Goal: Information Seeking & Learning: Stay updated

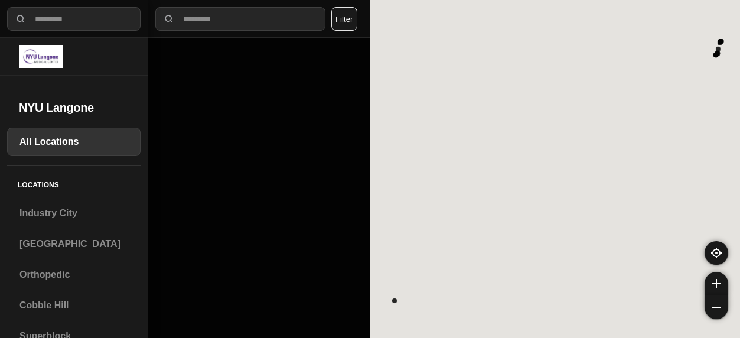
select select "*"
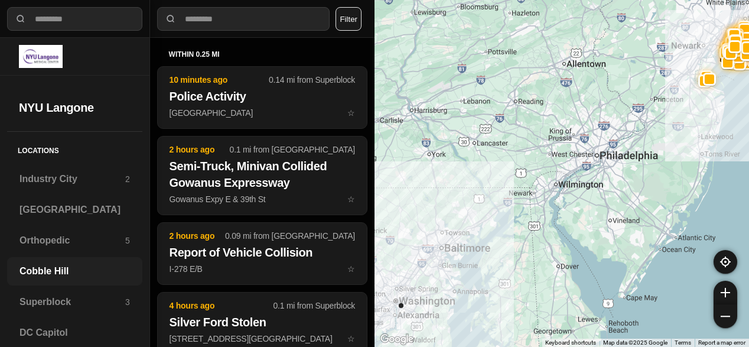
scroll to position [44, 0]
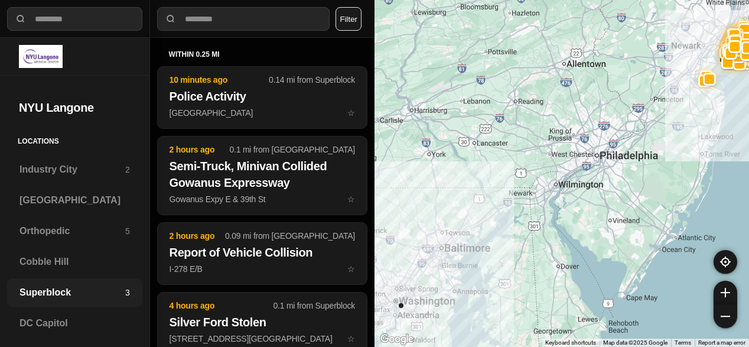
click at [47, 291] on h3 "Superblock" at bounding box center [72, 292] width 106 height 14
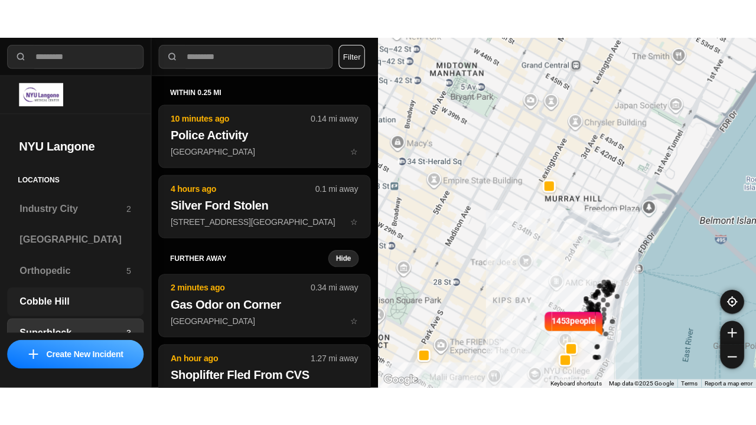
scroll to position [98, 0]
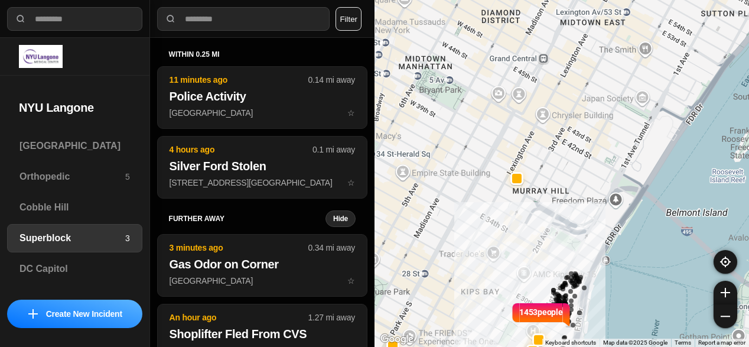
drag, startPoint x: 481, startPoint y: 186, endPoint x: 447, endPoint y: 229, distance: 55.1
click at [447, 229] on div "1453 people" at bounding box center [561, 173] width 374 height 347
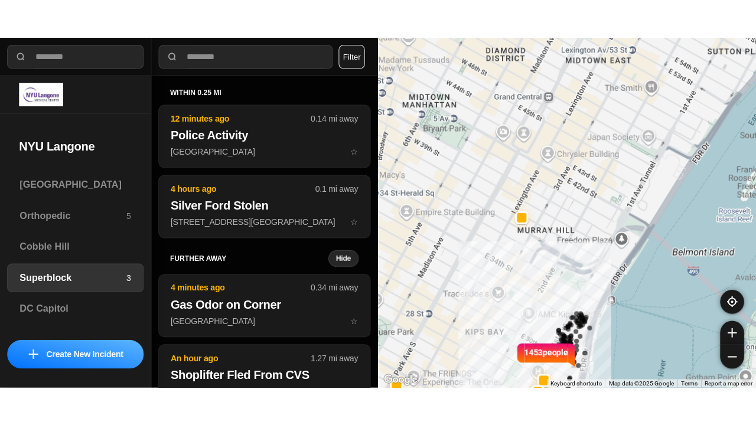
scroll to position [19, 0]
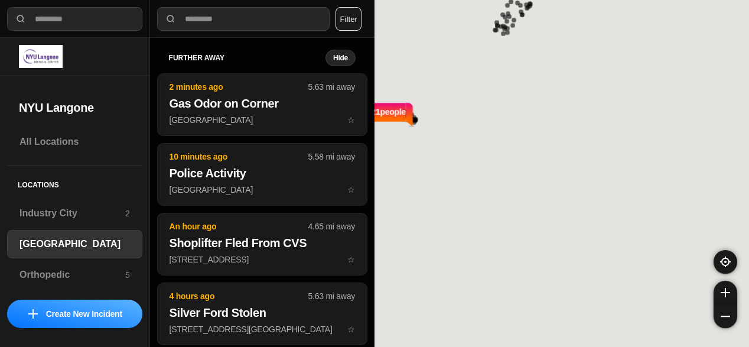
select select "*"
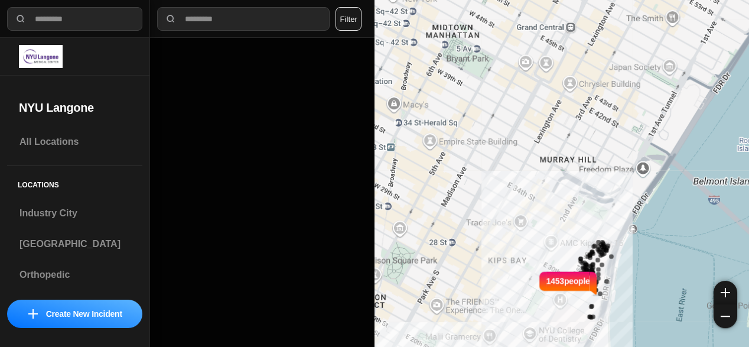
select select "*"
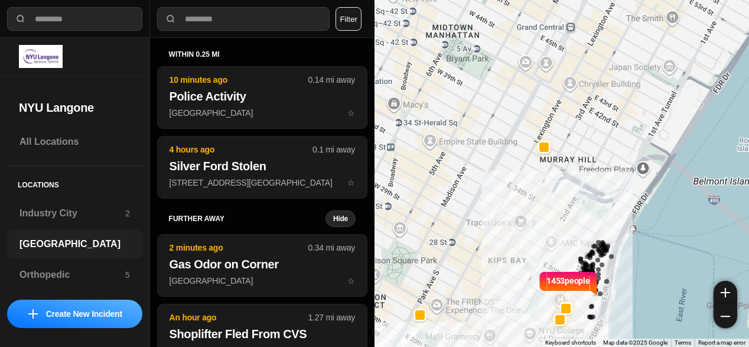
scroll to position [98, 0]
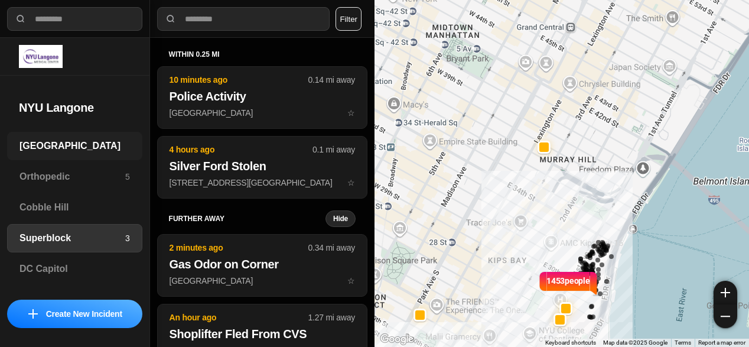
click at [56, 147] on h3 "[GEOGRAPHIC_DATA]" at bounding box center [74, 146] width 110 height 14
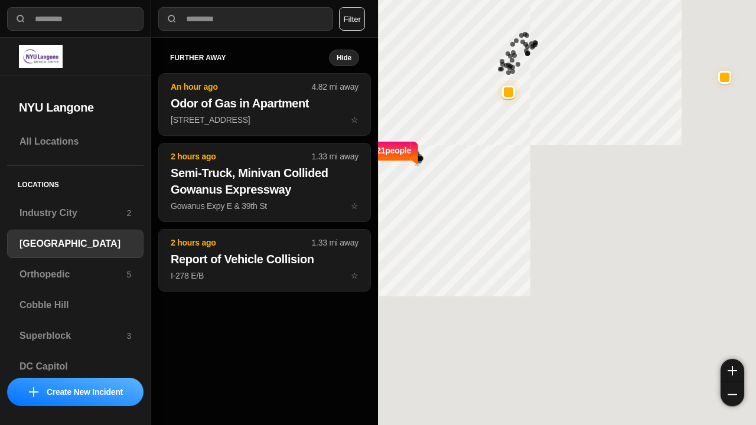
select select "*"
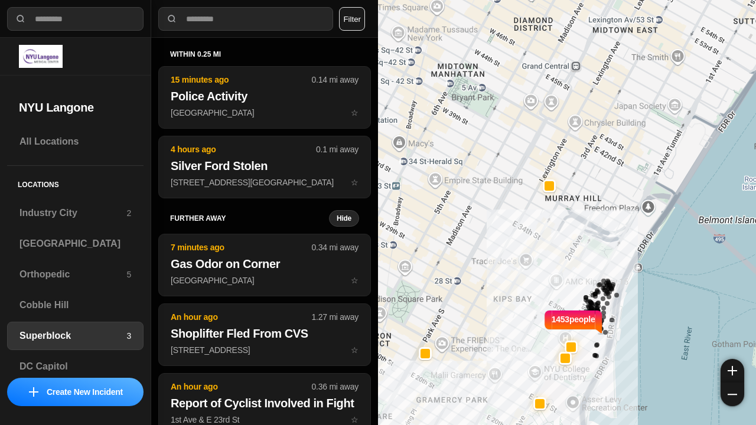
select select "*"
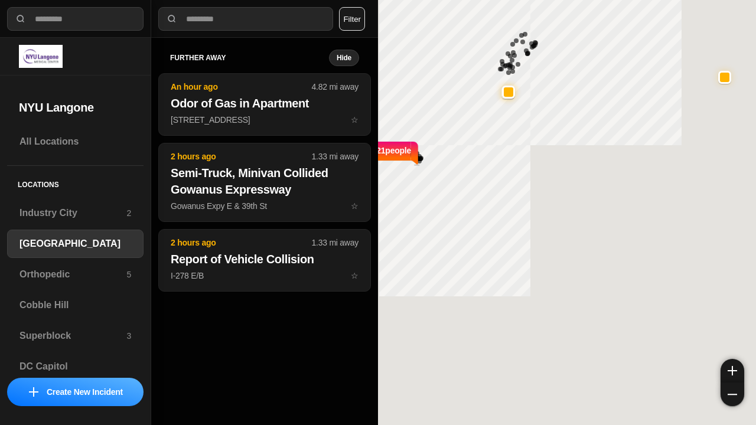
select select "*"
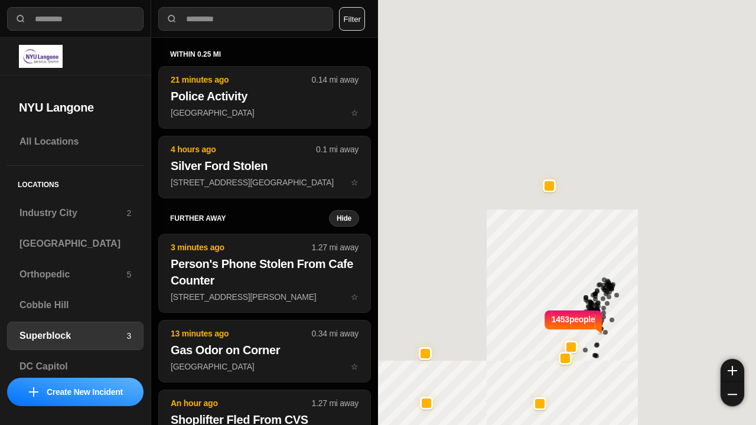
select select "*"
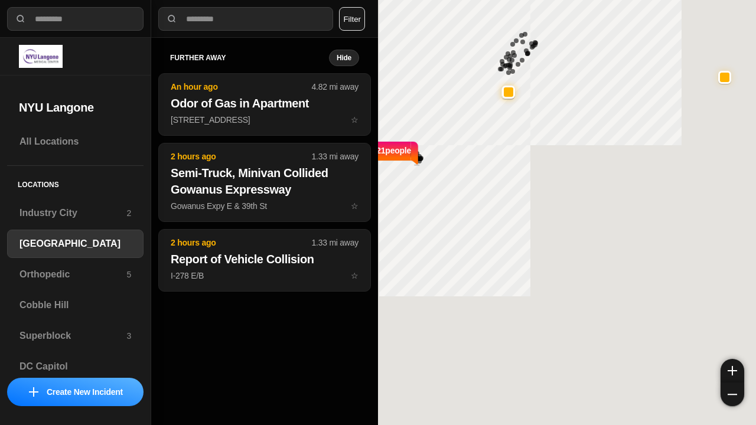
select select "*"
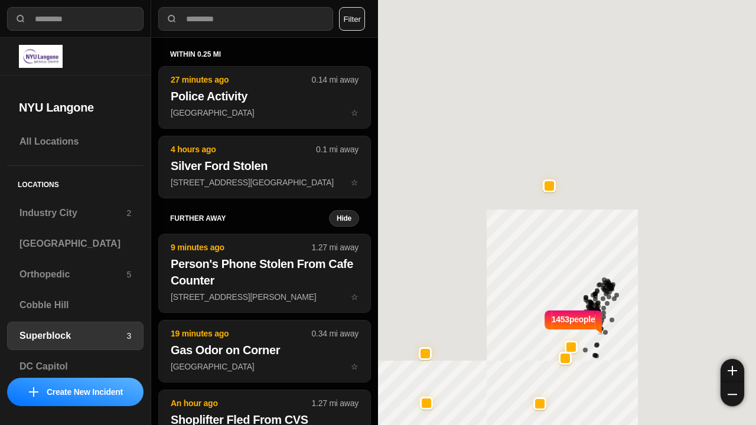
select select "*"
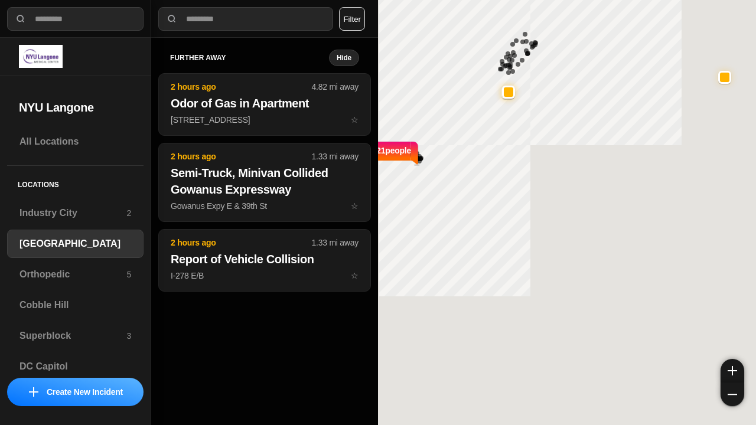
select select "*"
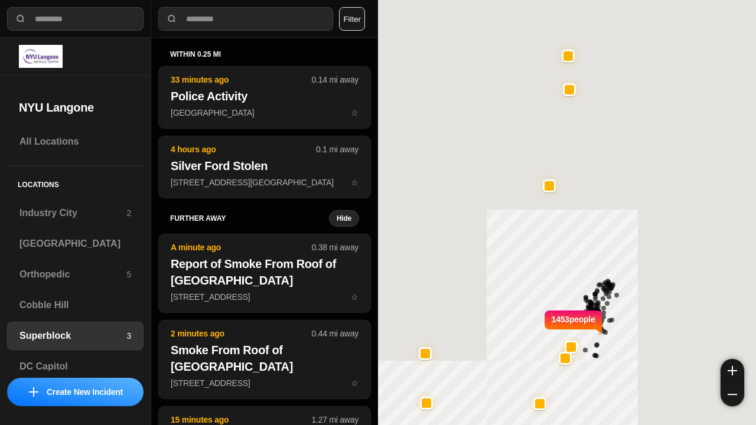
select select "*"
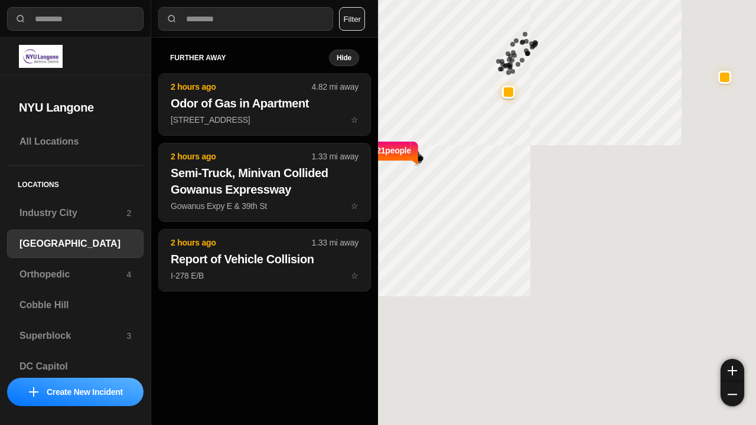
select select "*"
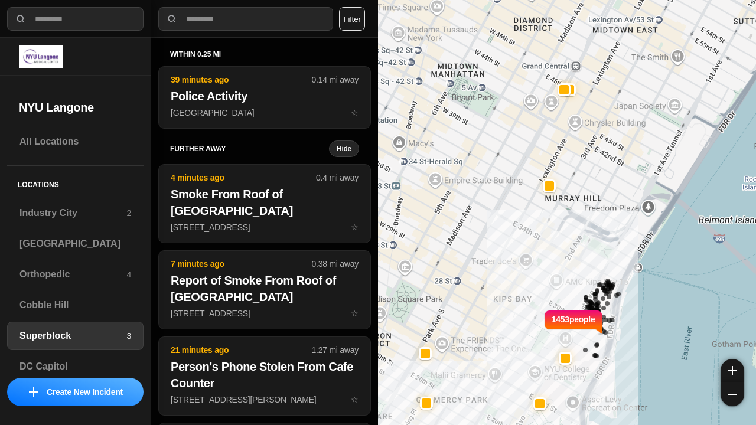
select select "*"
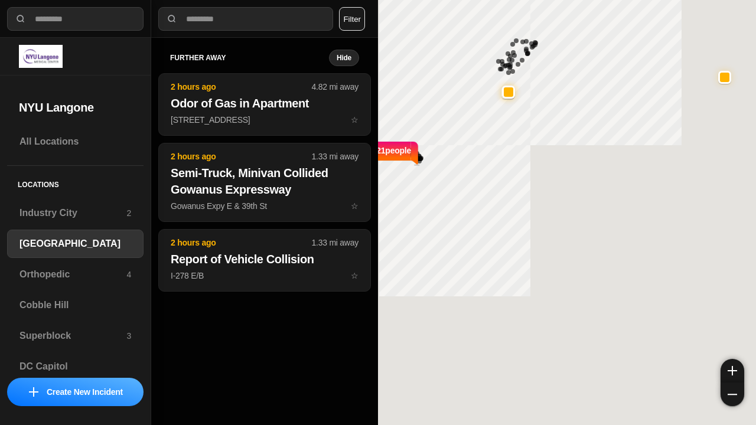
select select "*"
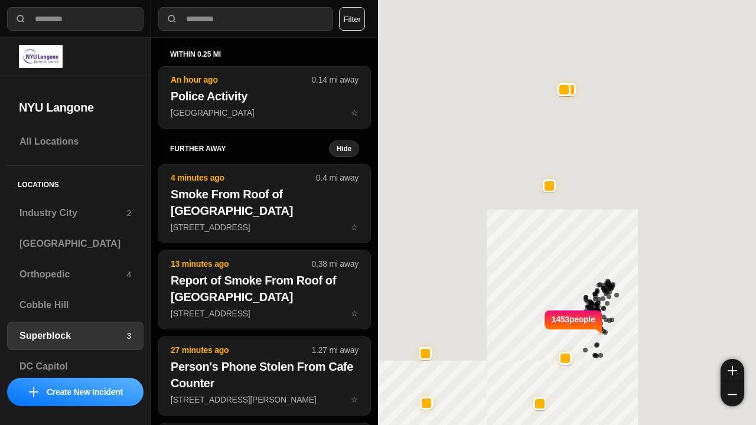
select select "*"
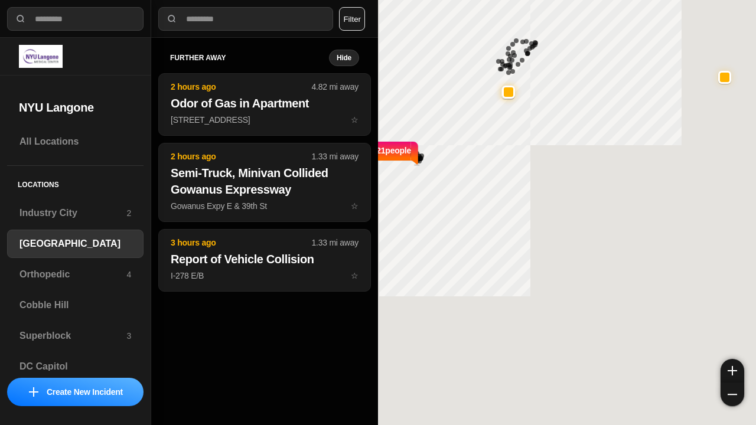
select select "*"
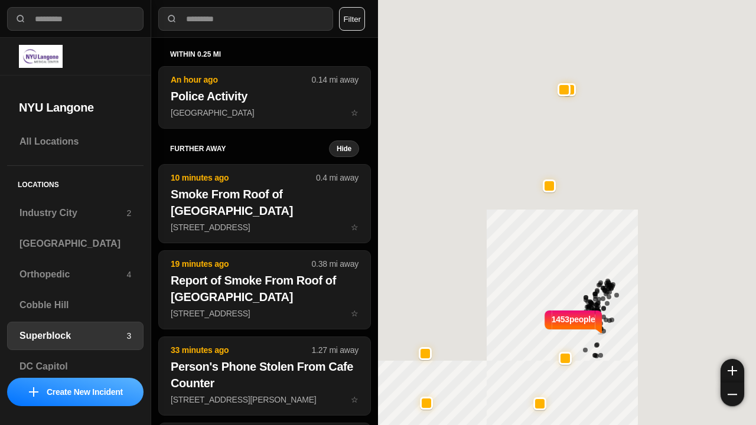
select select "*"
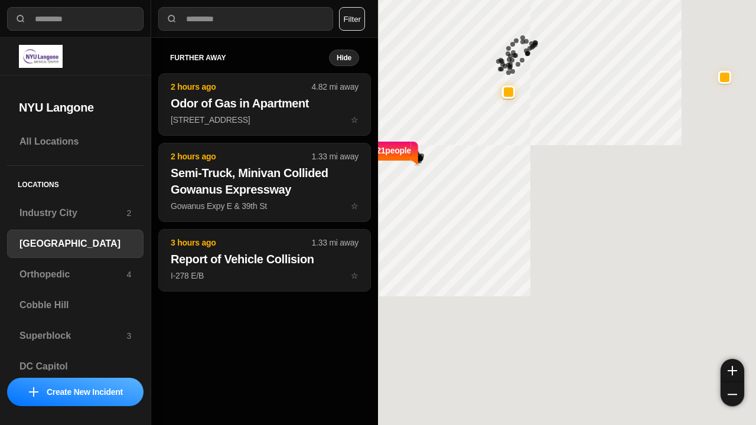
select select "*"
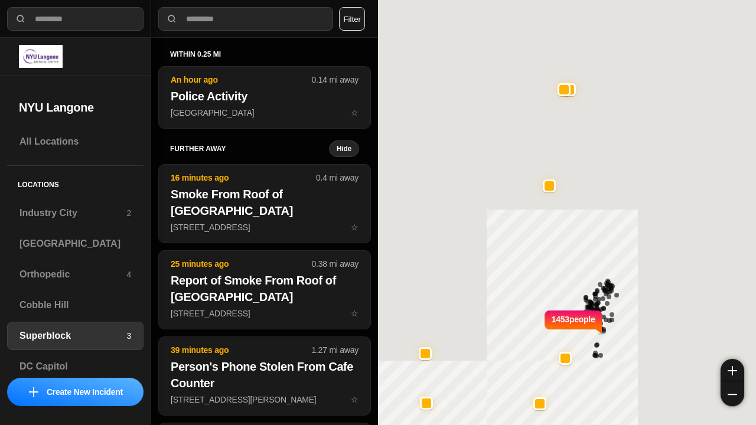
select select "*"
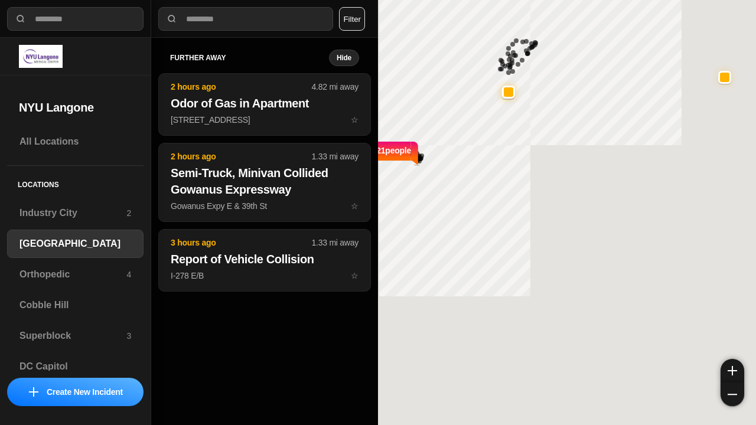
select select "*"
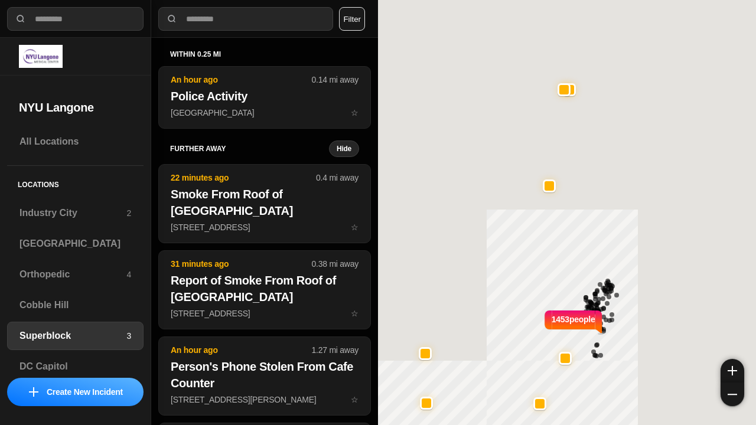
select select "*"
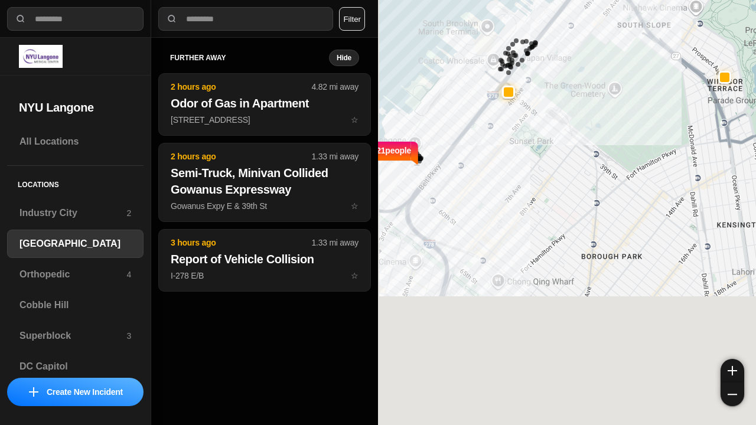
select select "*"
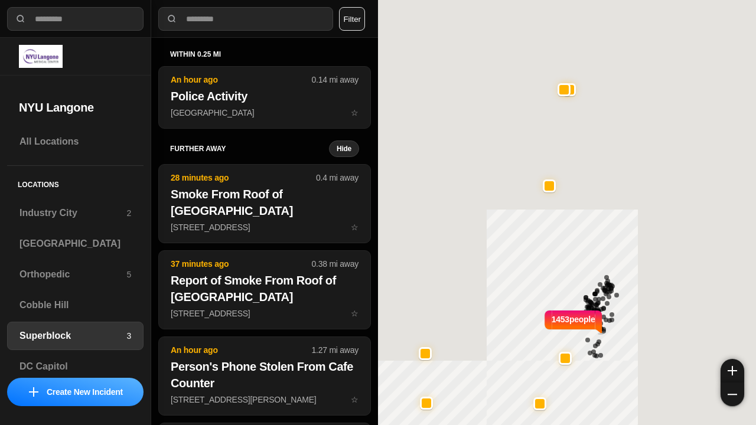
select select "*"
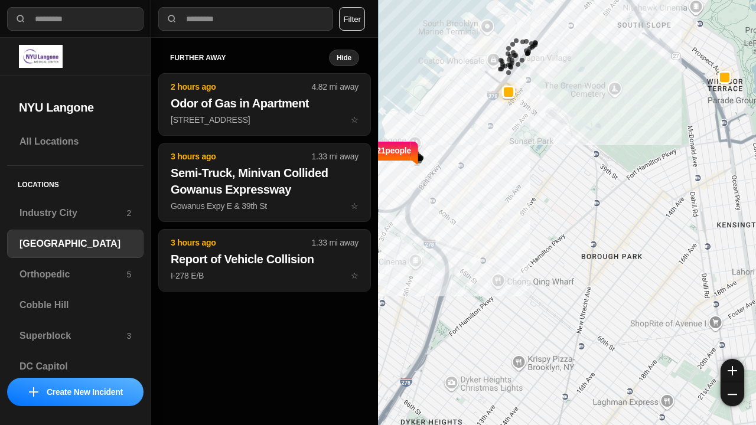
select select "*"
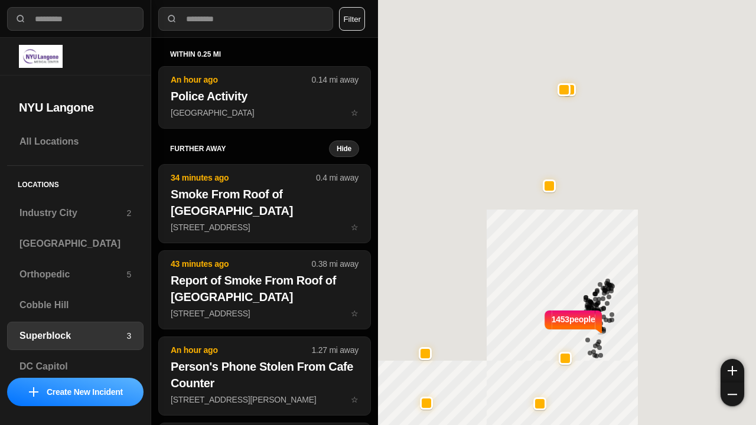
select select "*"
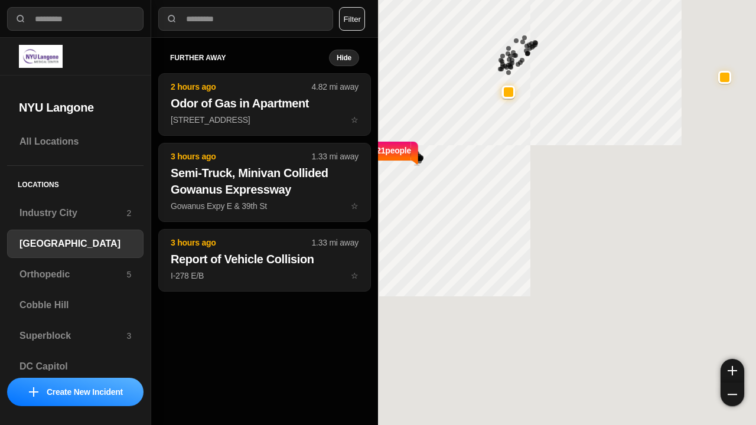
select select "*"
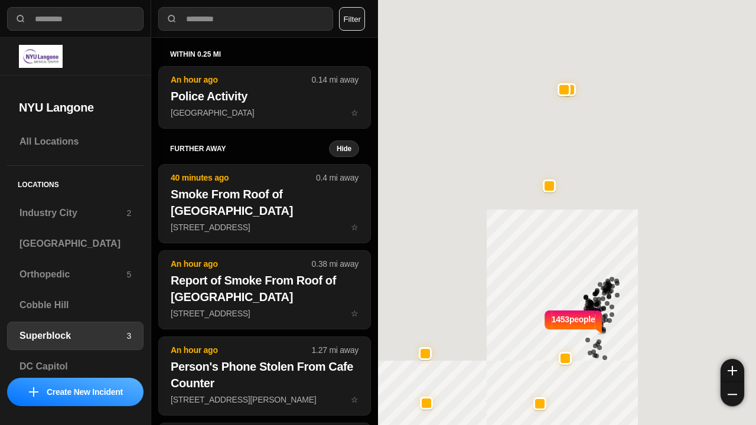
select select "*"
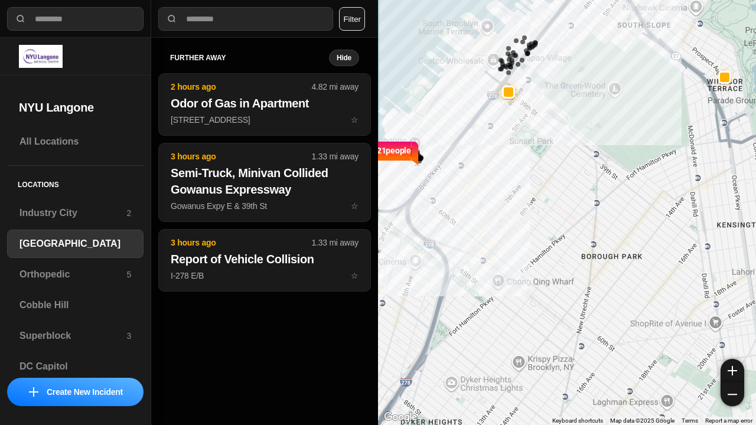
select select "*"
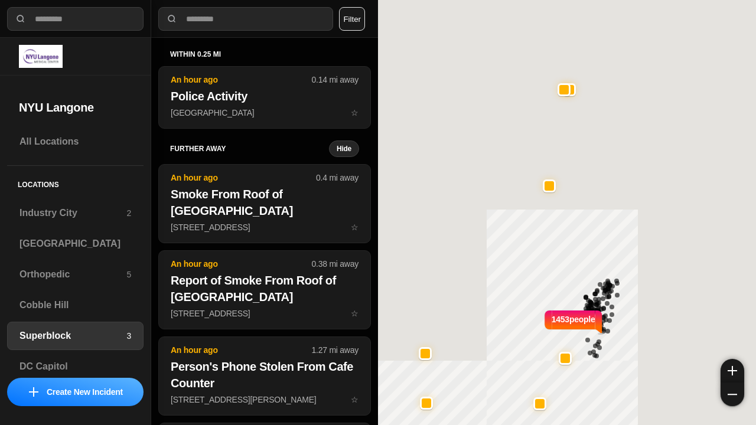
select select "*"
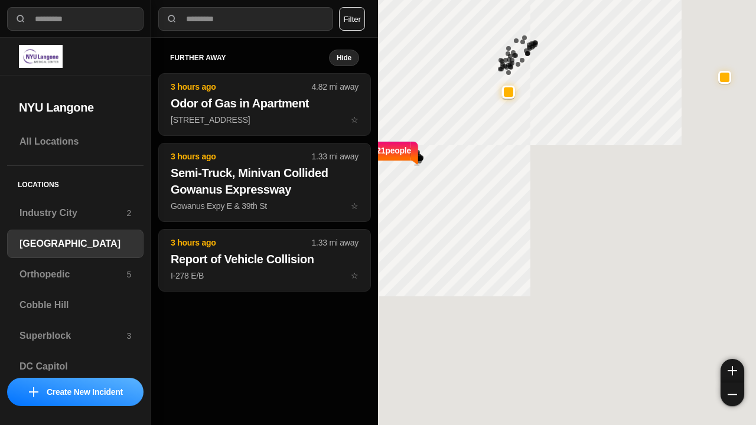
select select "*"
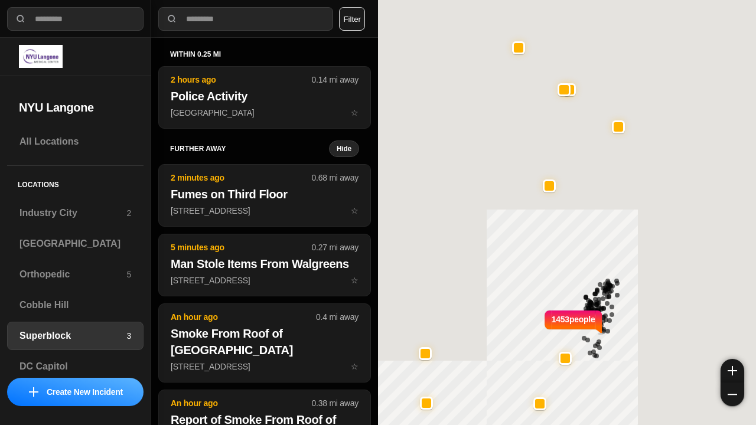
select select "*"
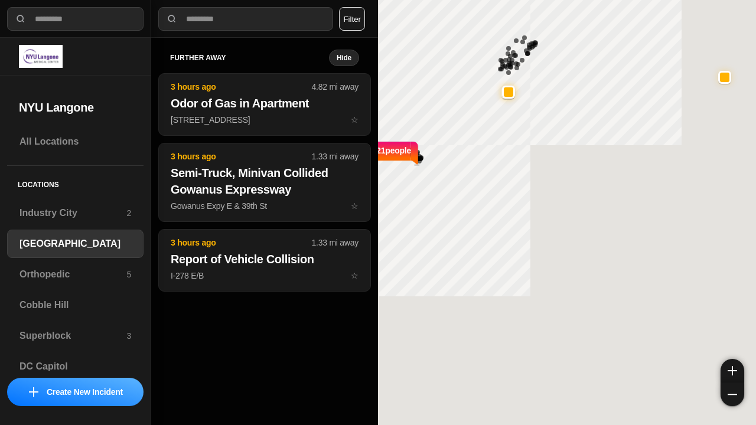
select select "*"
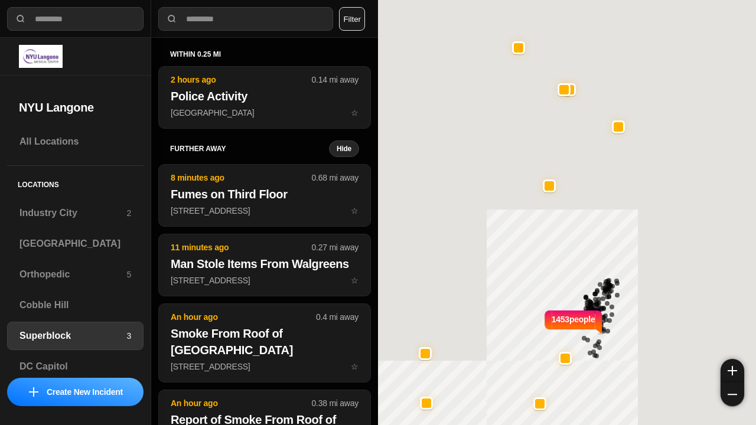
select select "*"
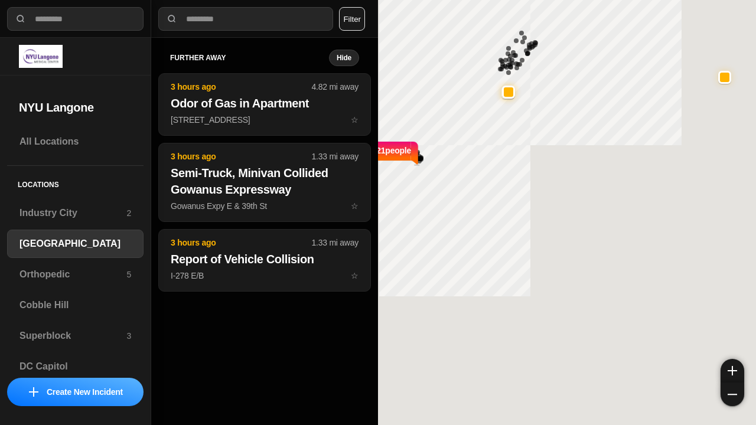
select select "*"
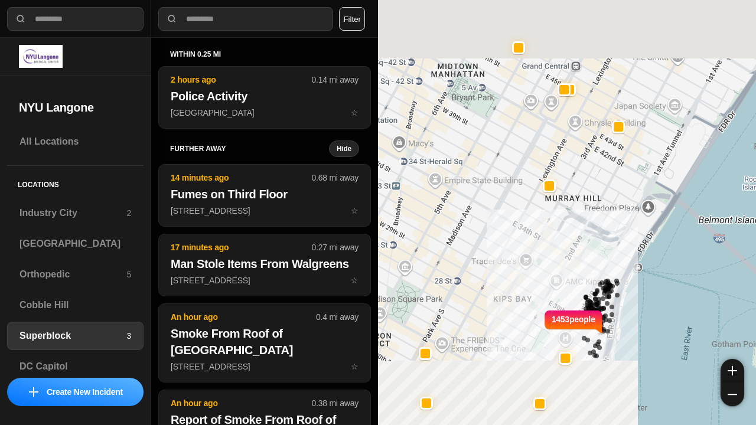
select select "*"
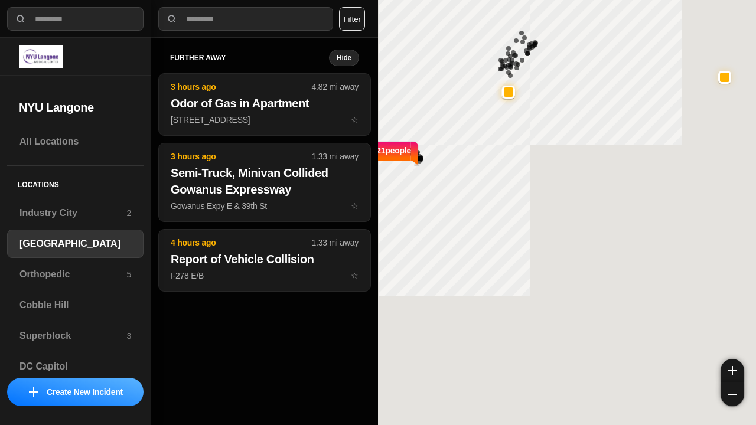
select select "*"
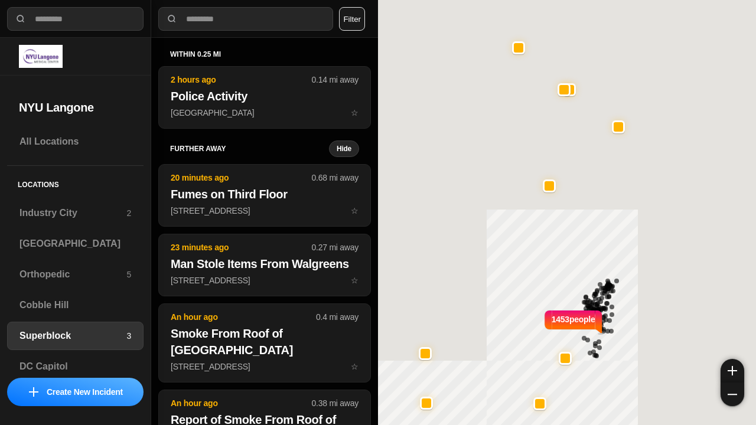
select select "*"
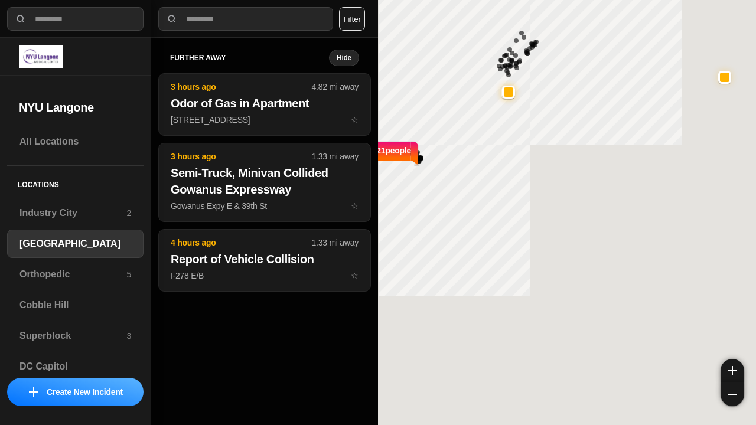
select select "*"
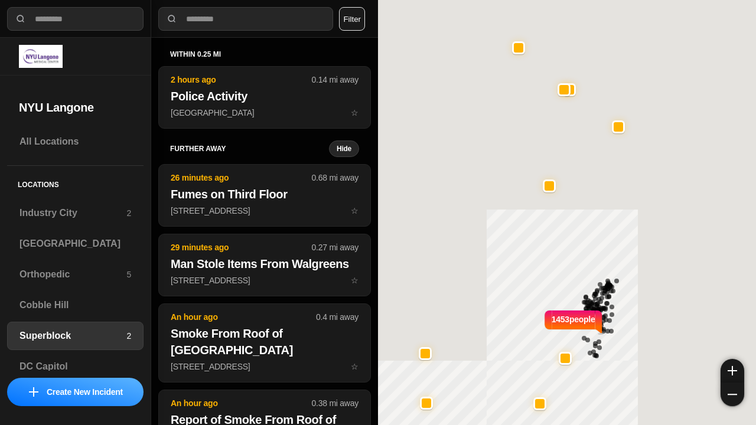
select select "*"
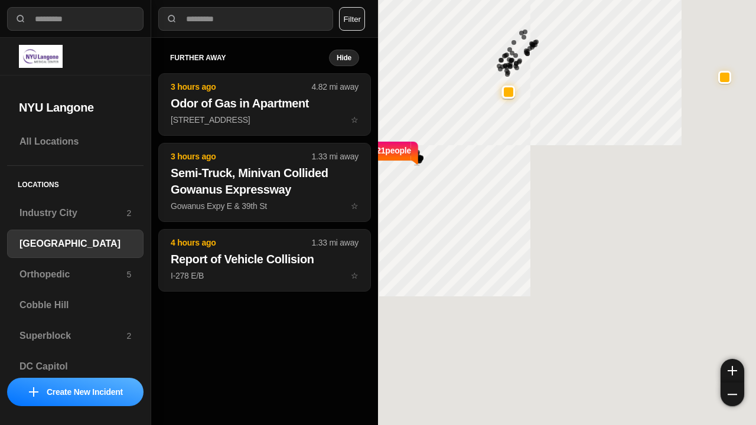
select select "*"
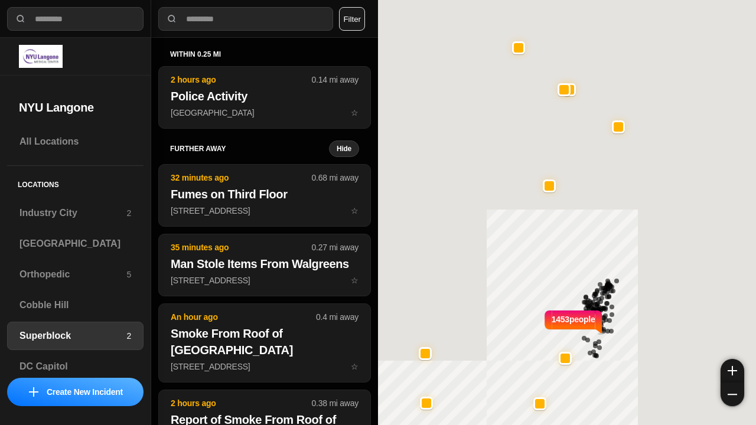
select select "*"
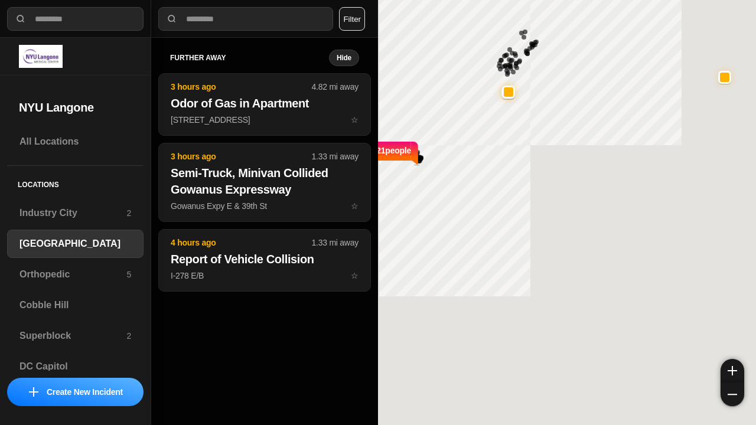
select select "*"
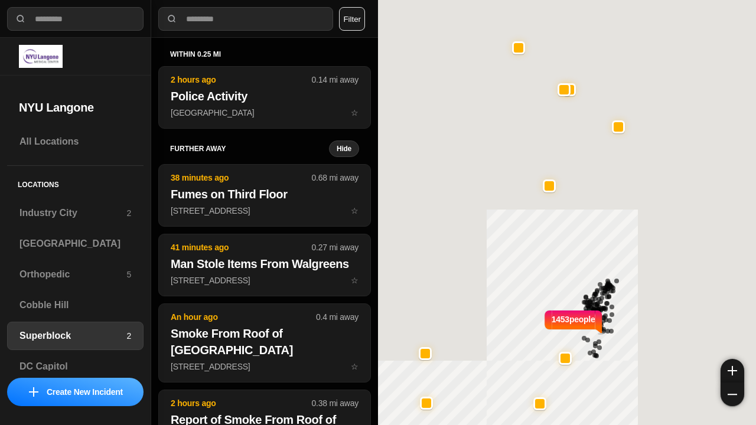
select select "*"
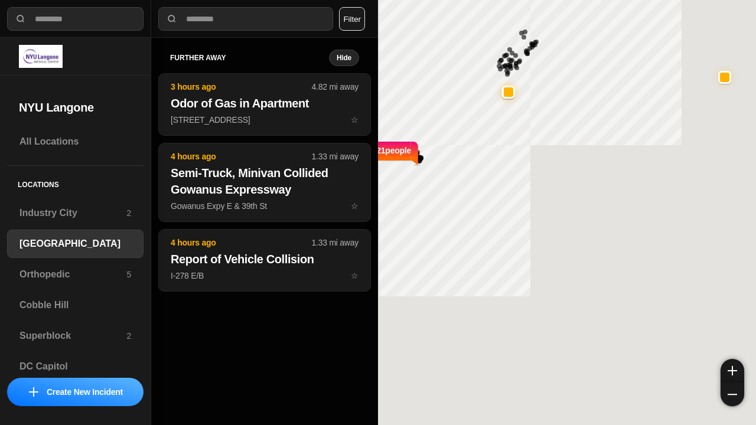
select select "*"
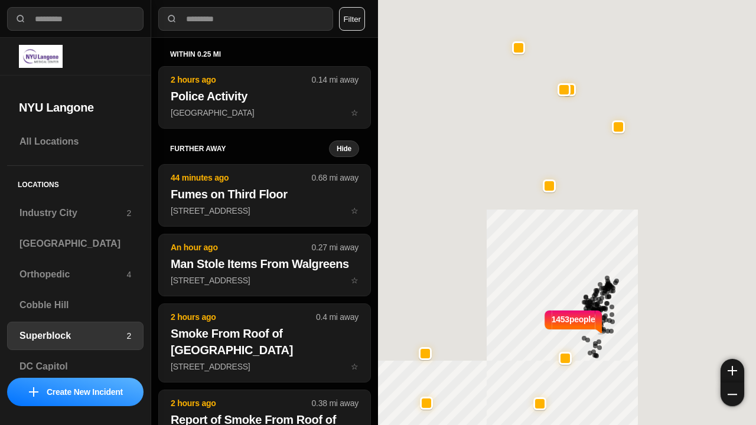
select select "*"
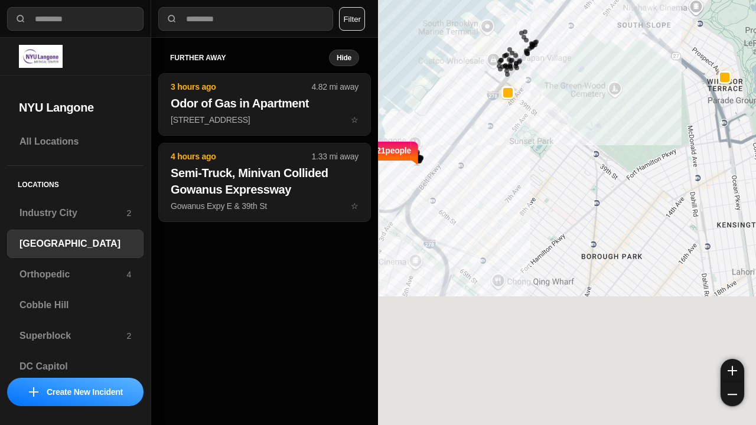
select select "*"
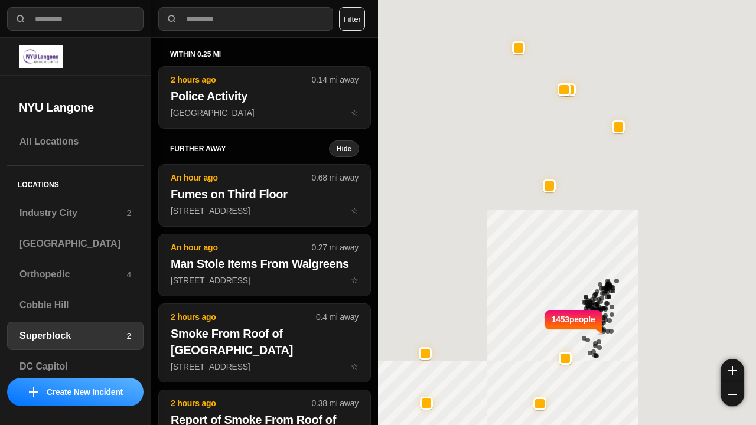
select select "*"
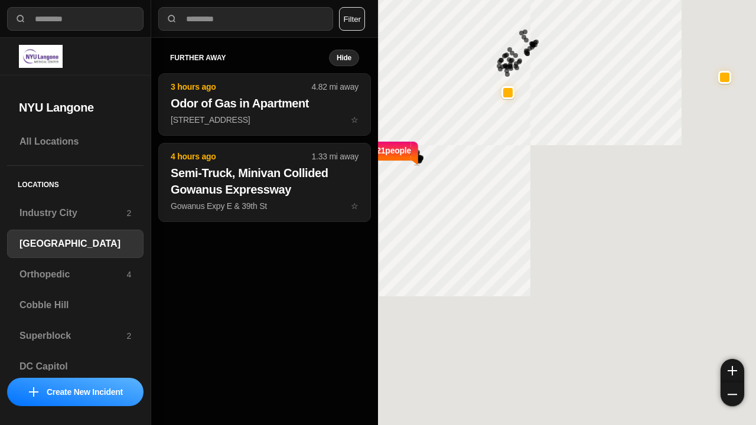
select select "*"
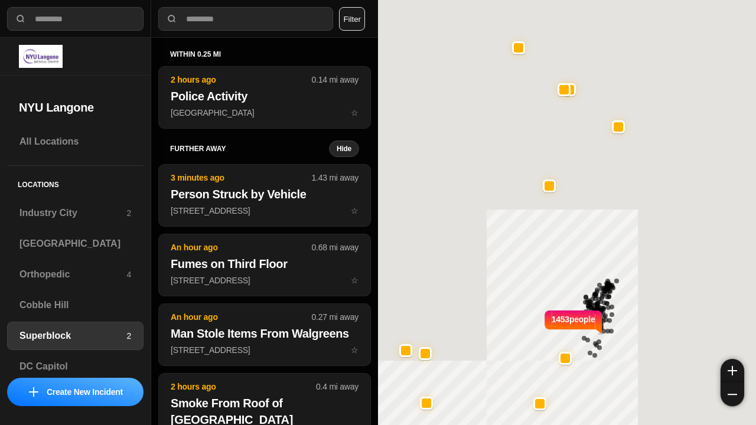
select select "*"
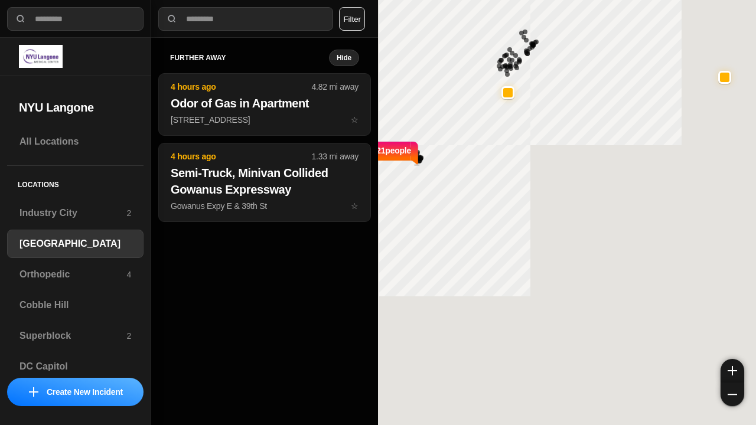
select select "*"
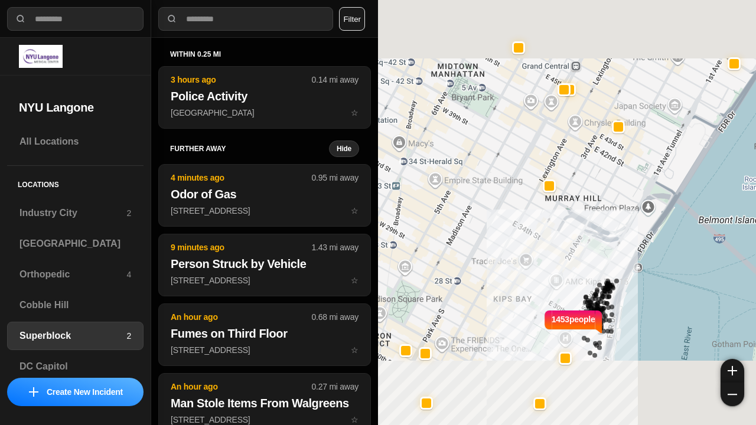
select select "*"
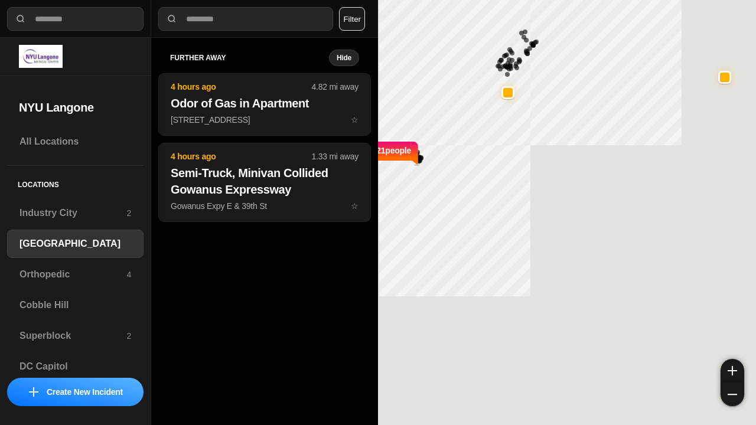
select select "*"
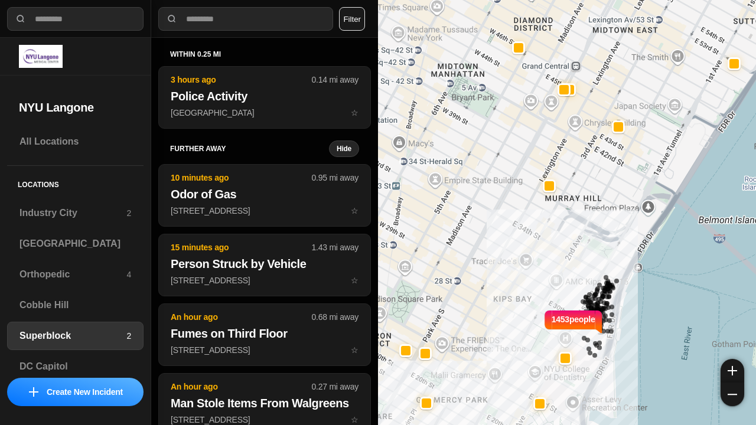
select select "*"
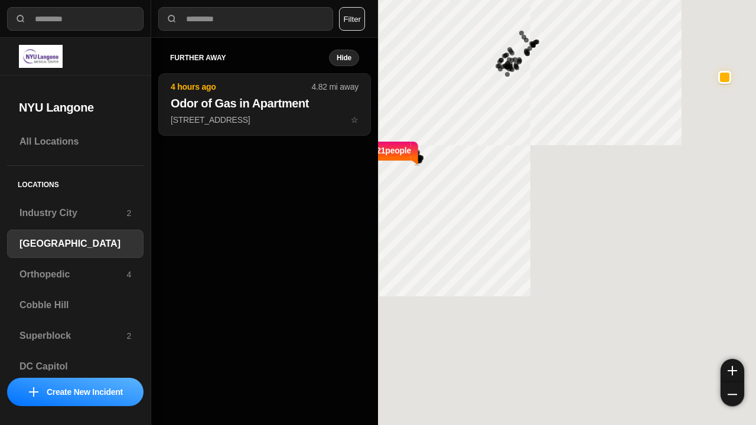
select select "*"
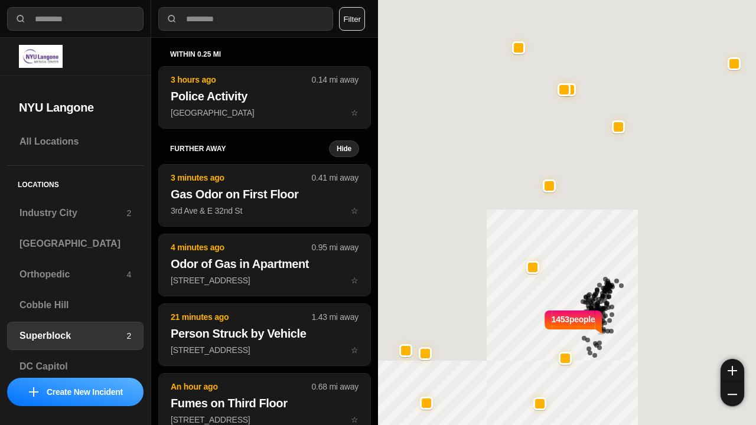
select select "*"
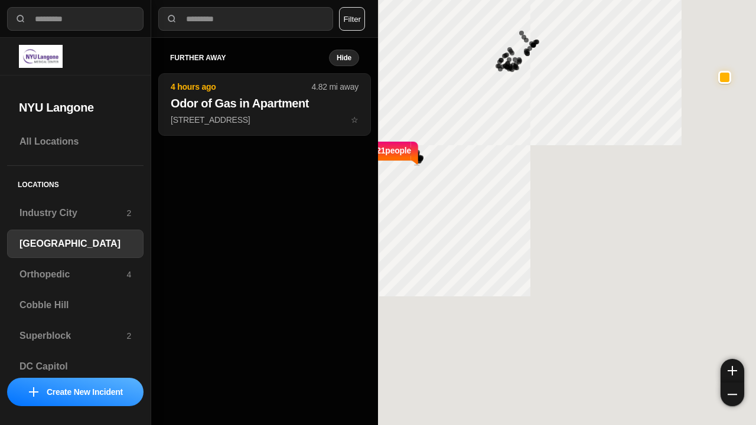
select select "*"
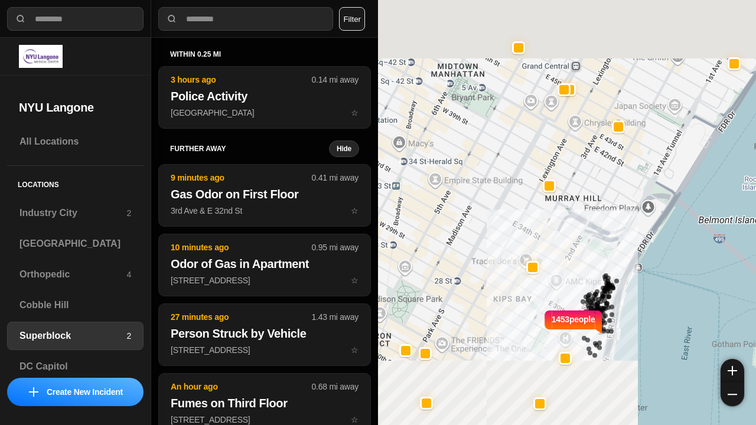
select select "*"
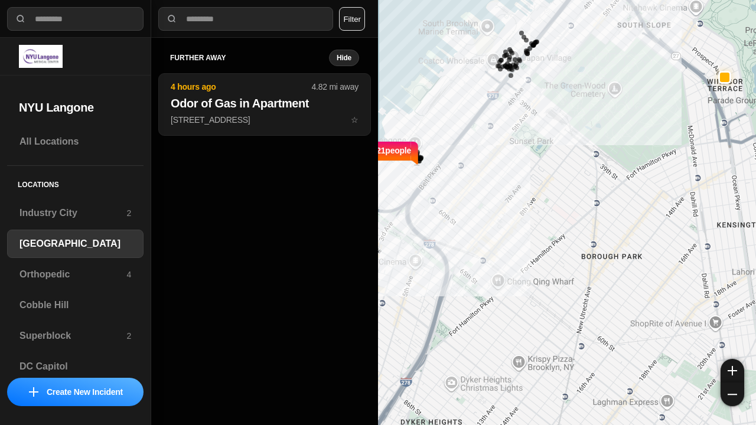
select select "*"
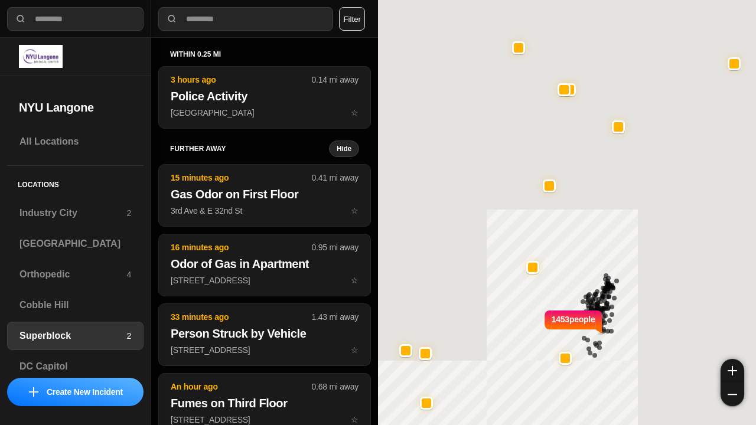
select select "*"
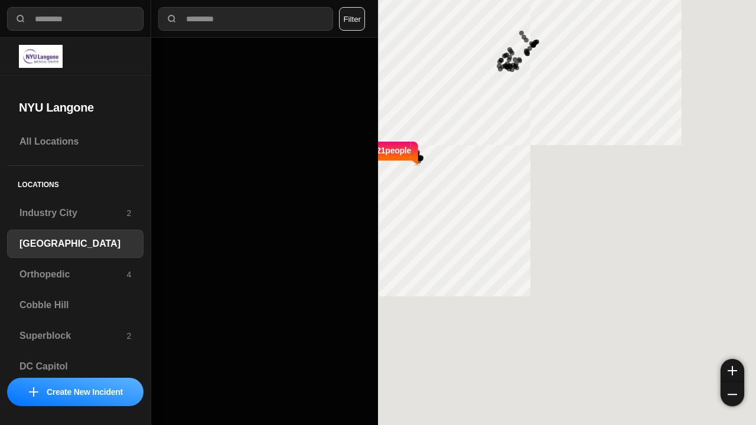
select select "*"
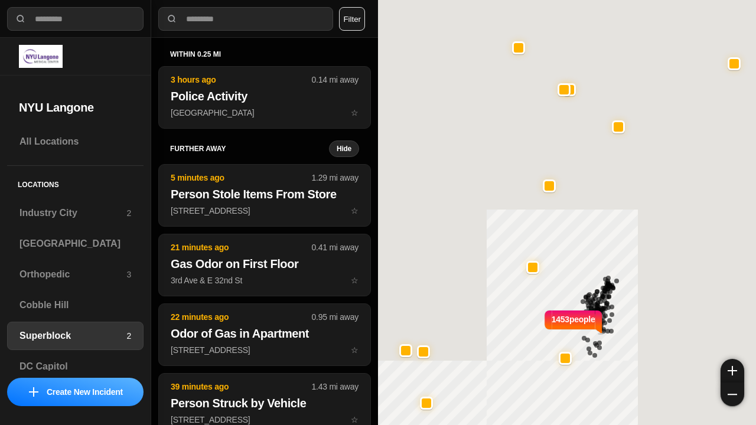
select select "*"
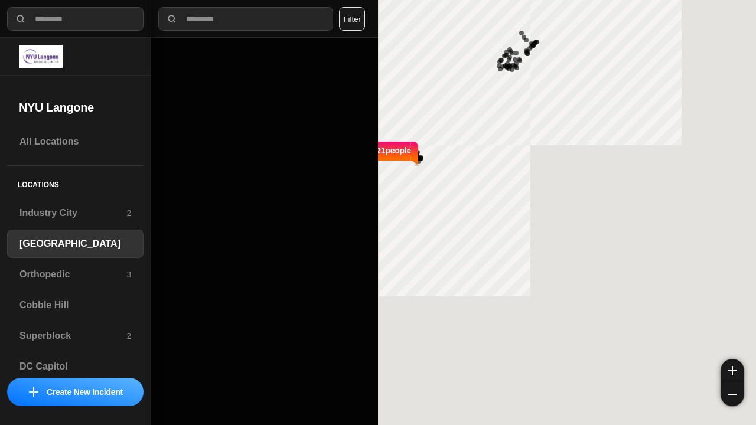
select select "*"
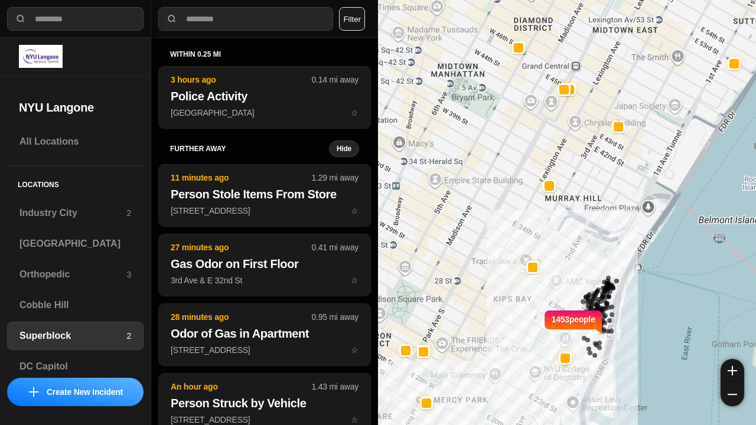
select select "*"
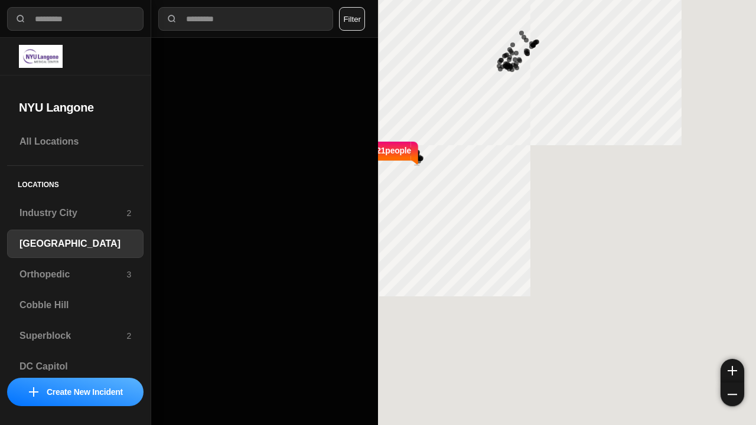
select select "*"
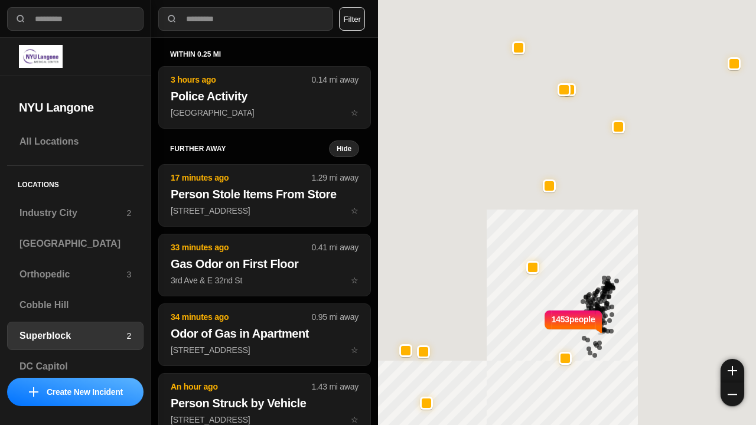
select select "*"
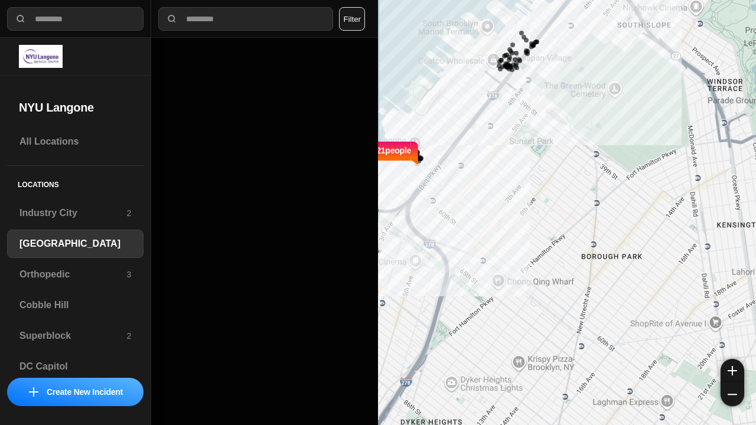
select select "*"
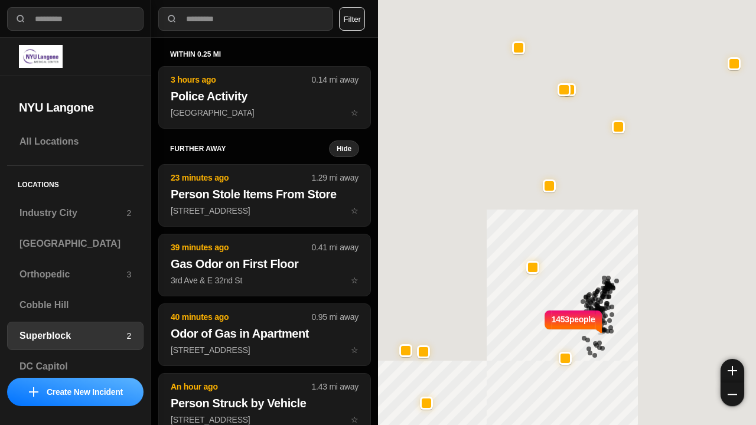
select select "*"
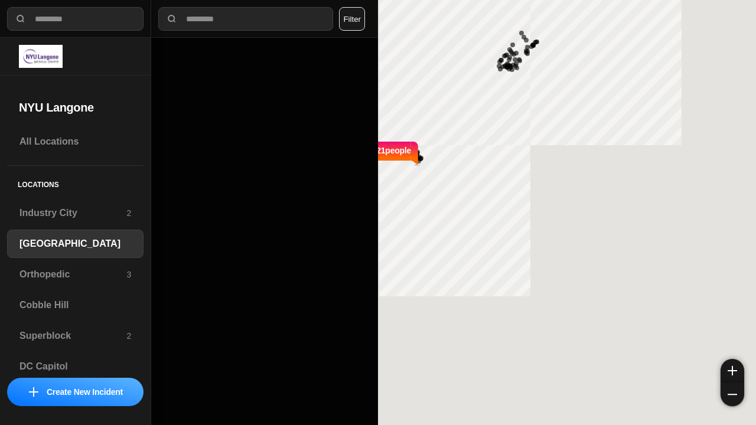
select select "*"
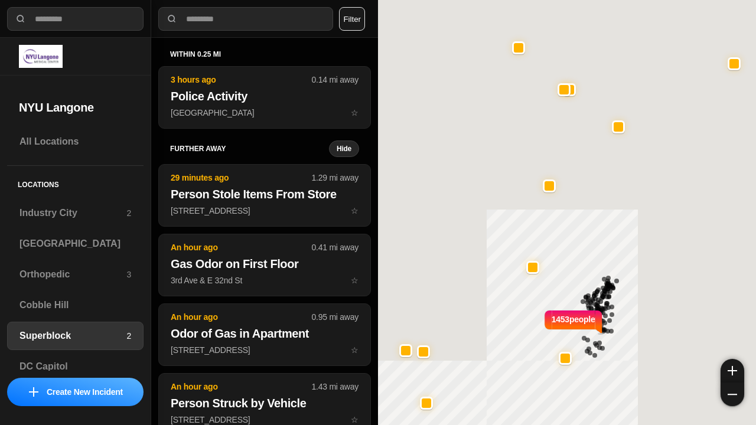
select select "*"
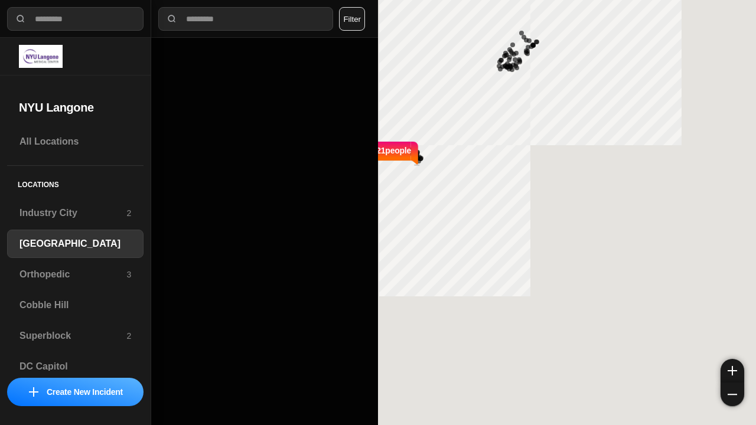
select select "*"
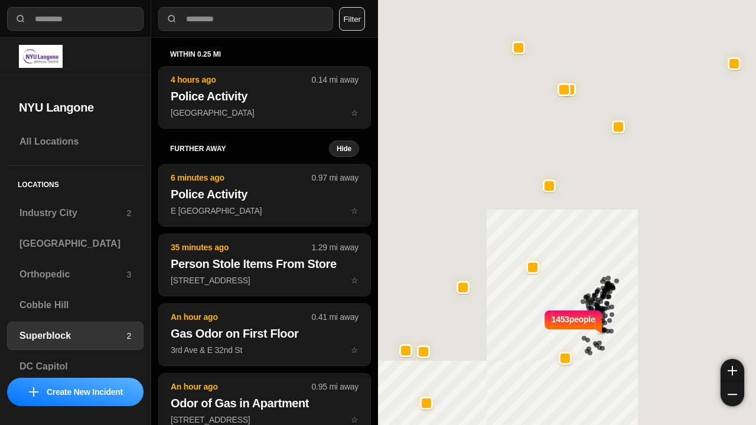
select select "*"
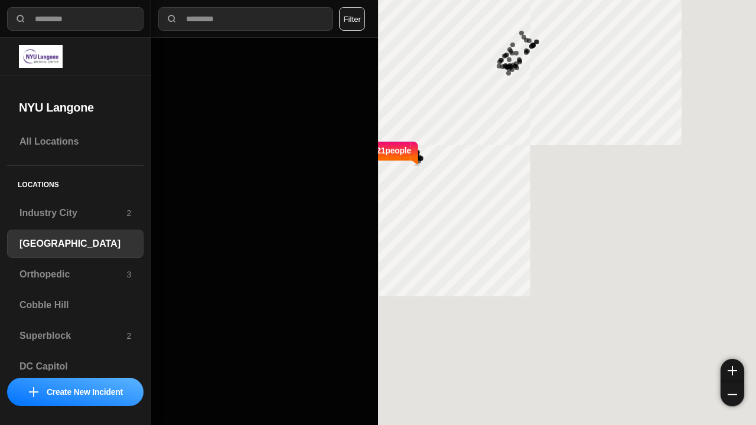
select select "*"
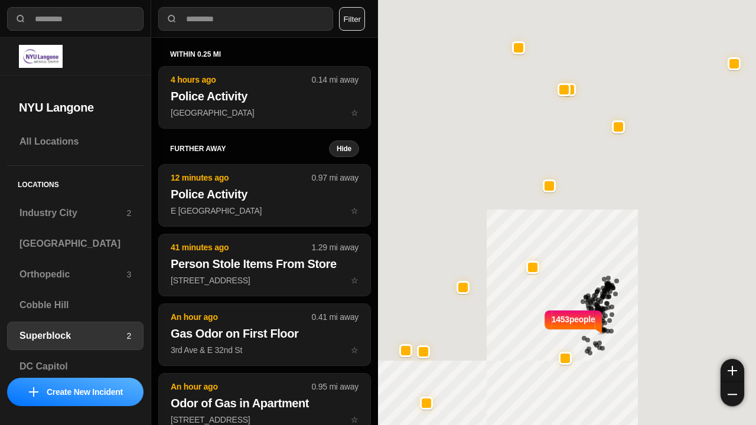
select select "*"
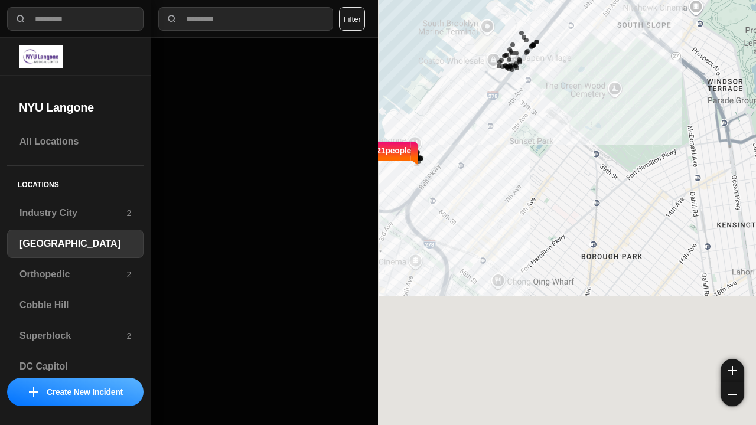
select select "*"
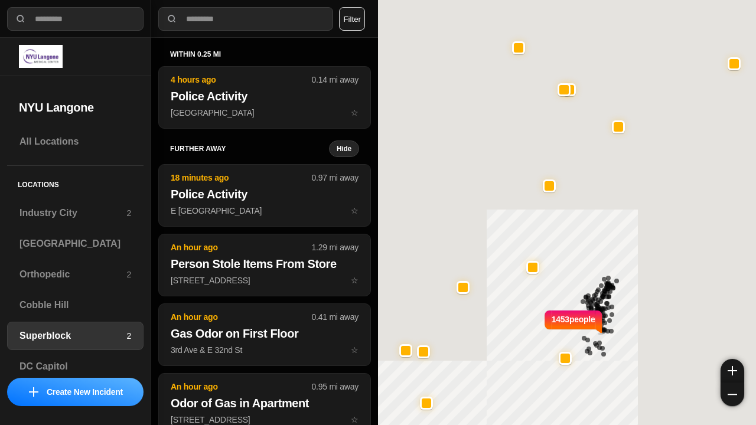
select select "*"
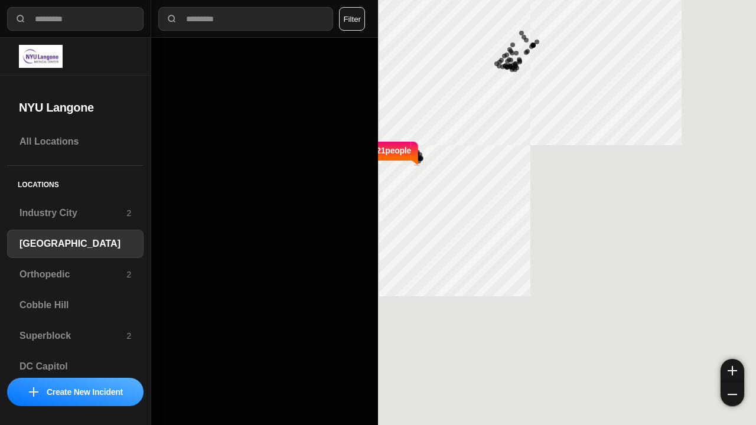
select select "*"
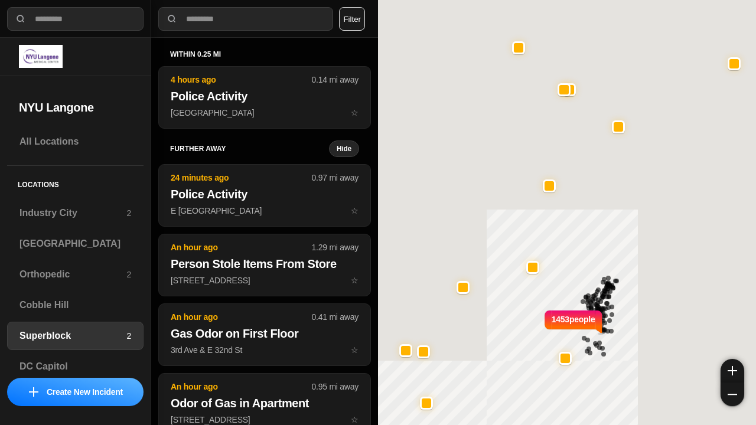
select select "*"
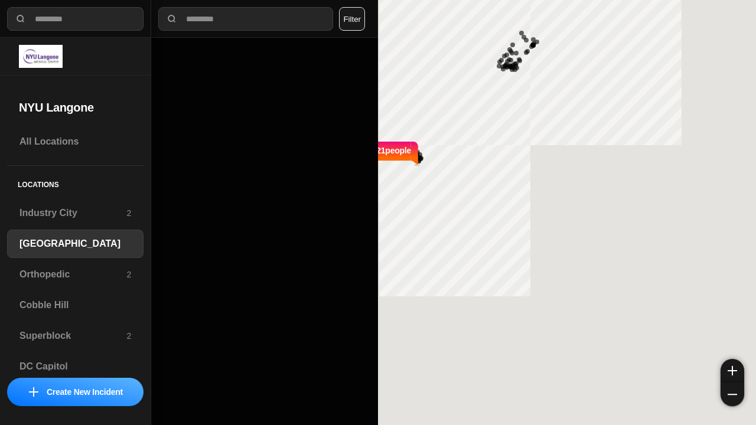
select select "*"
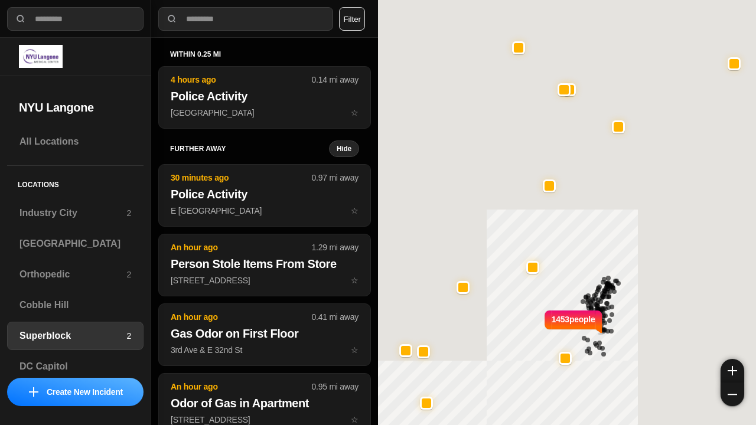
select select "*"
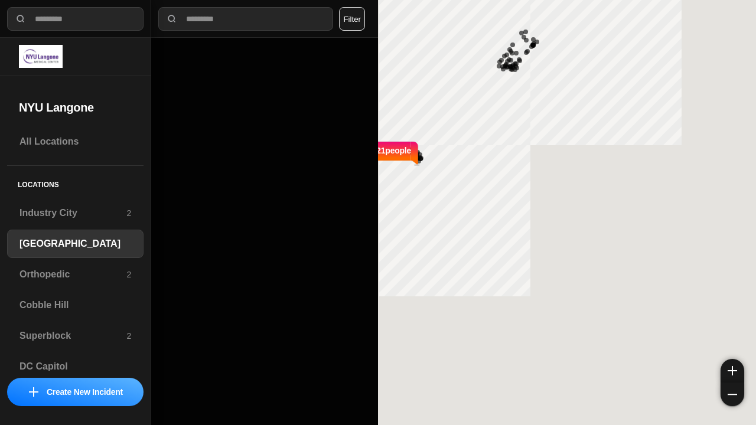
select select "*"
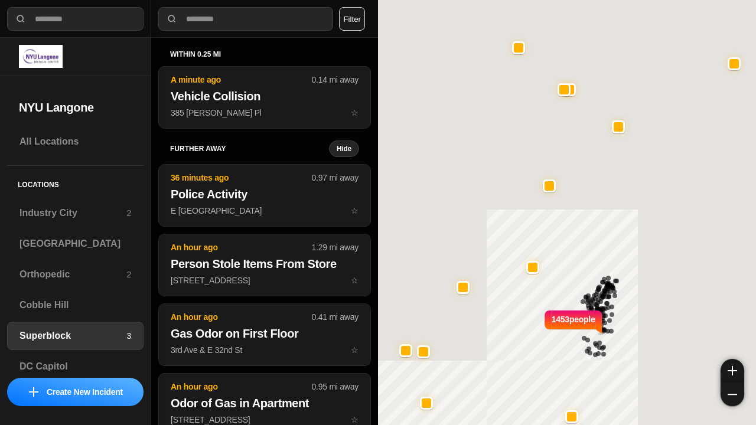
select select "*"
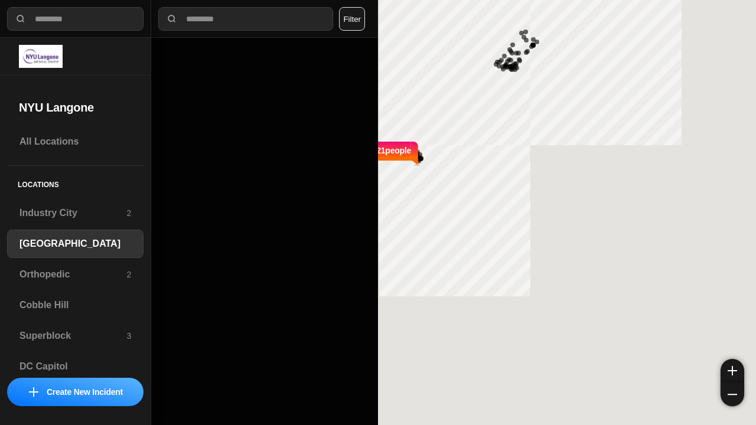
select select "*"
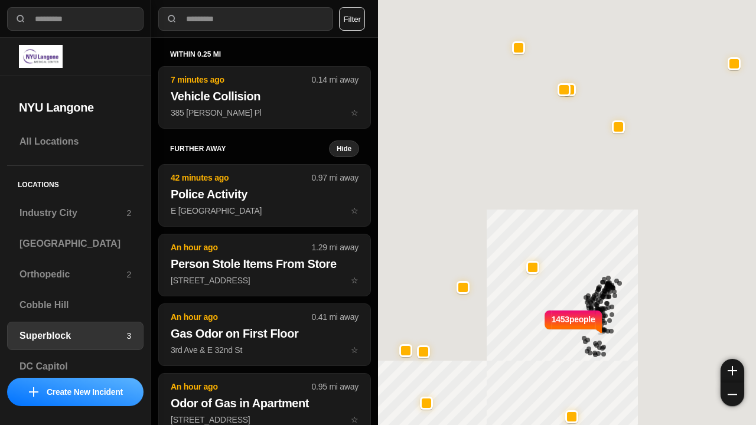
select select "*"
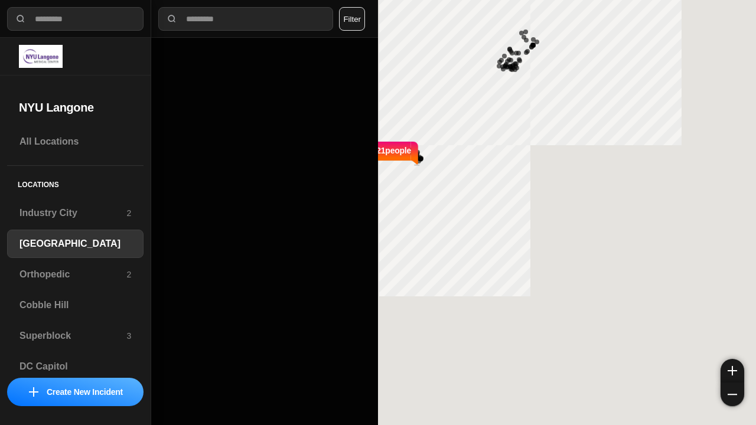
select select "*"
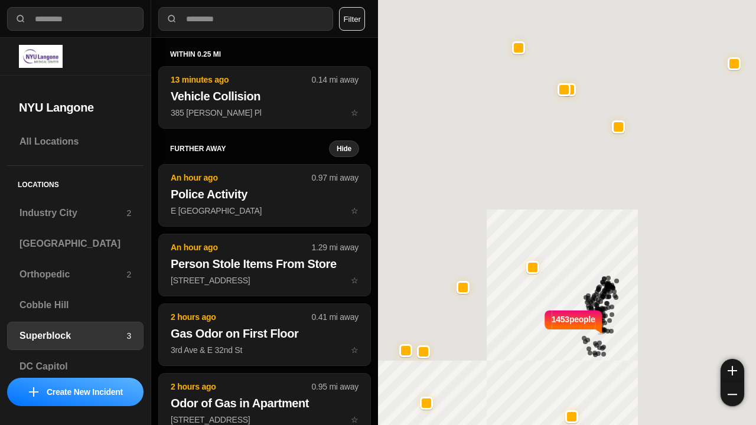
select select "*"
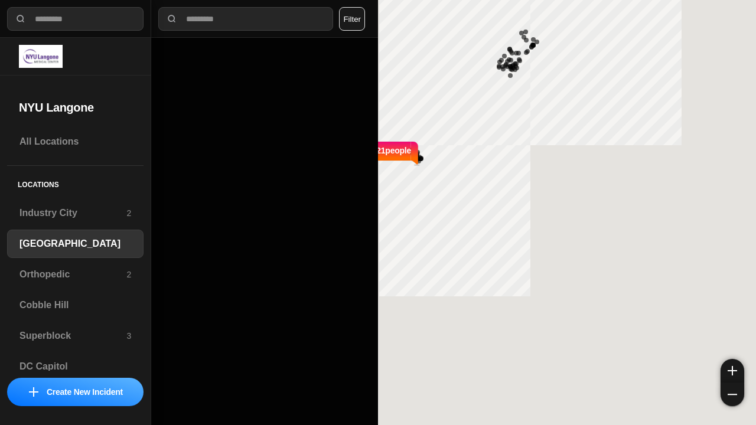
select select "*"
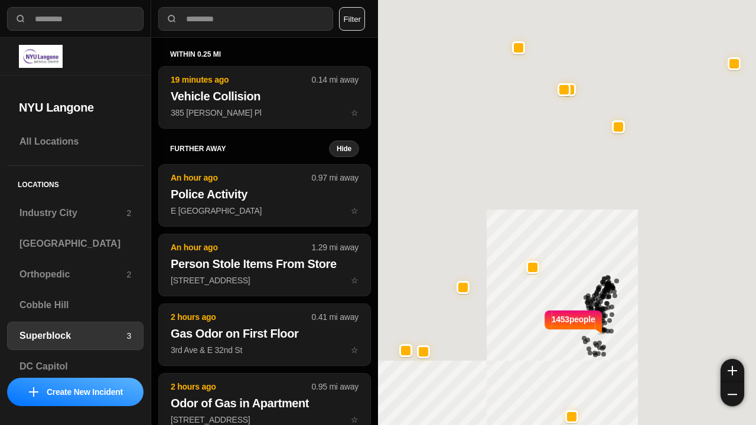
select select "*"
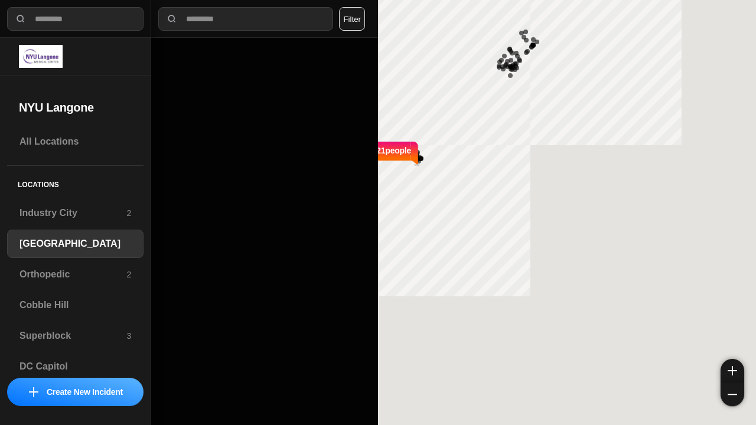
select select "*"
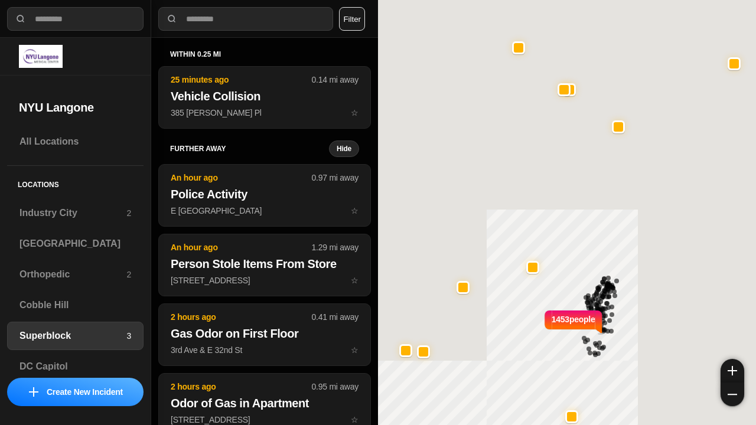
select select "*"
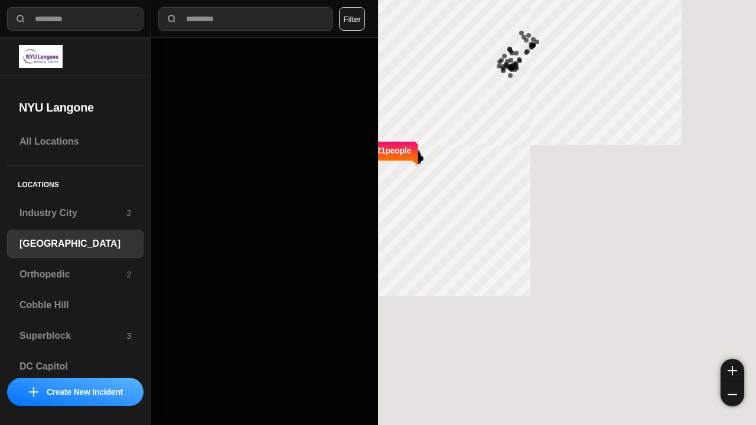
select select "*"
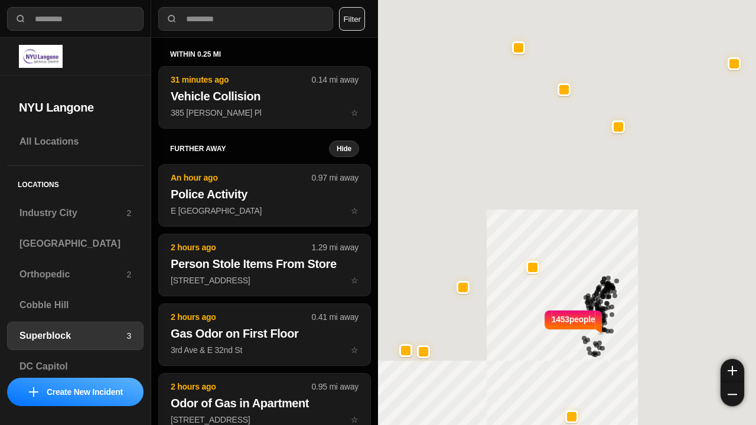
select select "*"
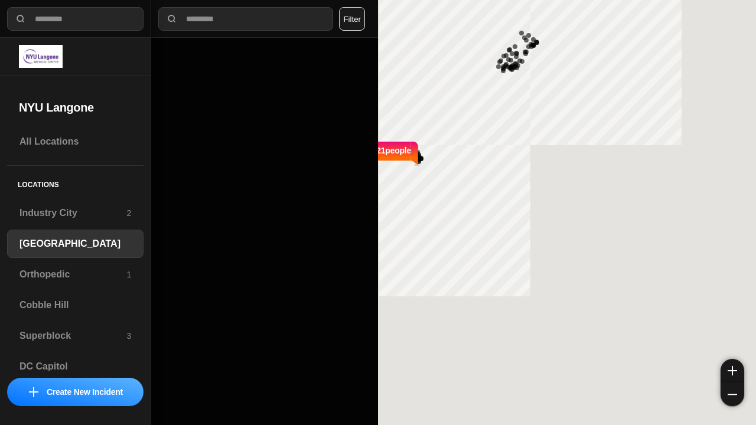
select select "*"
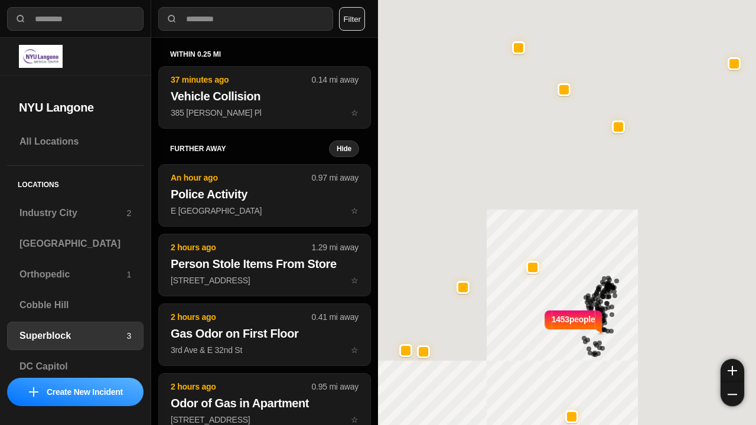
select select "*"
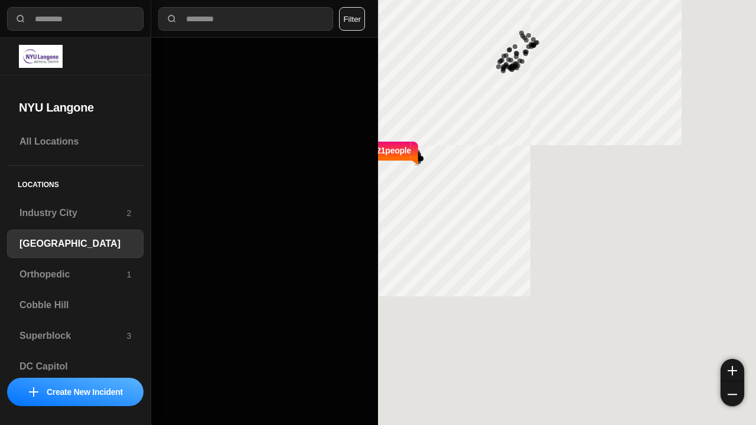
select select "*"
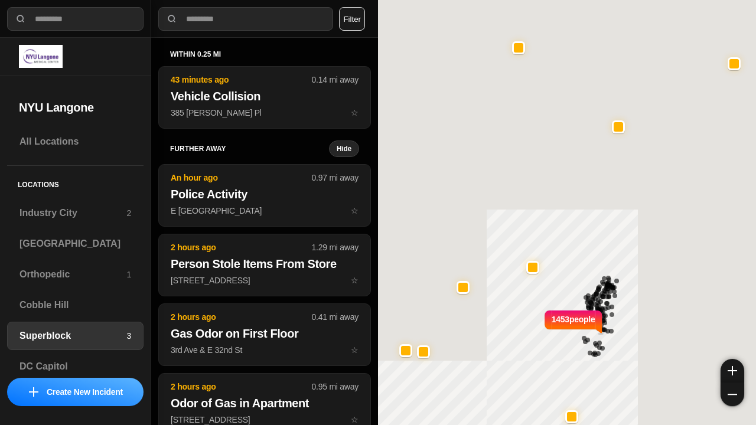
select select "*"
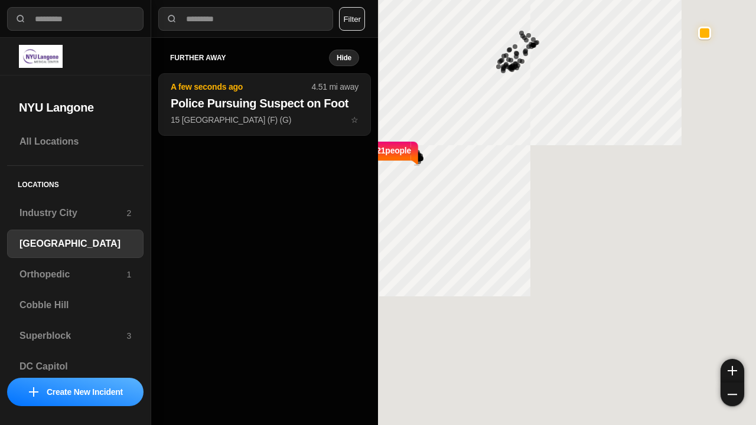
select select "*"
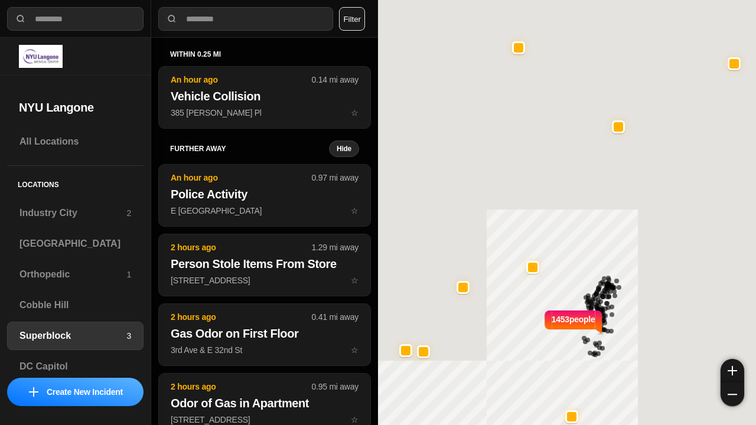
select select "*"
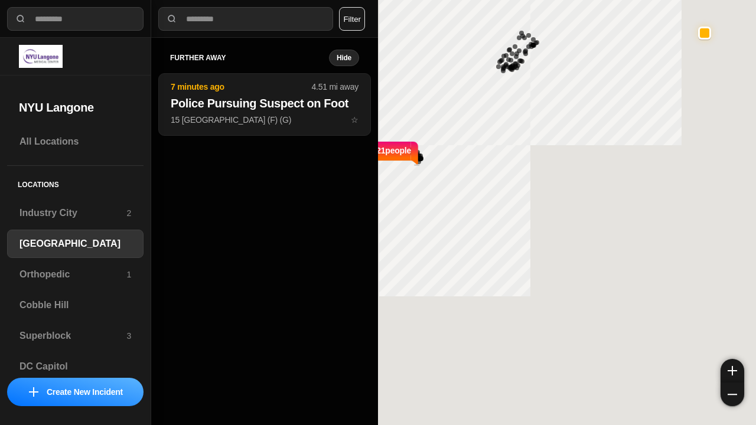
select select "*"
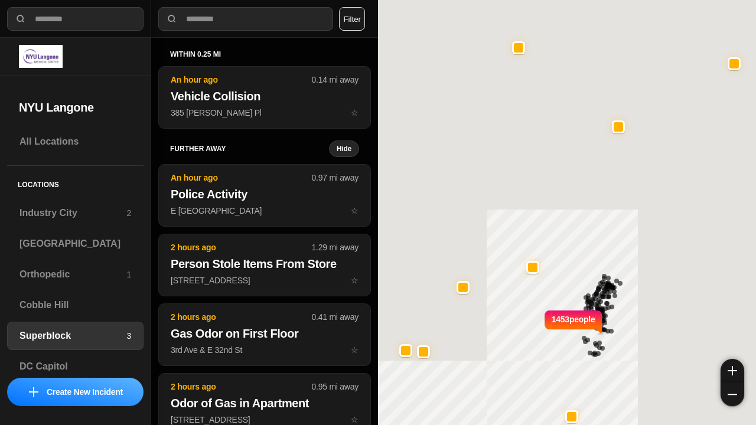
select select "*"
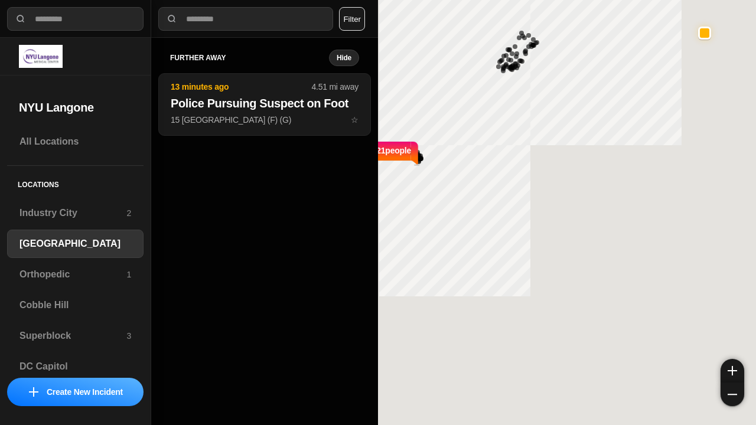
select select "*"
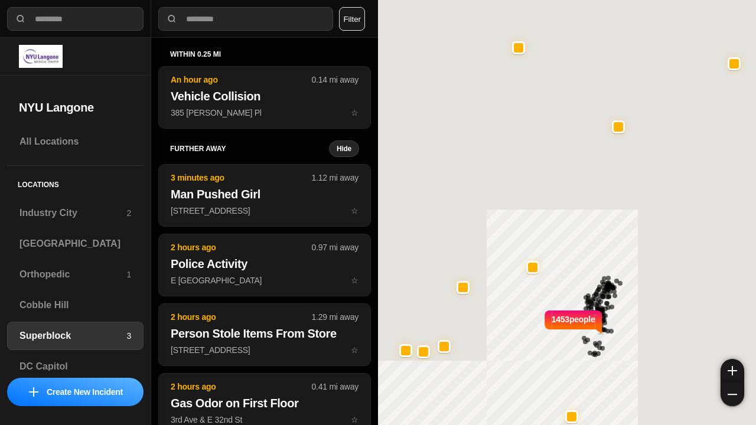
select select "*"
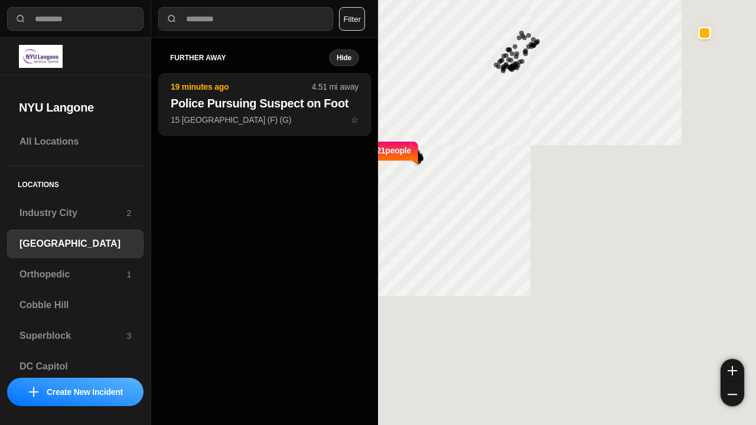
select select "*"
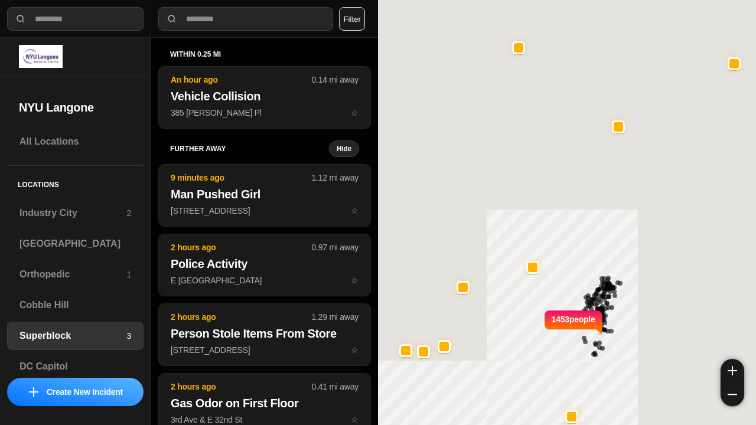
select select "*"
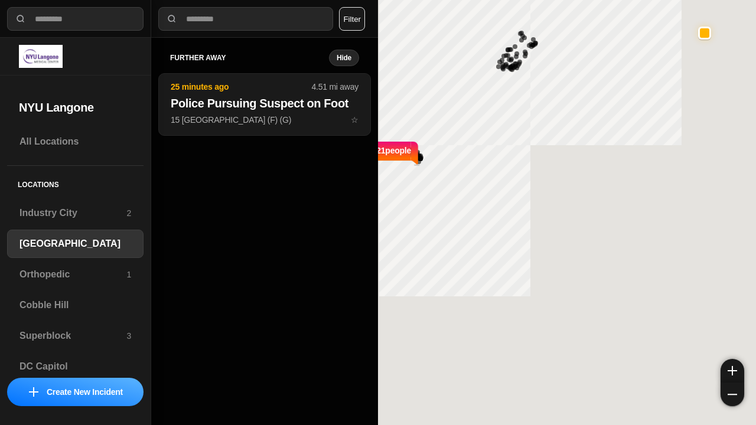
select select "*"
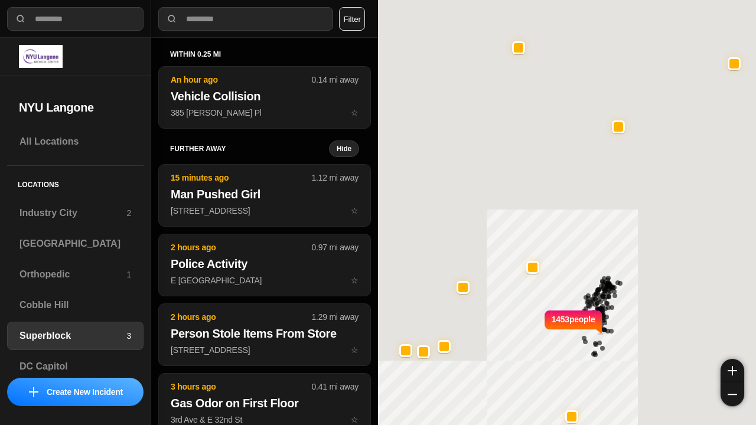
select select "*"
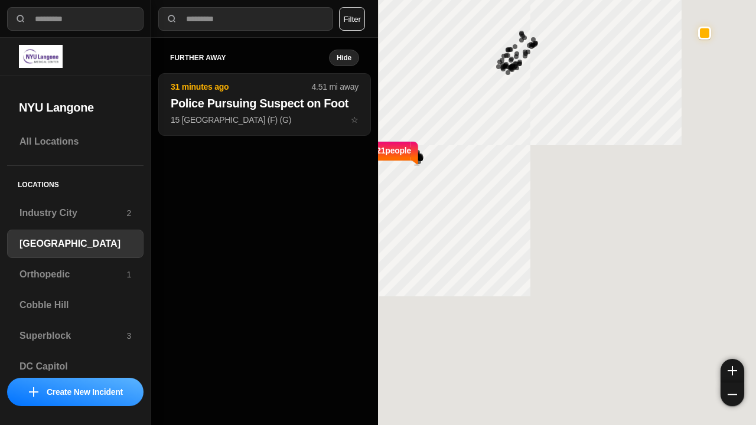
select select "*"
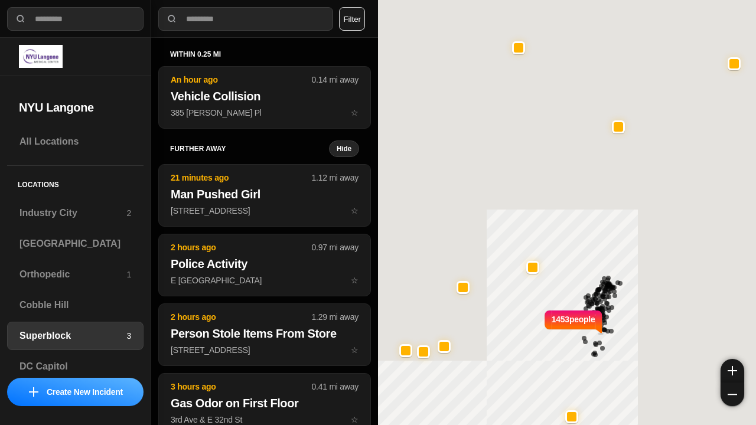
select select "*"
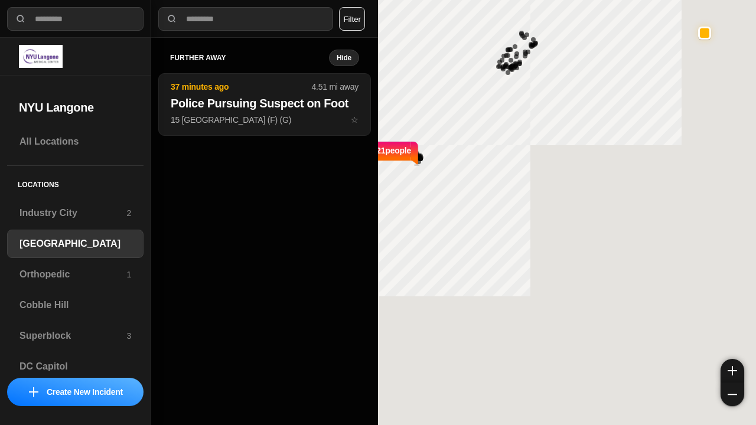
select select "*"
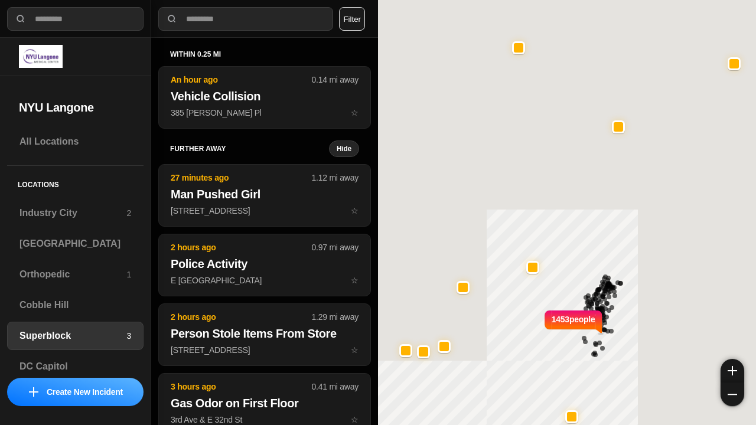
select select "*"
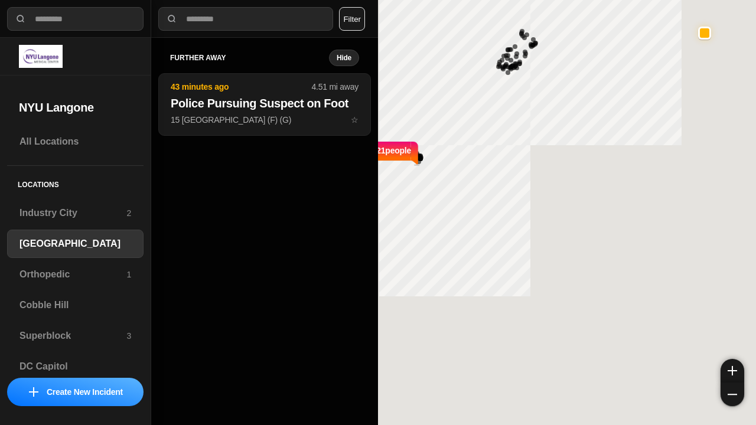
select select "*"
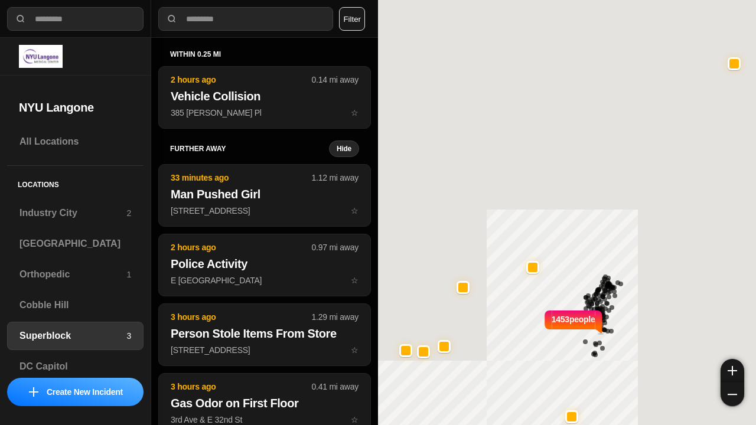
select select "*"
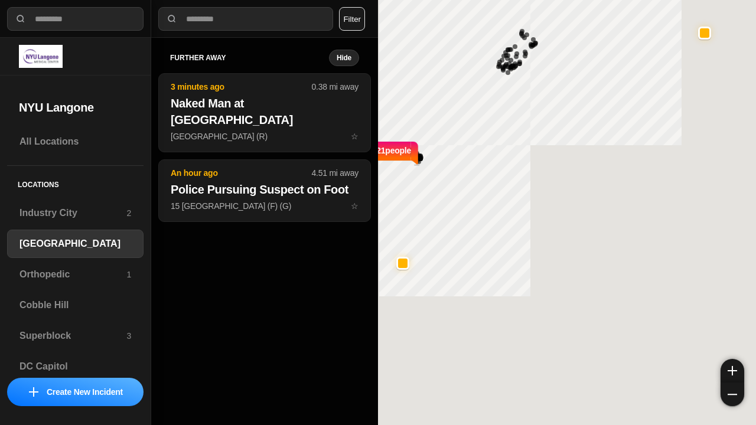
select select "*"
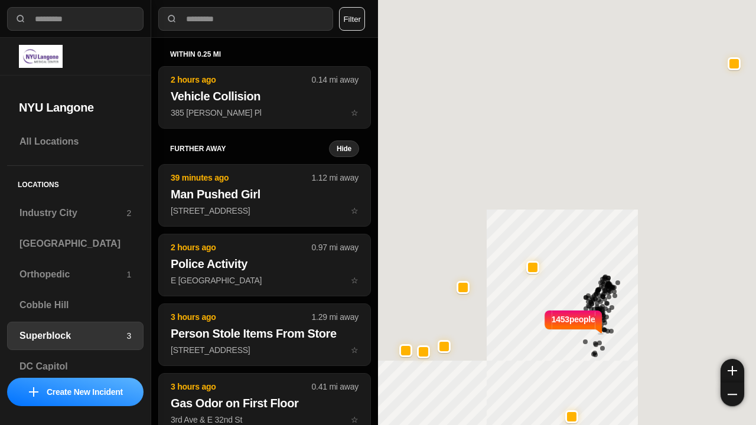
select select "*"
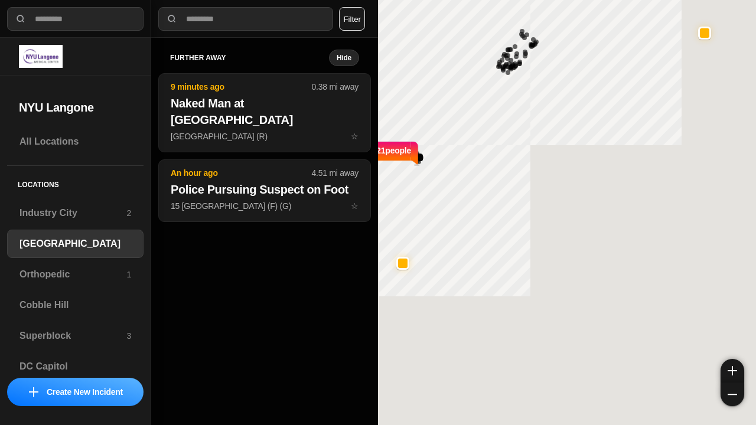
select select "*"
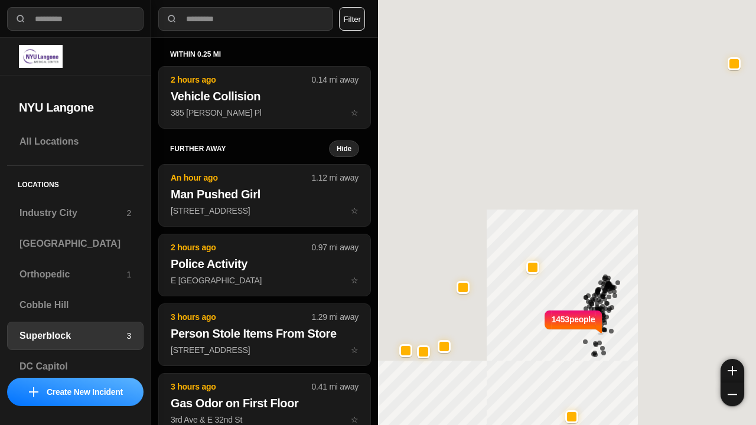
select select "*"
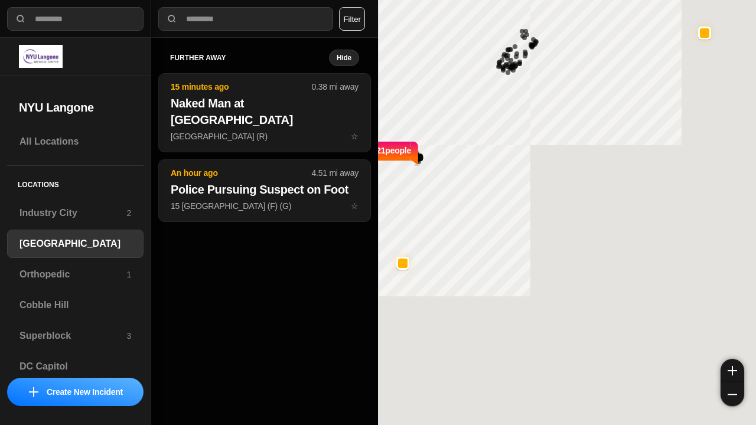
select select "*"
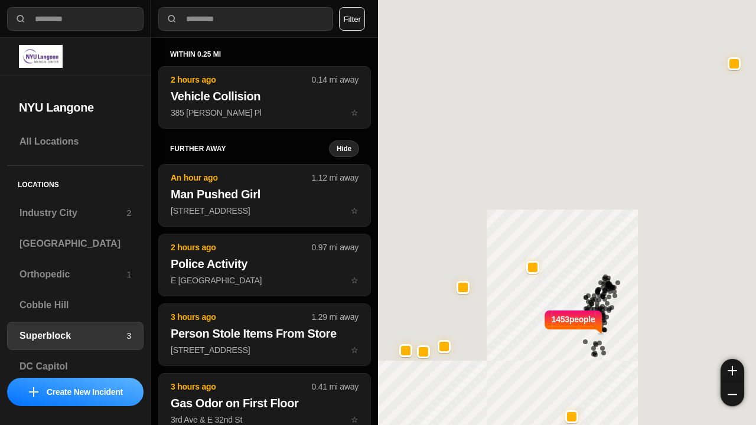
select select "*"
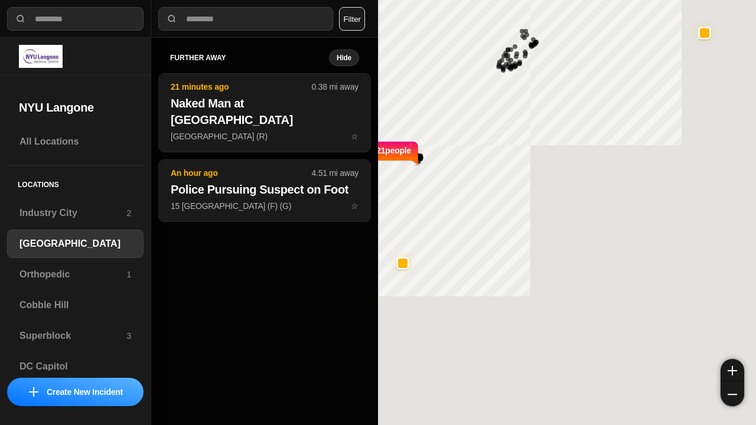
select select "*"
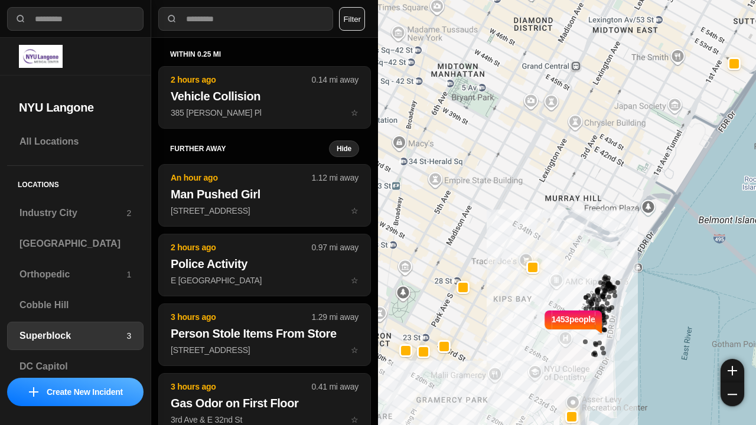
select select "*"
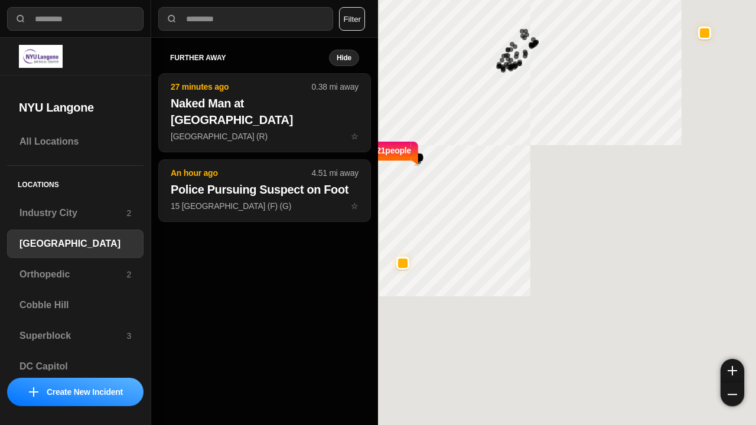
select select "*"
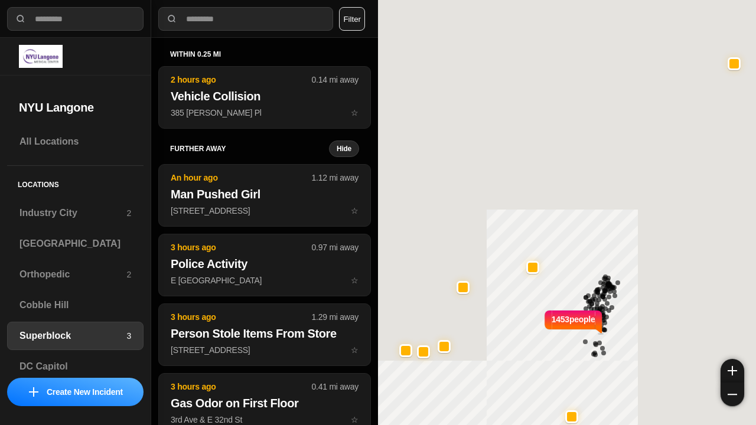
select select "*"
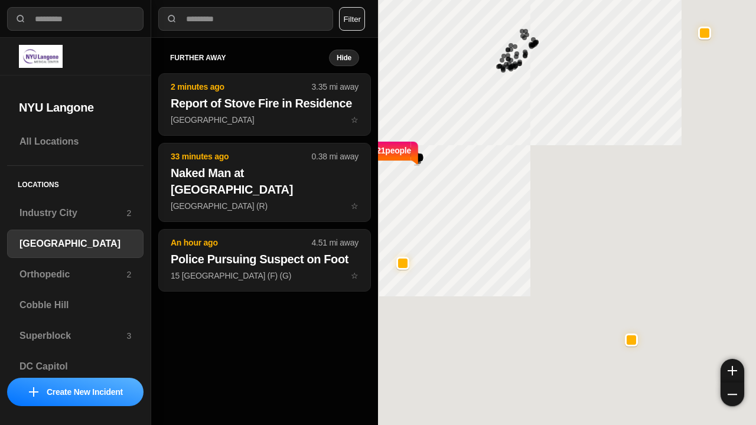
select select "*"
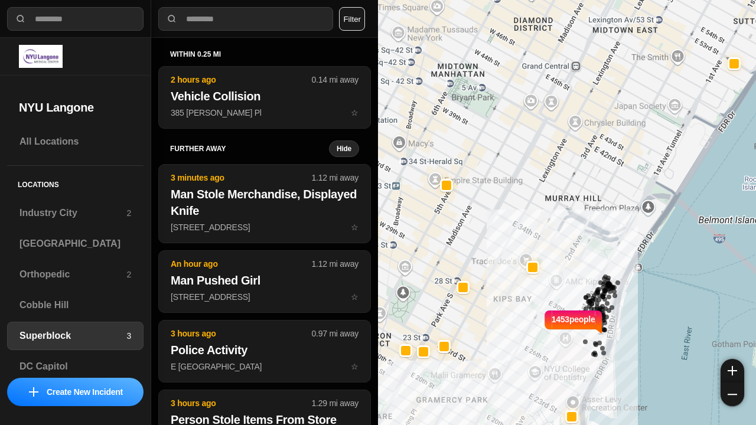
select select "*"
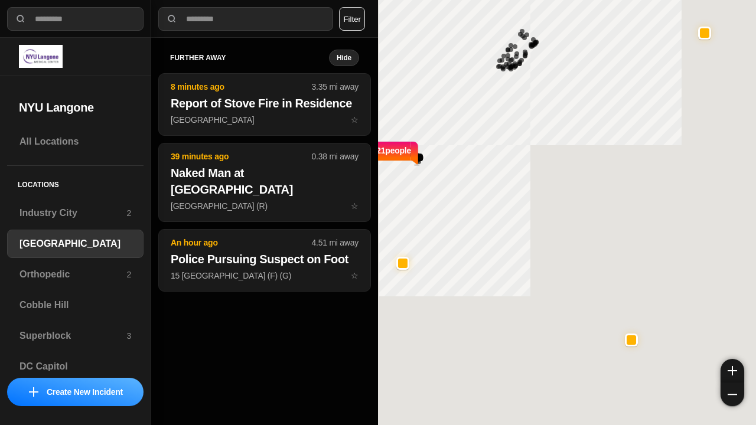
select select "*"
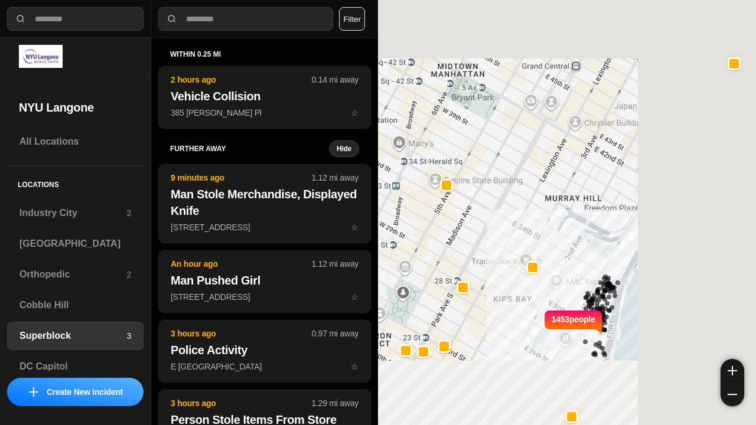
select select "*"
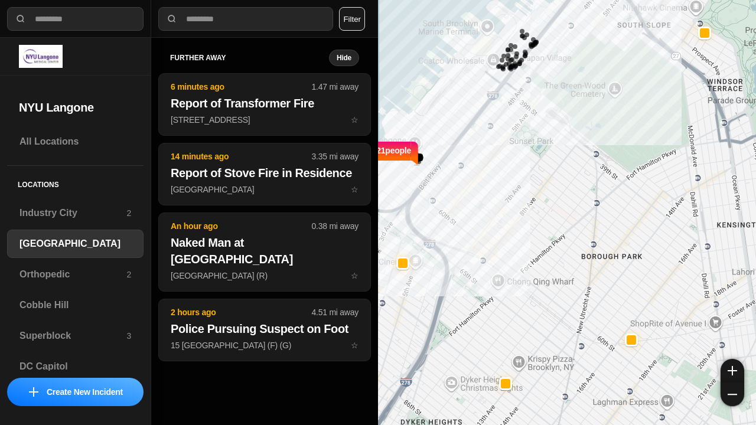
select select "*"
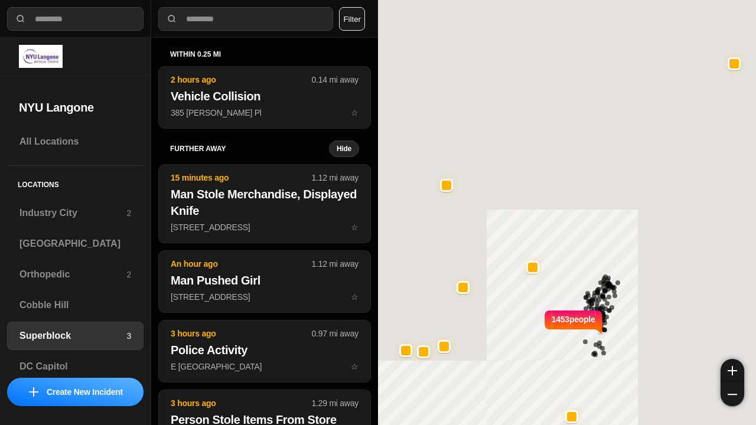
select select "*"
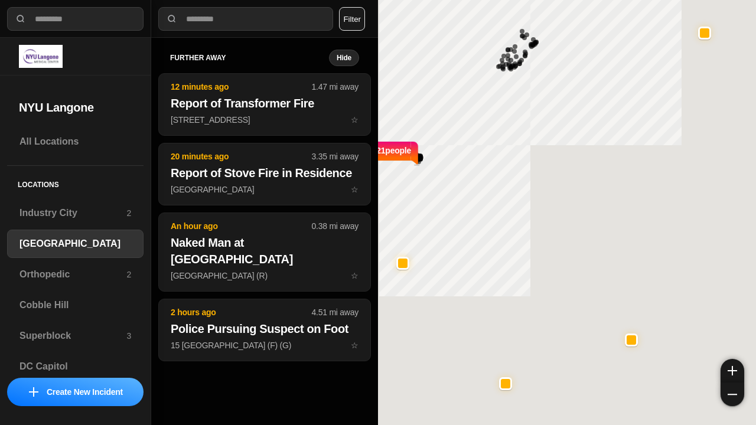
select select "*"
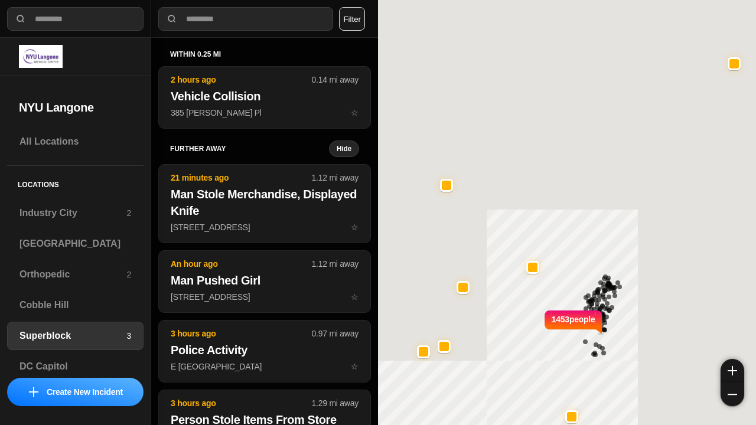
select select "*"
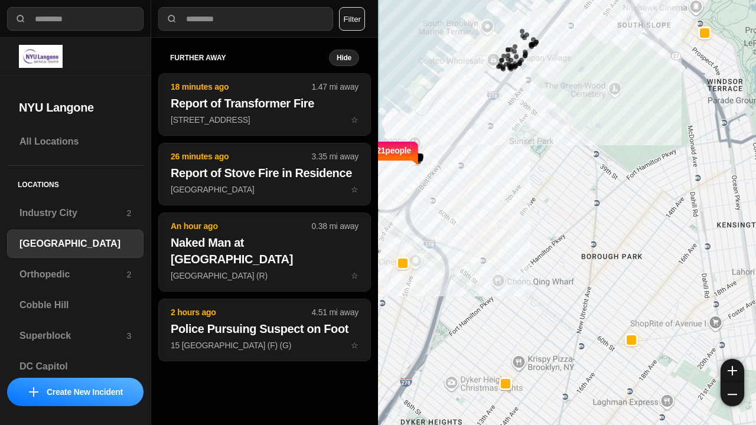
select select "*"
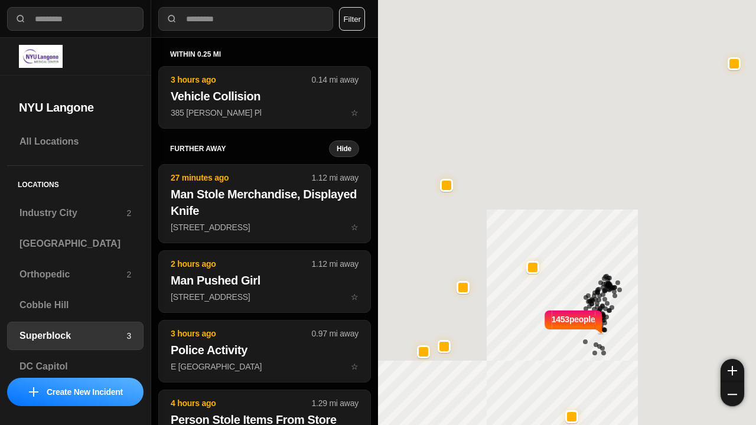
select select "*"
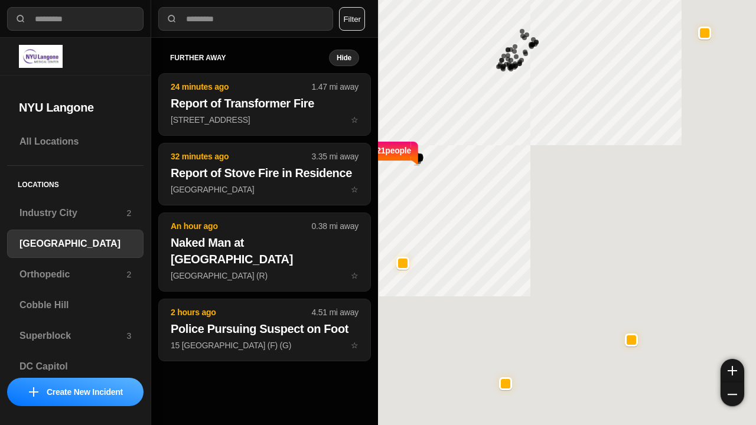
select select "*"
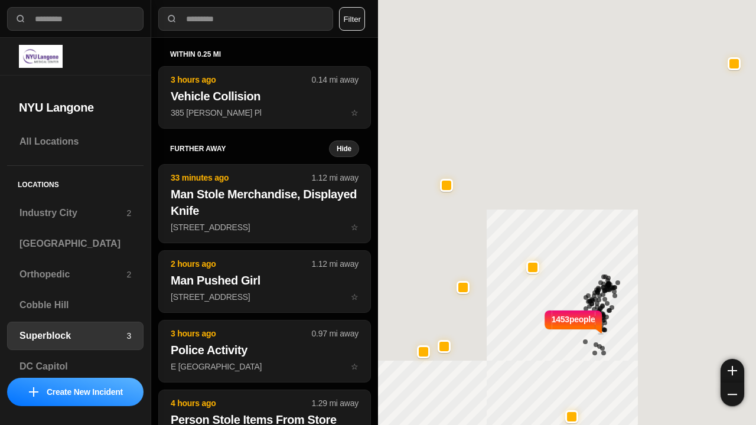
select select "*"
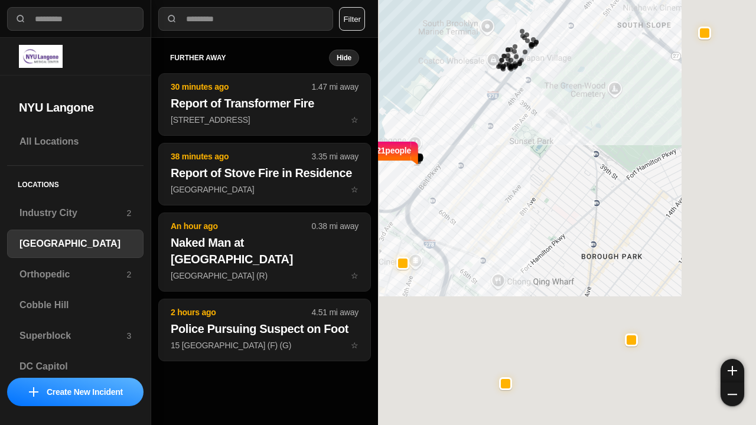
select select "*"
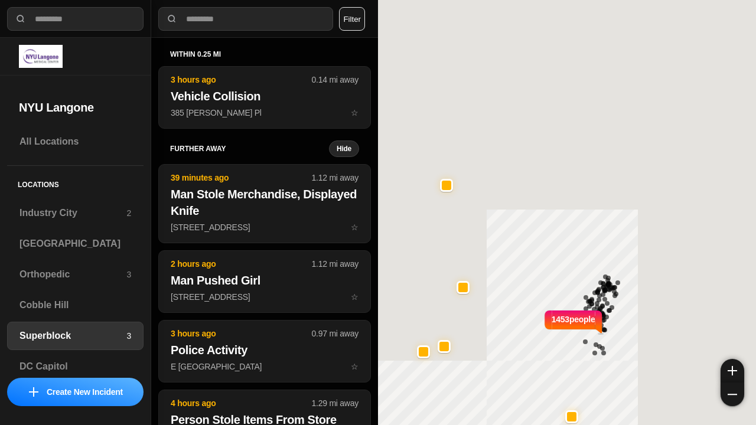
select select "*"
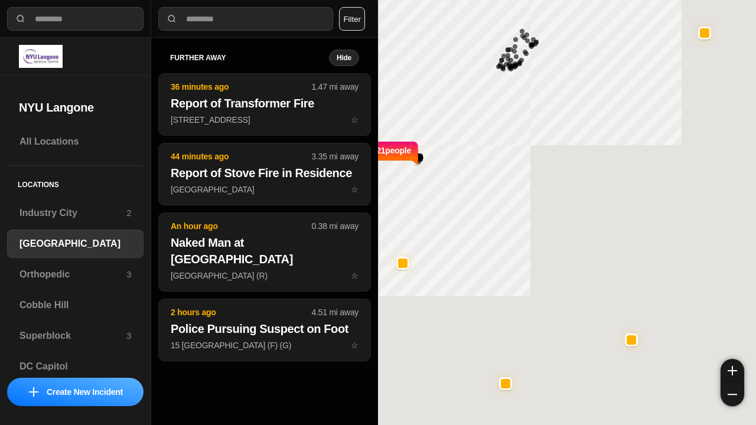
select select "*"
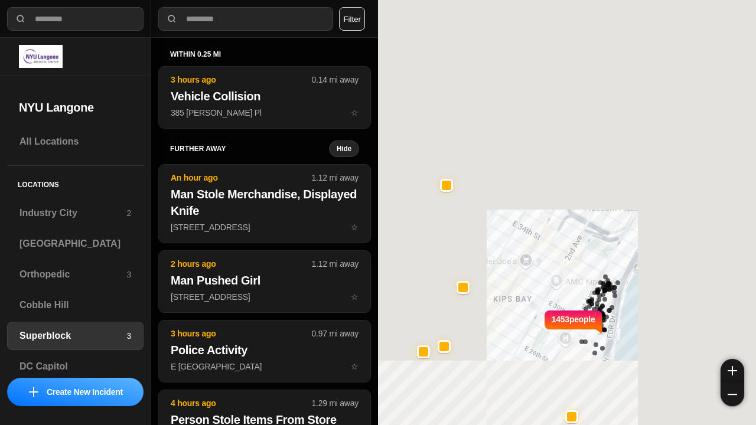
select select "*"
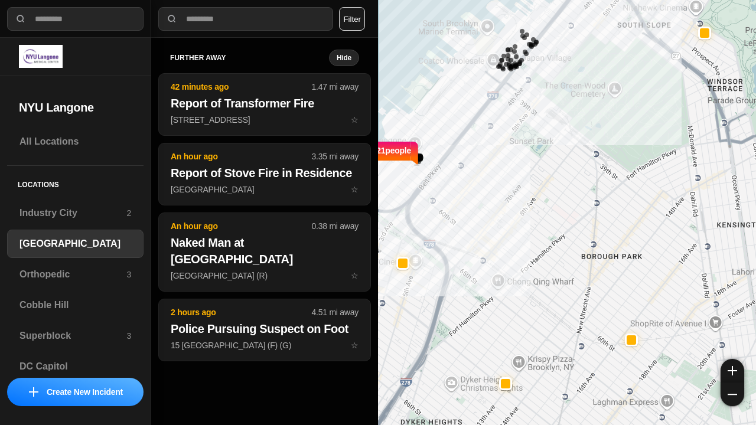
select select "*"
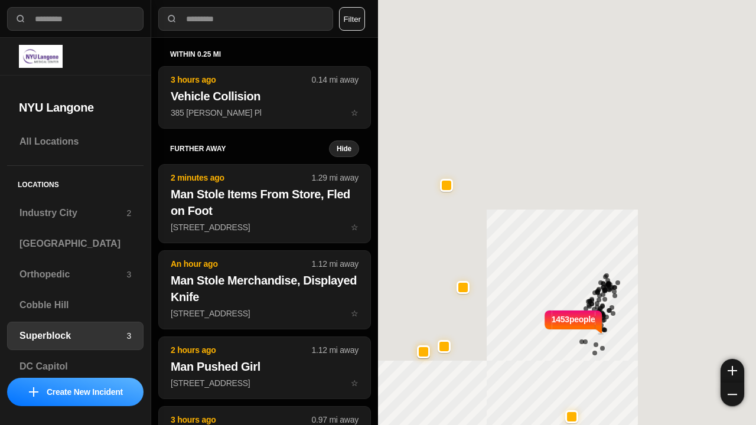
select select "*"
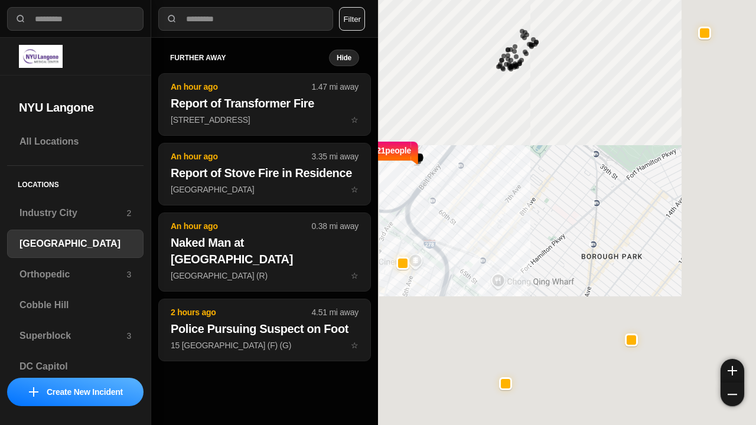
select select "*"
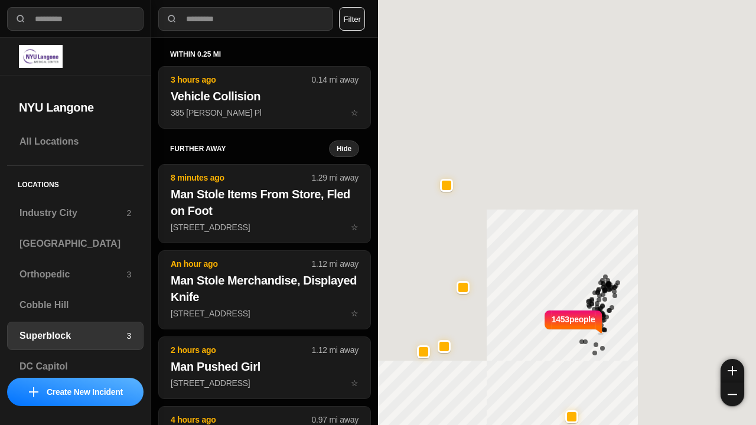
select select "*"
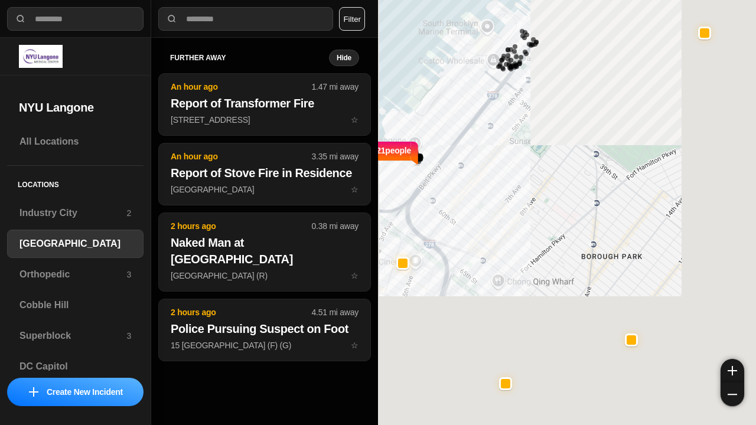
select select "*"
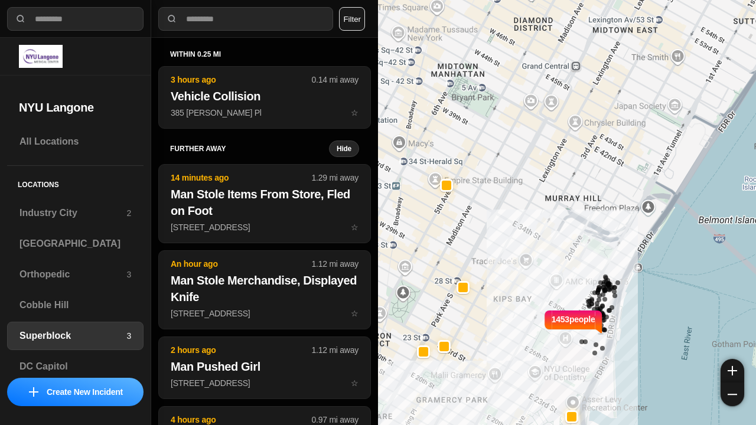
select select "*"
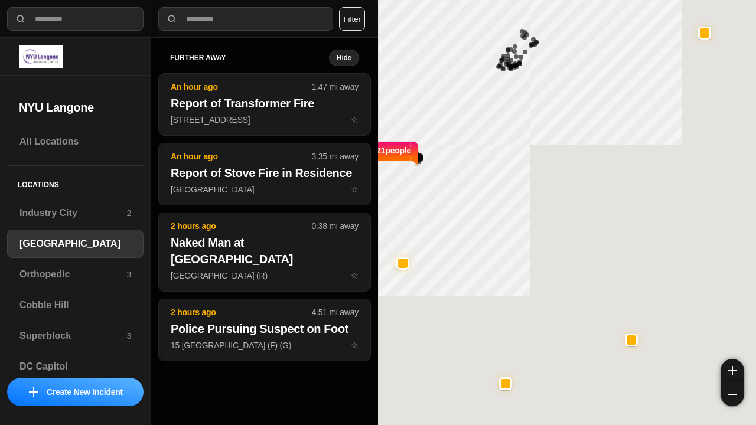
select select "*"
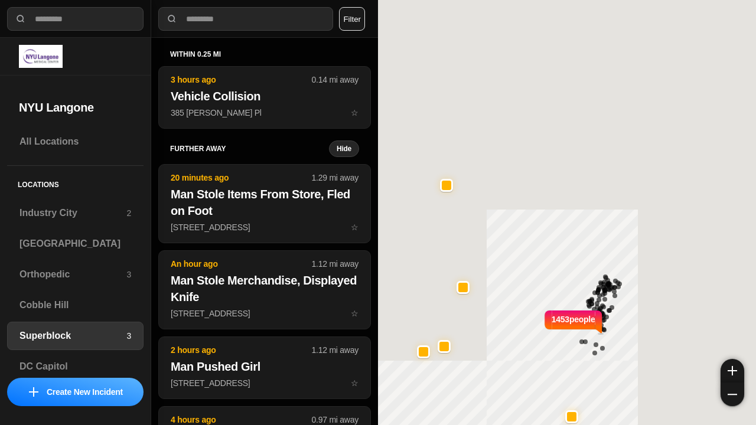
select select "*"
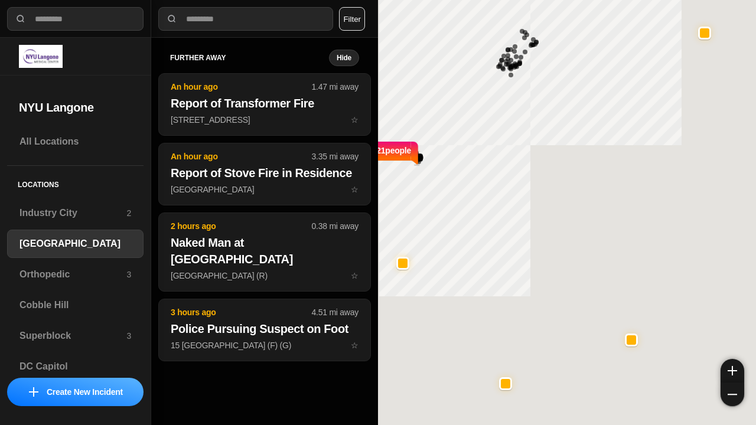
select select "*"
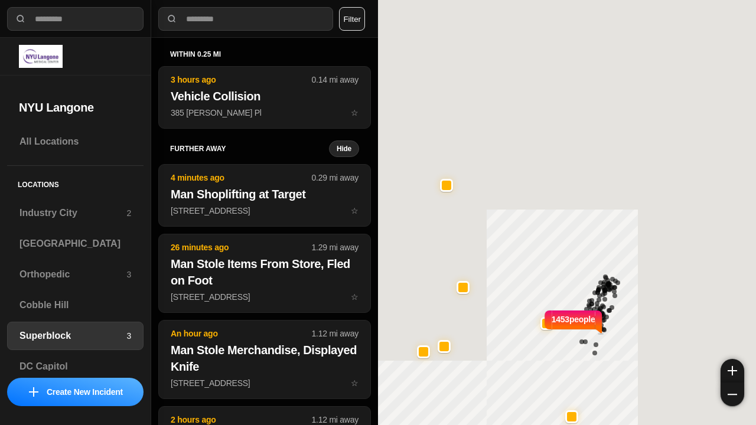
select select "*"
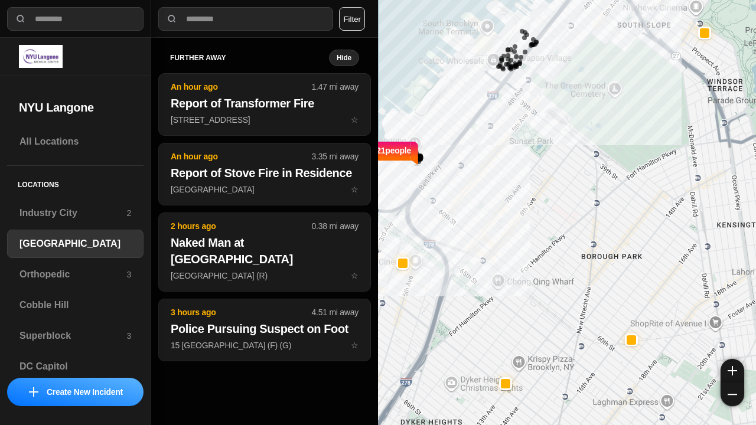
select select "*"
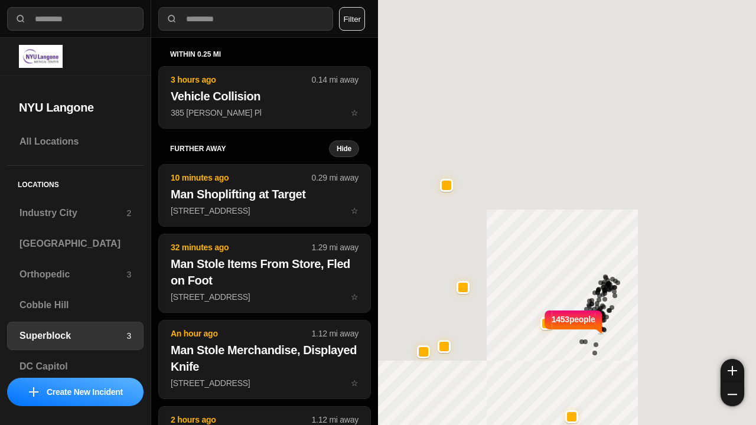
select select "*"
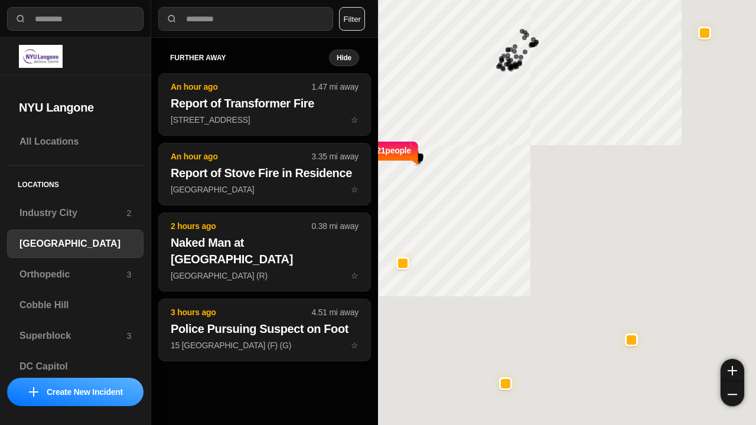
select select "*"
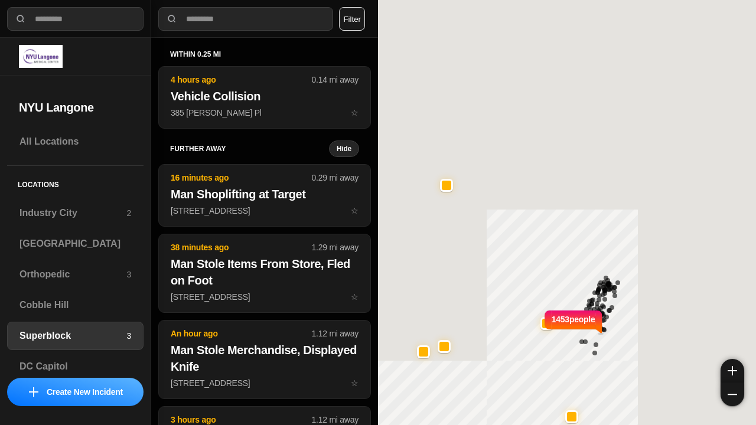
select select "*"
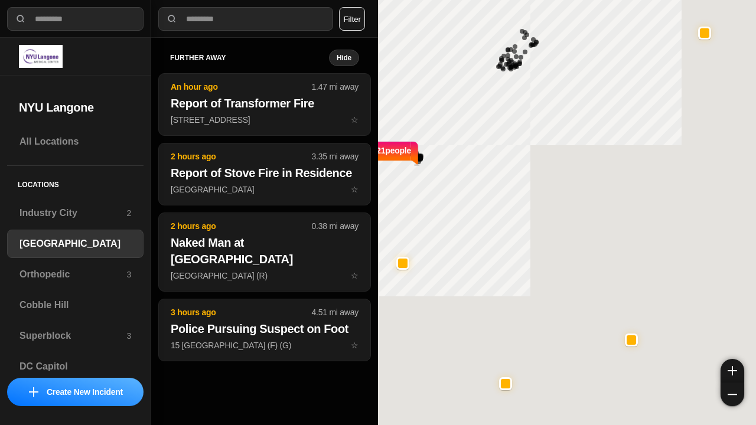
select select "*"
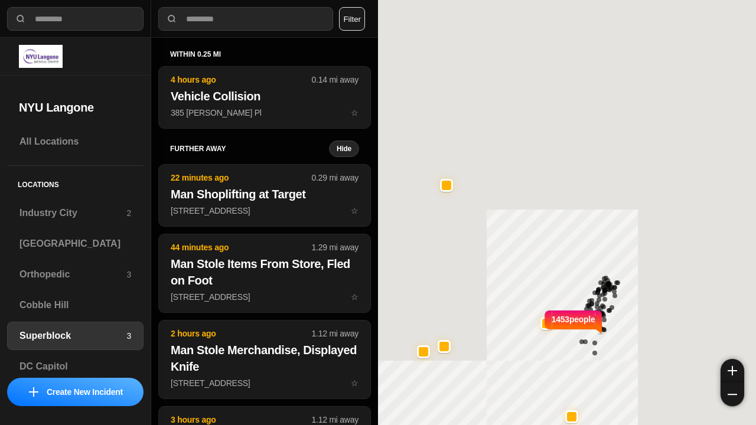
select select "*"
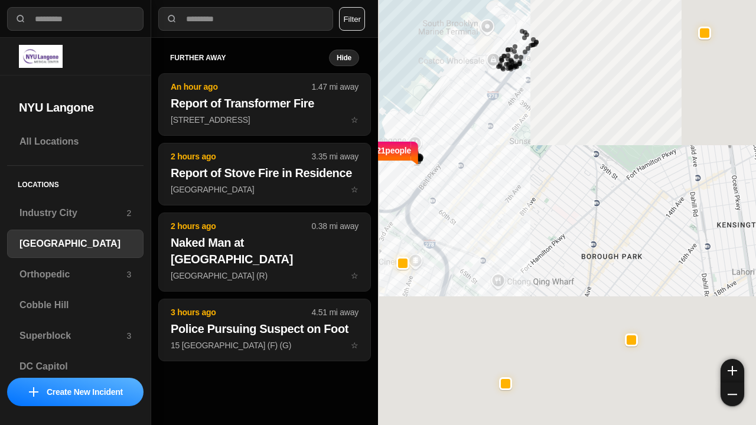
select select "*"
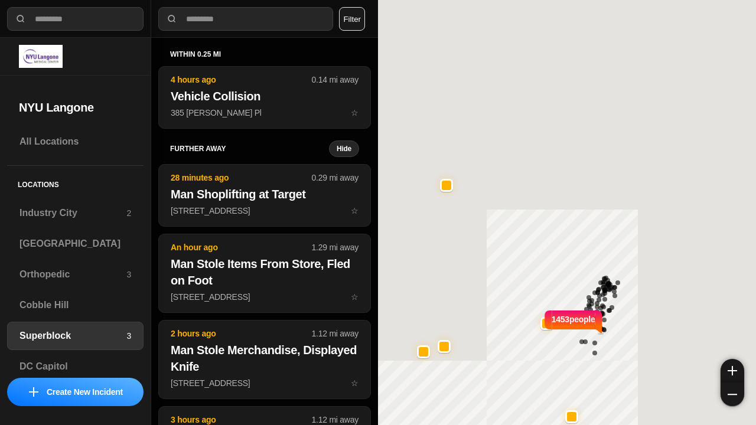
select select "*"
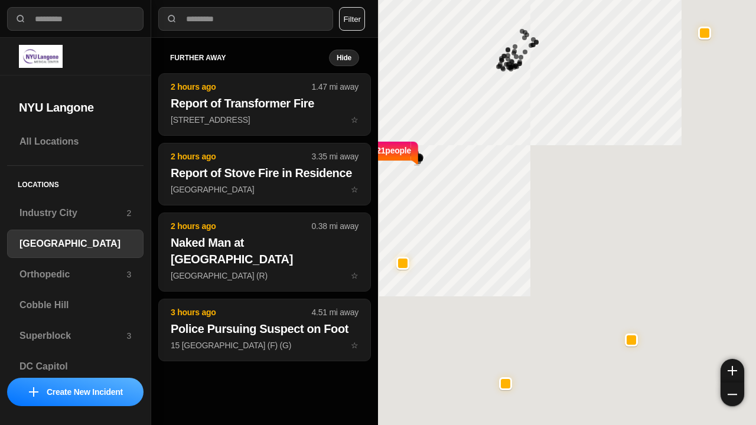
select select "*"
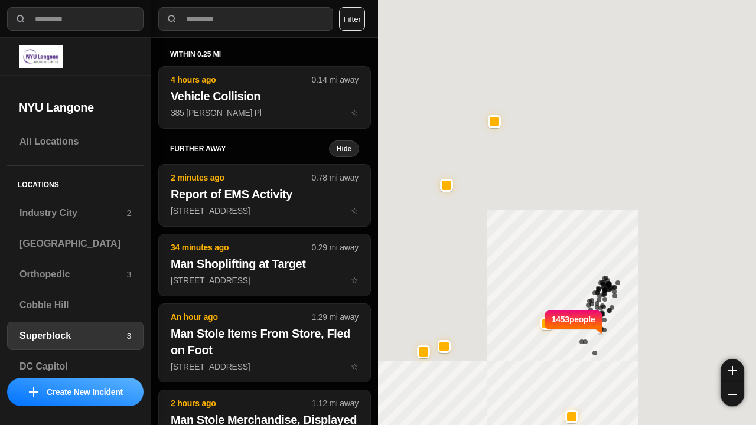
select select "*"
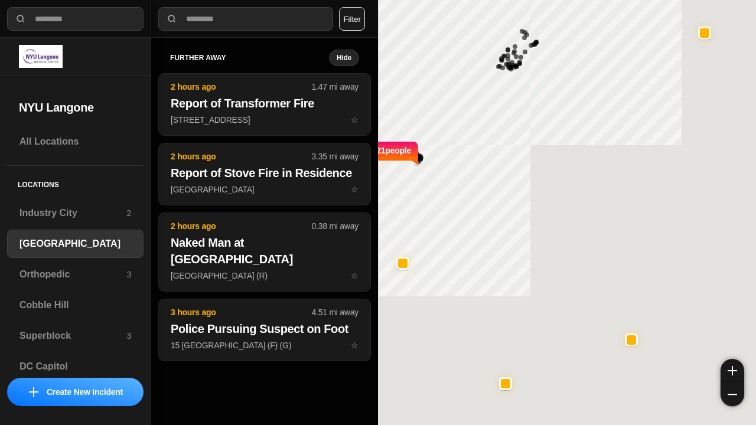
select select "*"
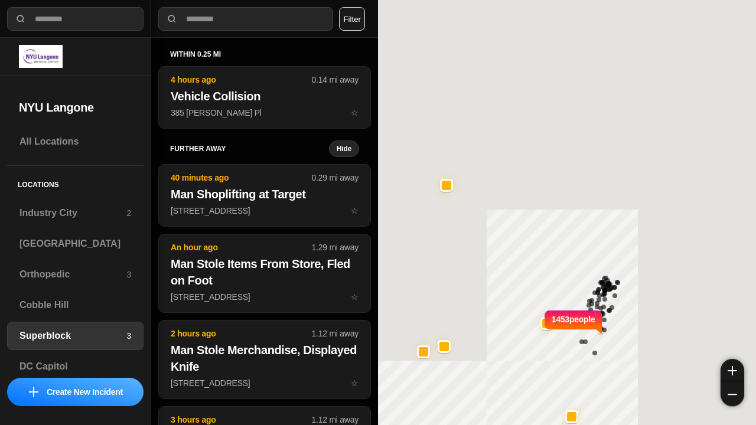
select select "*"
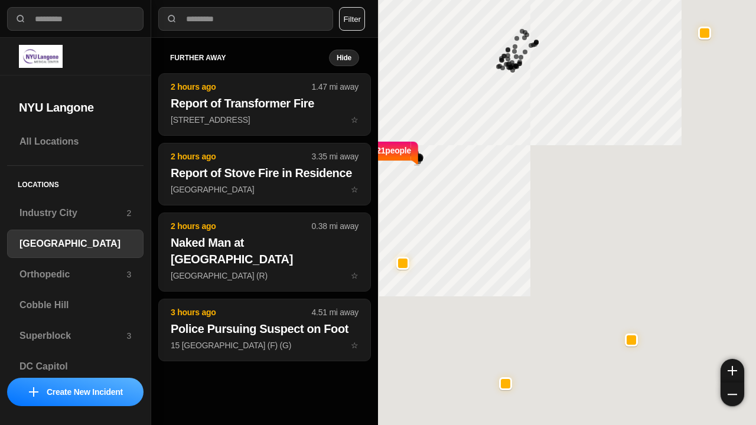
select select "*"
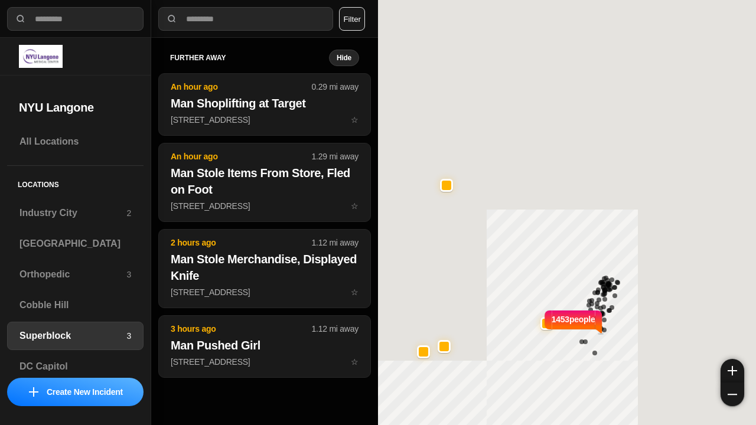
select select "*"
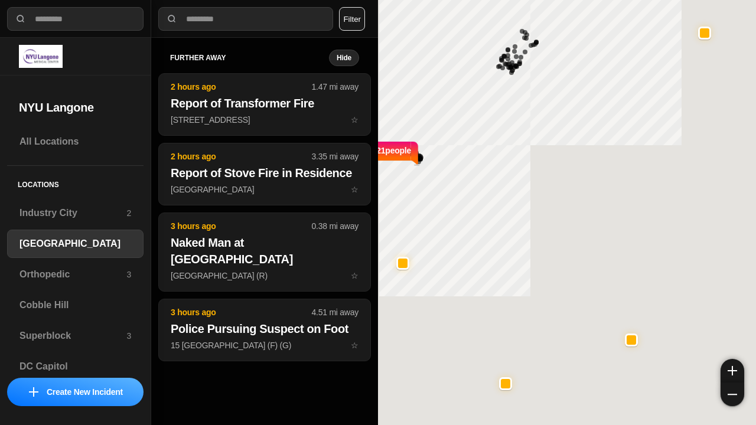
select select "*"
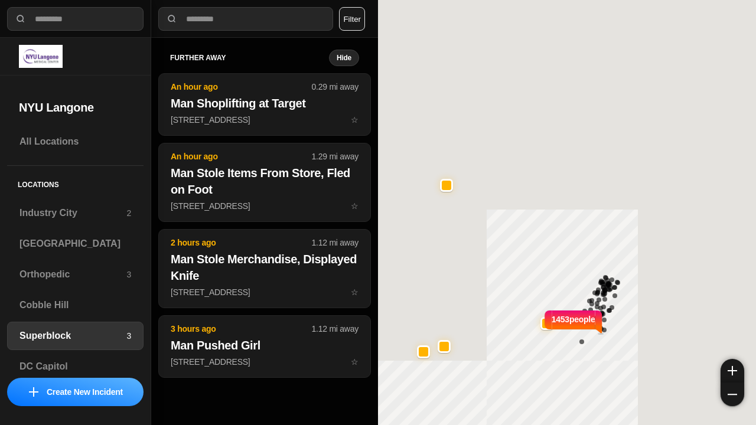
select select "*"
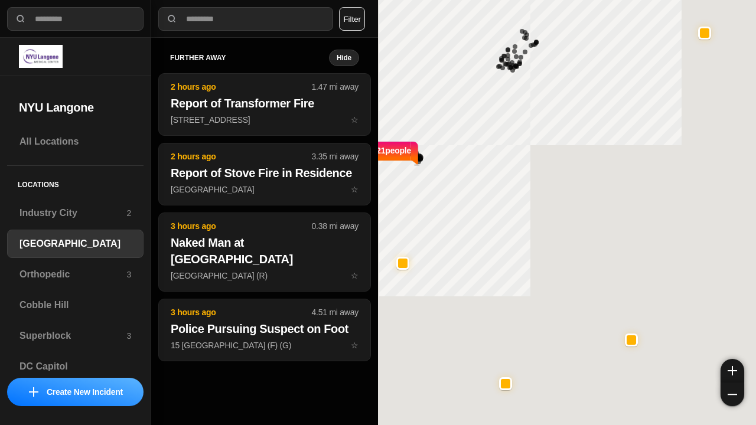
select select "*"
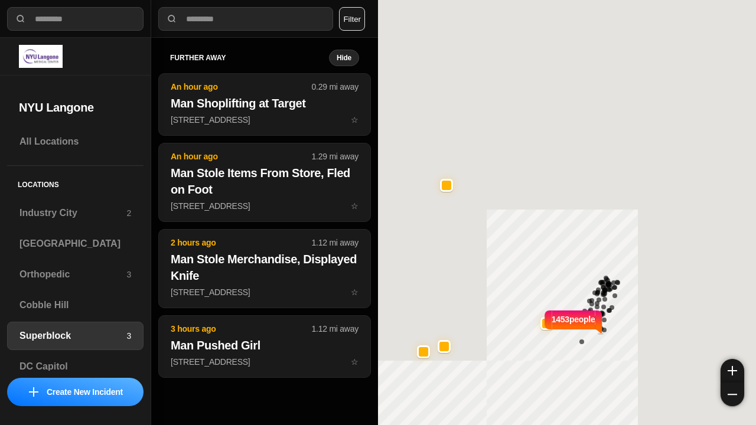
select select "*"
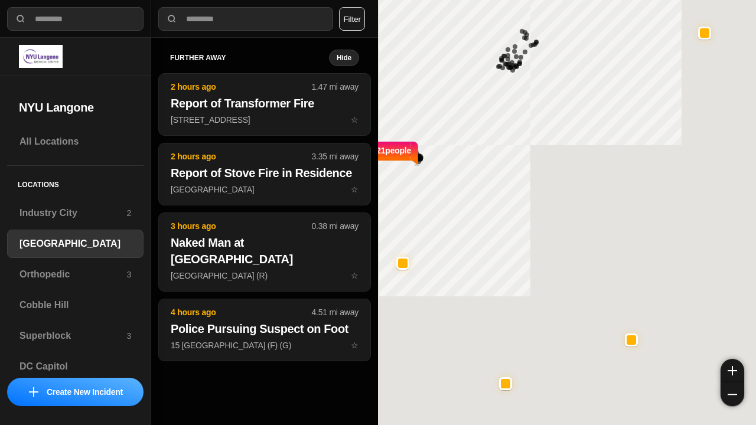
select select "*"
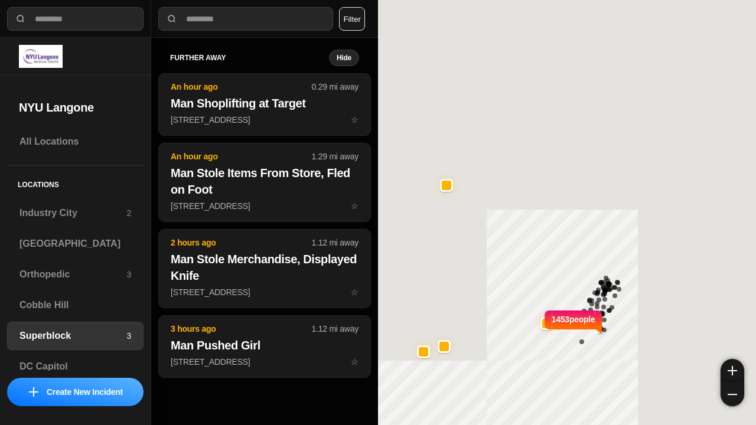
select select "*"
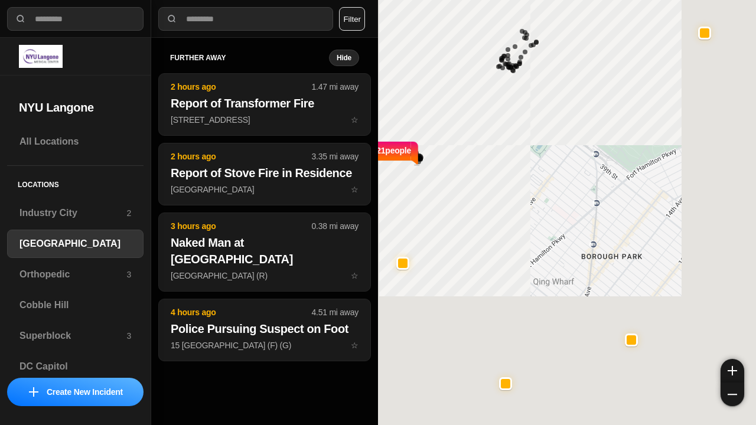
select select "*"
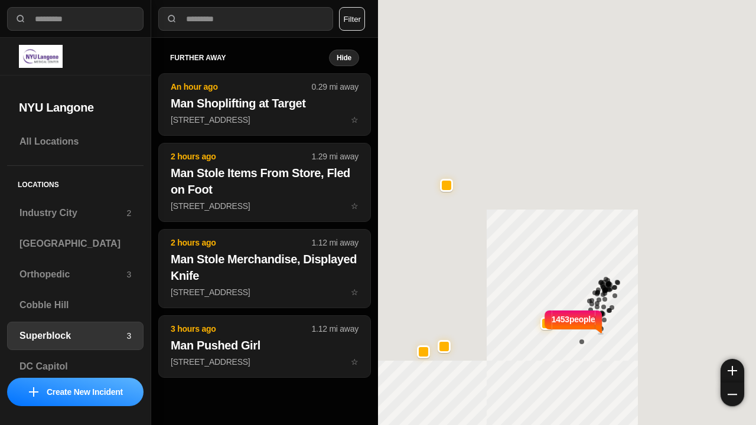
select select "*"
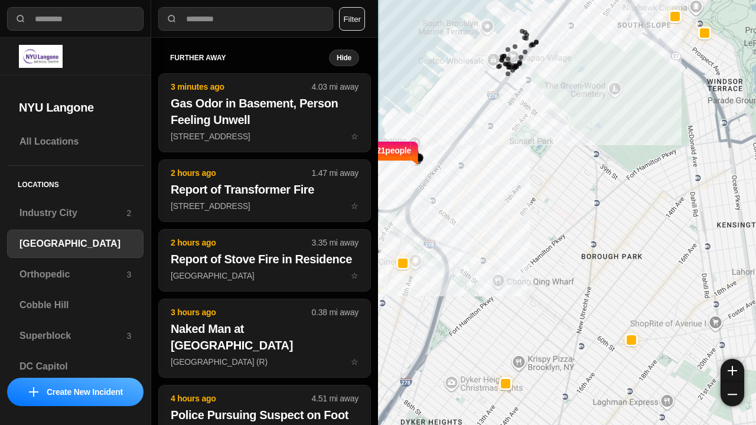
select select "*"
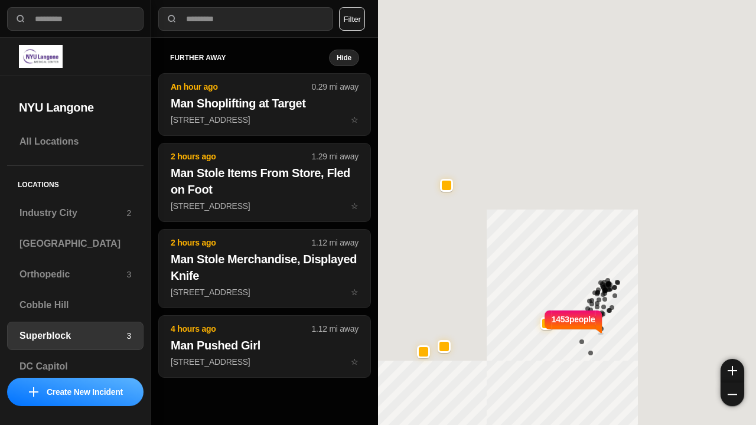
select select "*"
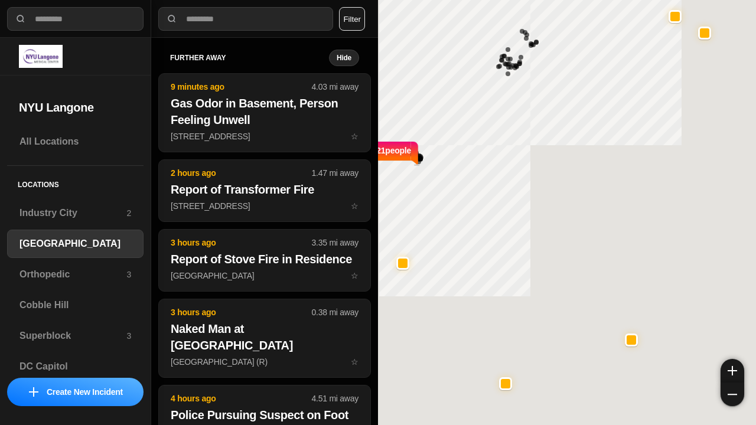
select select "*"
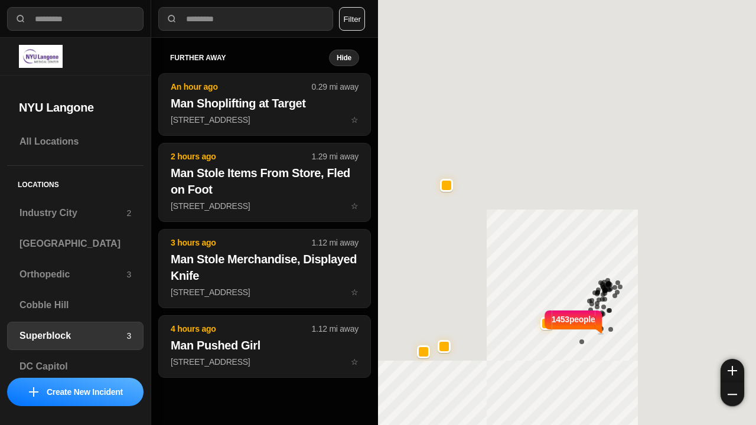
select select "*"
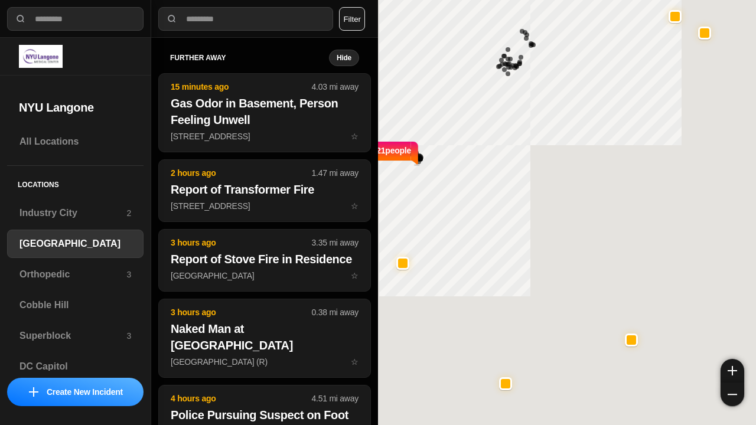
select select "*"
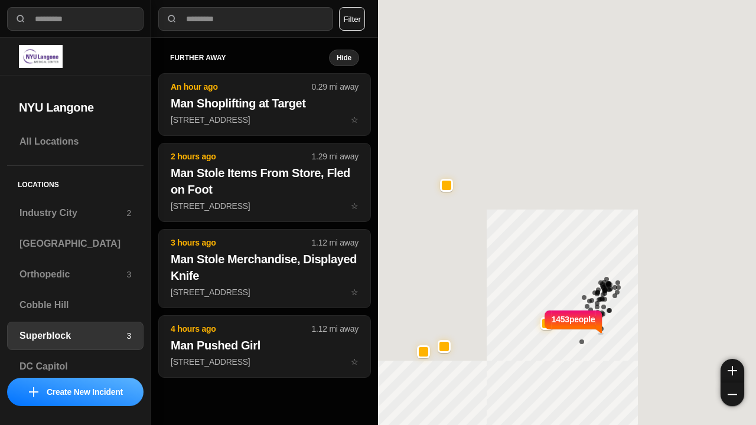
select select "*"
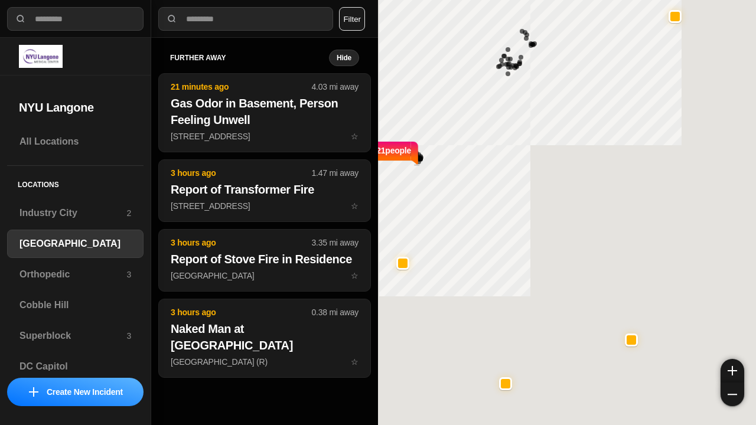
select select "*"
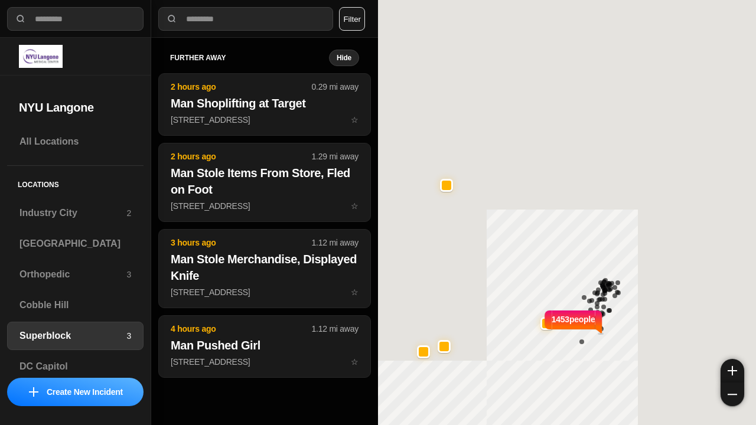
select select "*"
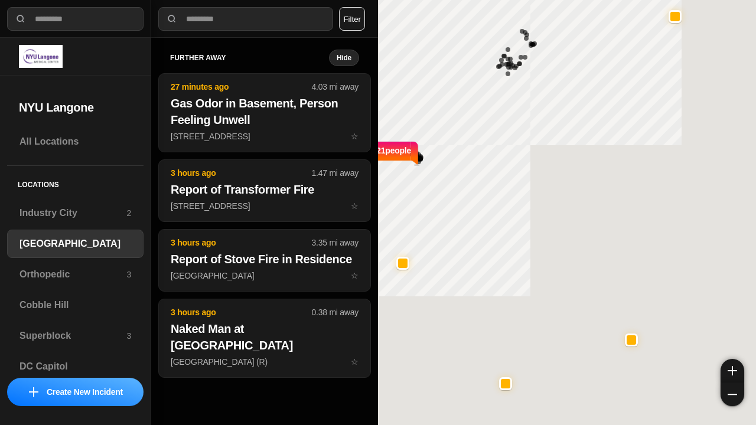
select select "*"
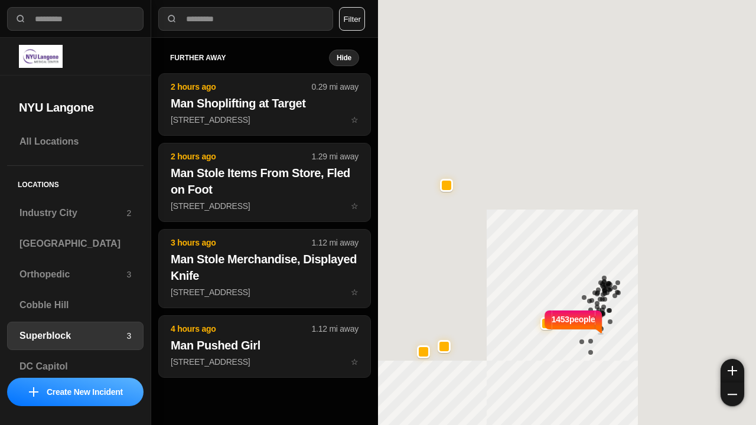
select select "*"
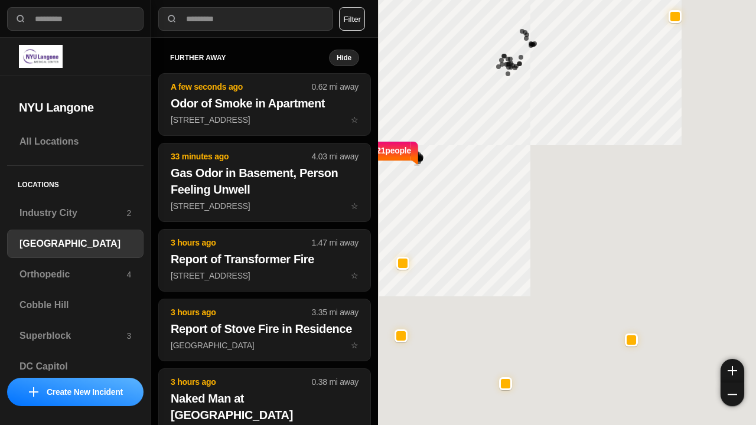
select select "*"
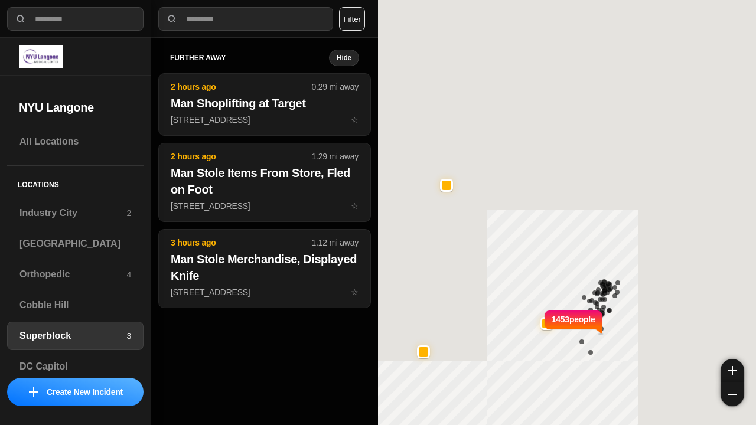
select select "*"
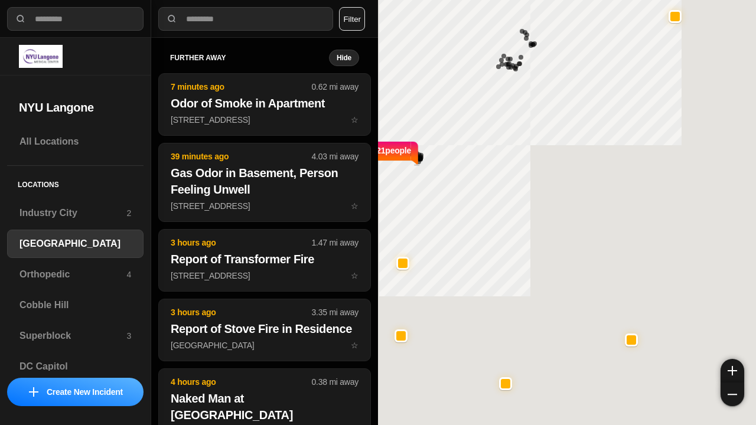
select select "*"
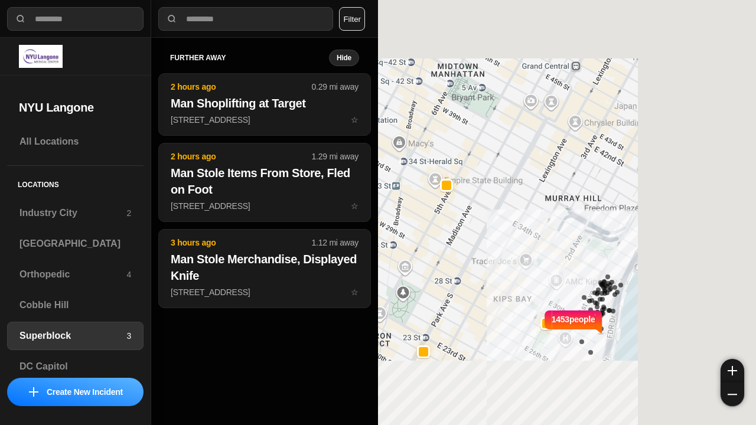
select select "*"
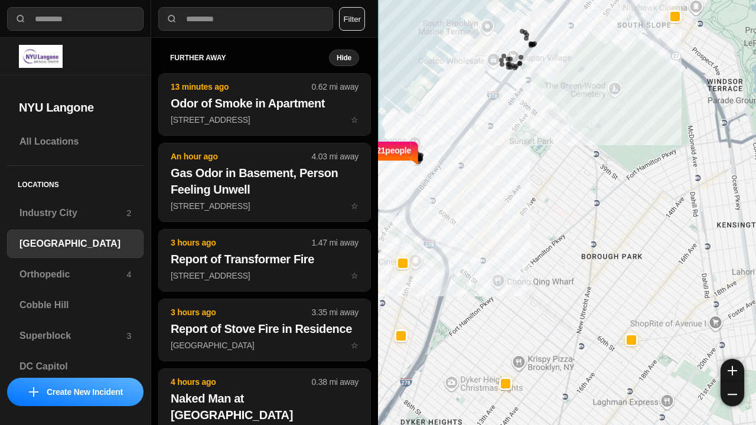
select select "*"
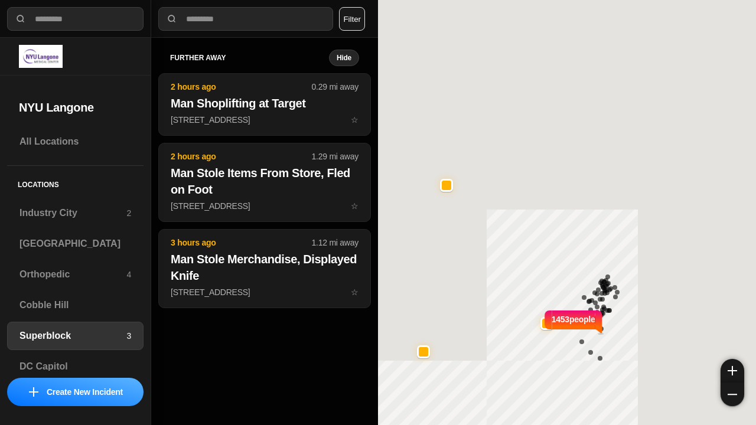
select select "*"
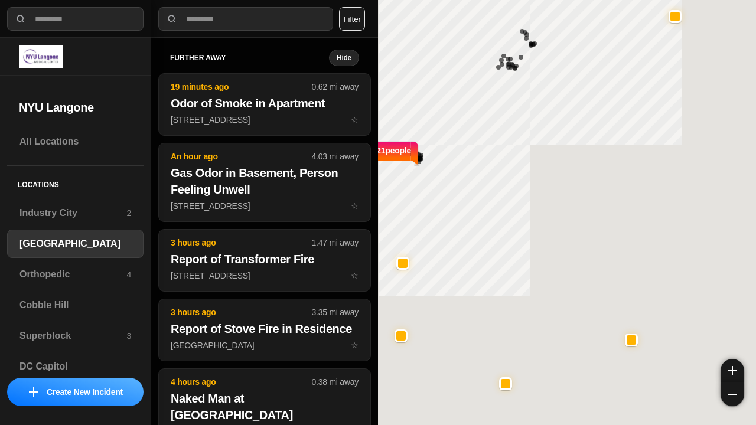
select select "*"
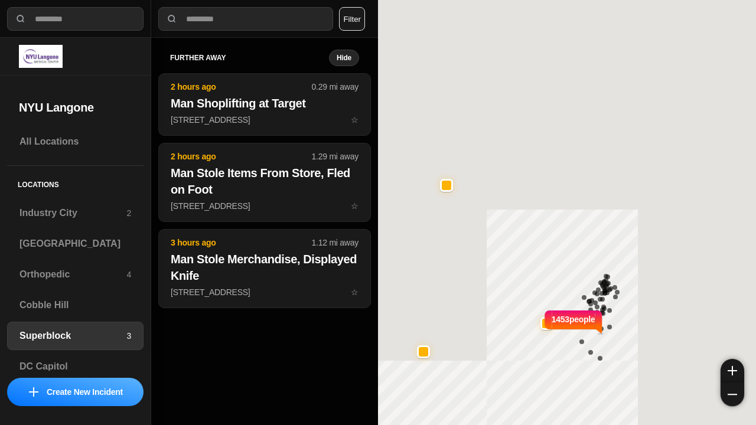
select select "*"
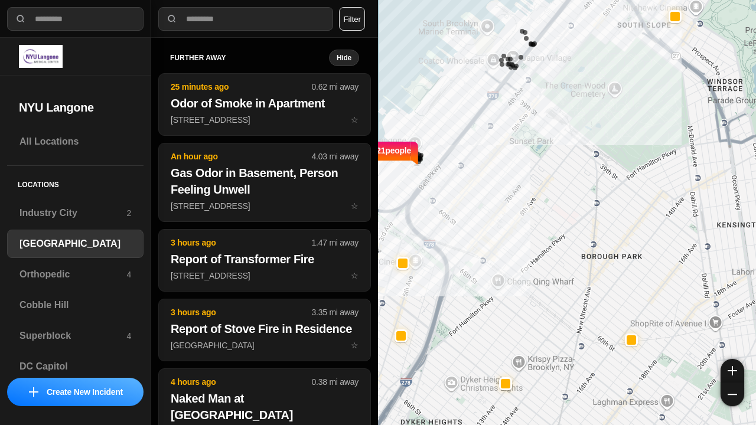
select select "*"
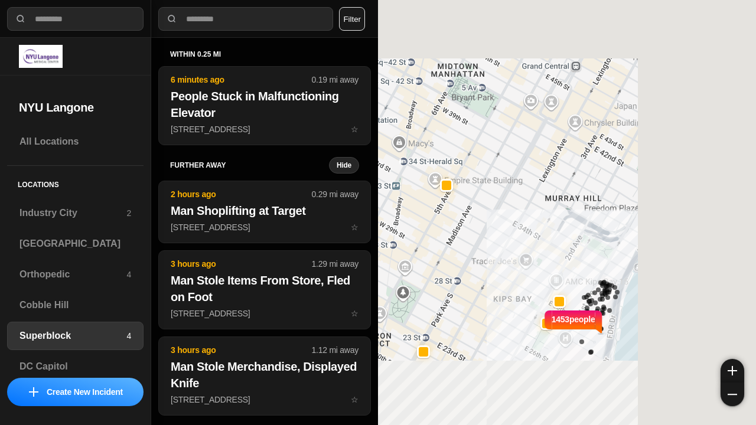
select select "*"
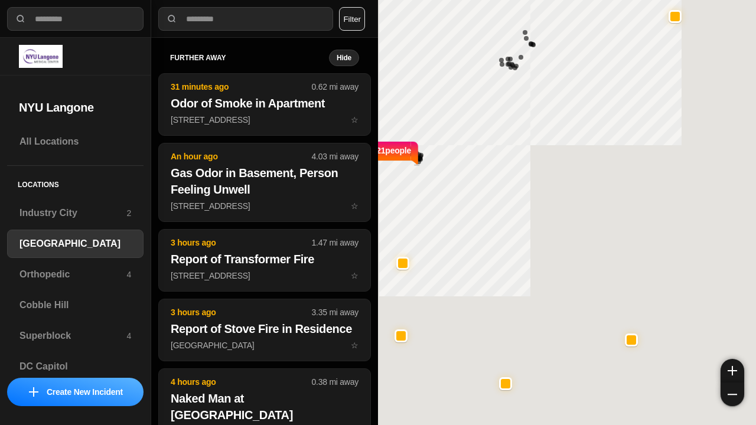
select select "*"
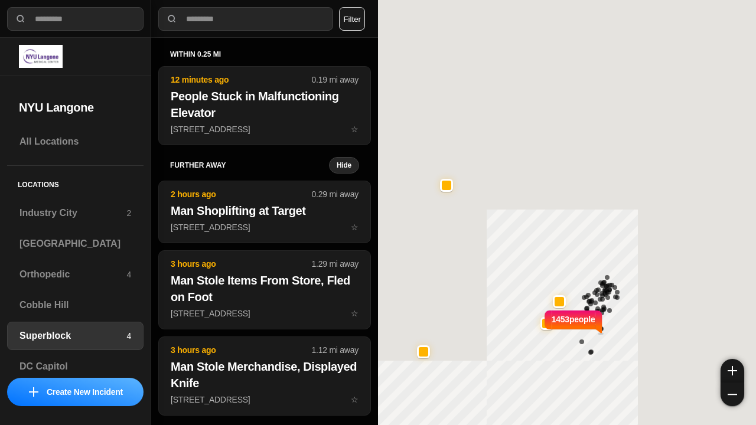
select select "*"
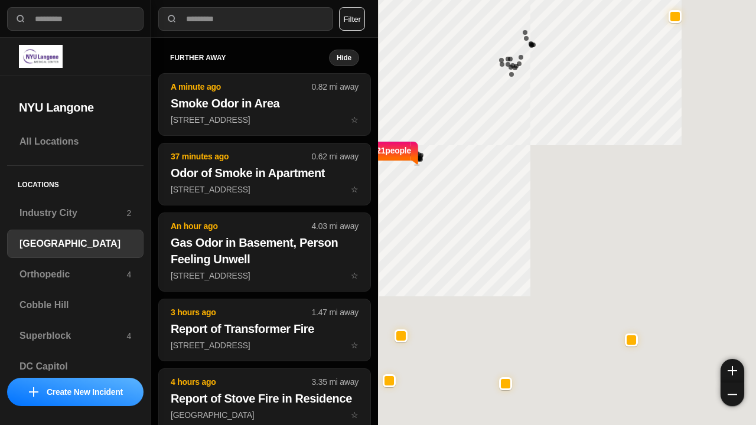
select select "*"
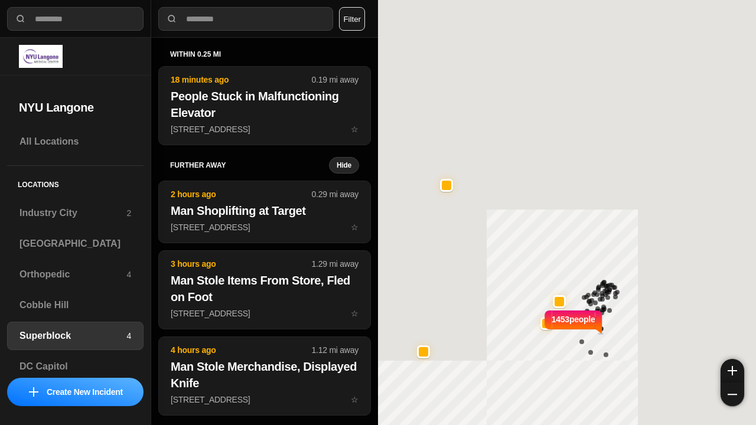
select select "*"
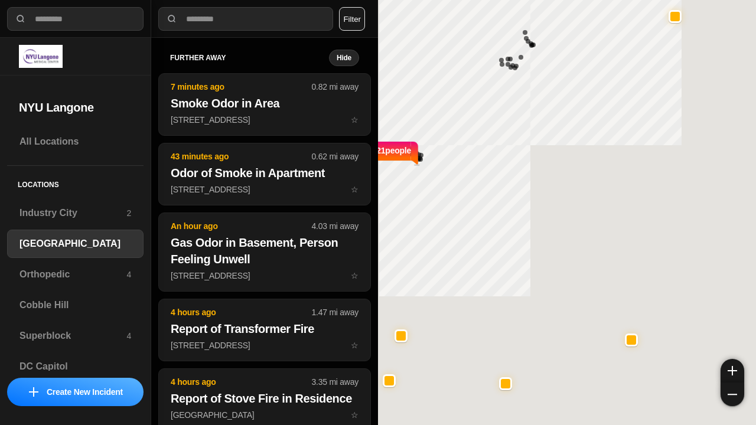
select select "*"
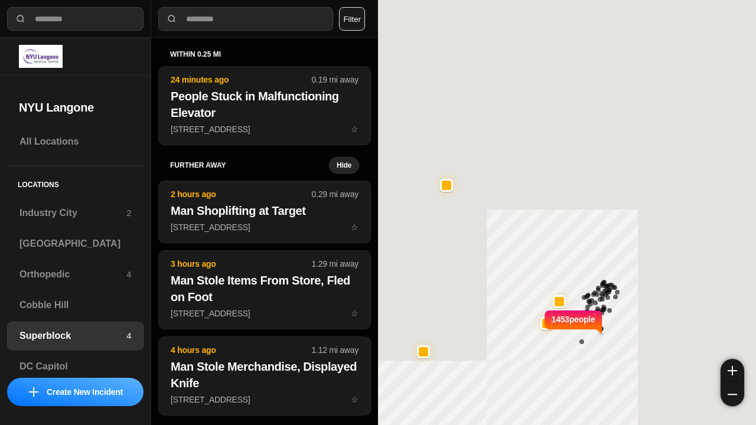
select select "*"
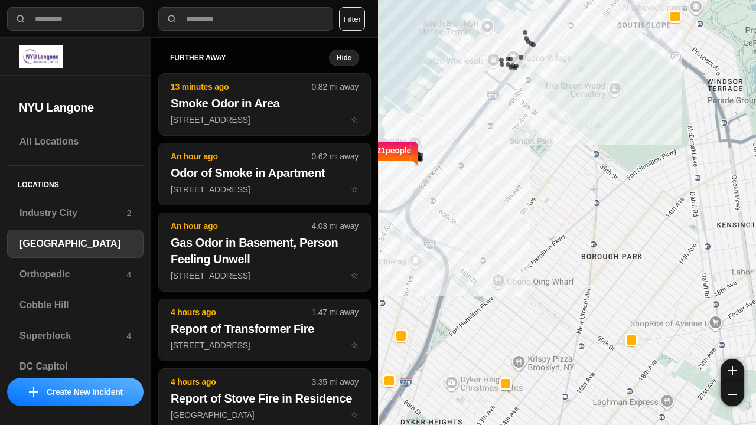
select select "*"
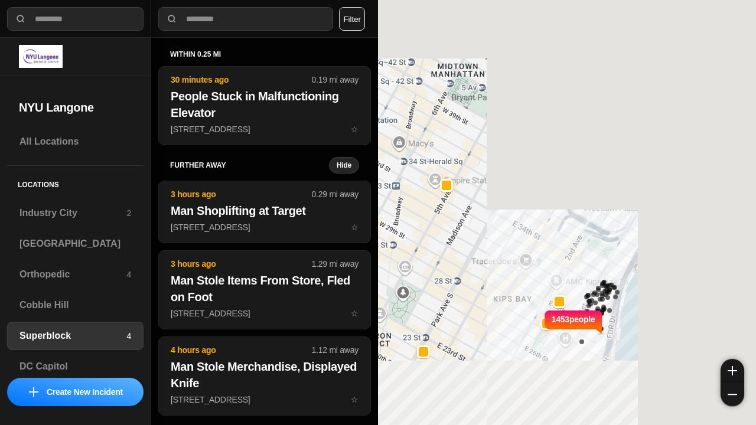
select select "*"
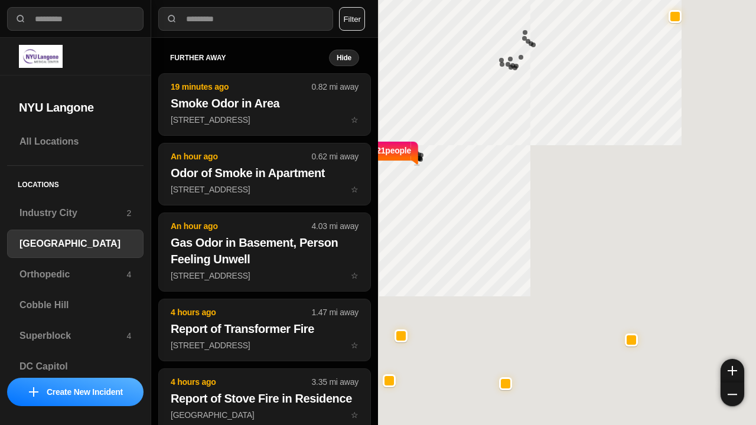
select select "*"
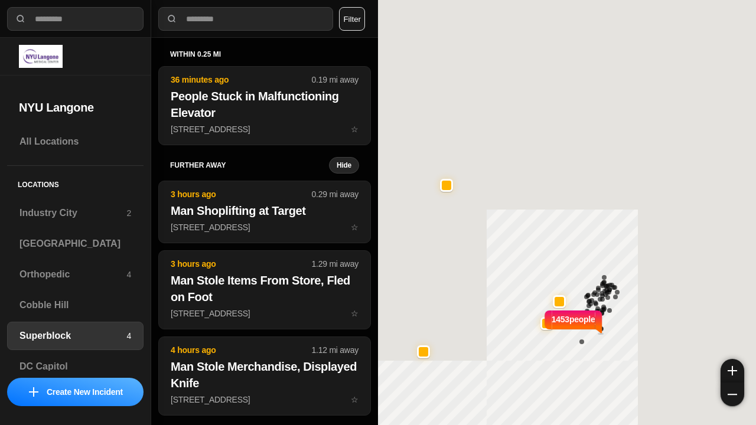
select select "*"
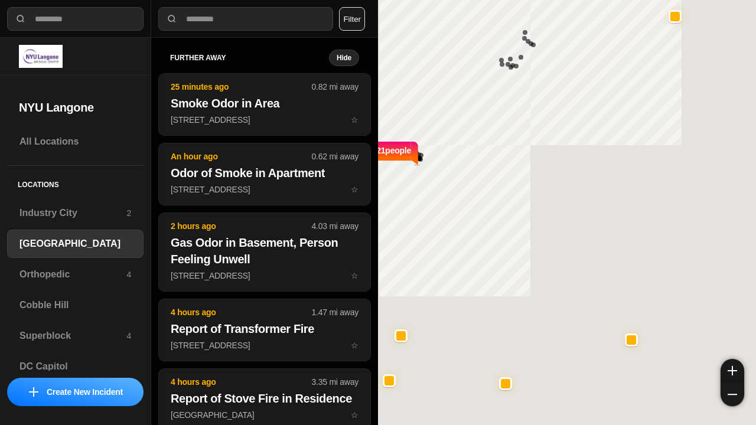
select select "*"
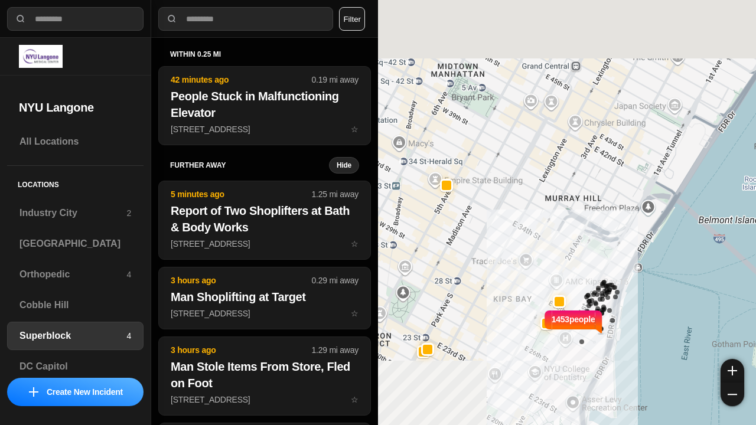
select select "*"
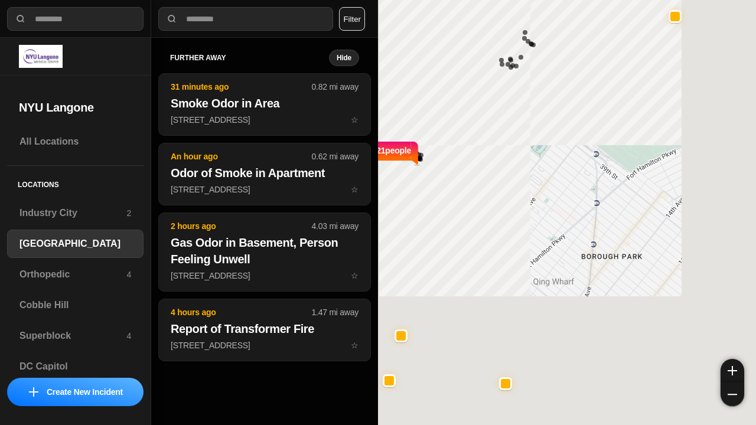
select select "*"
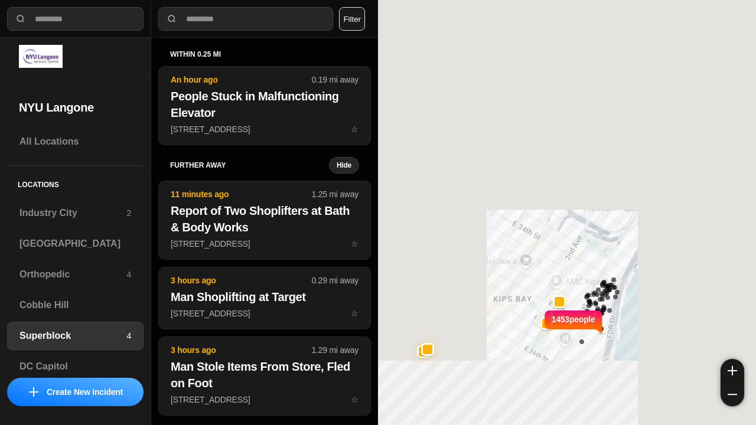
select select "*"
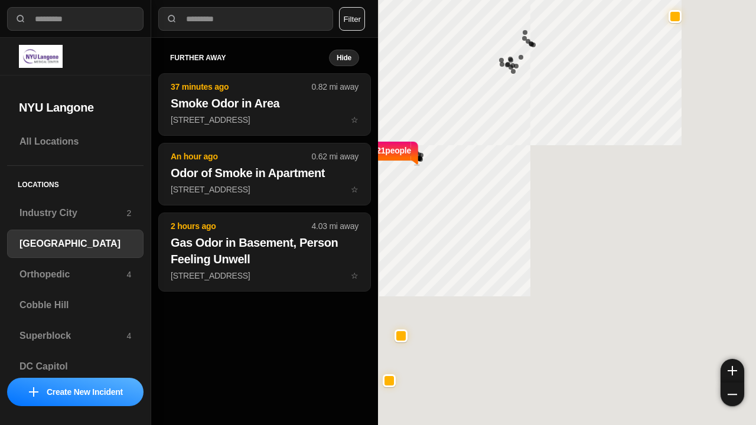
select select "*"
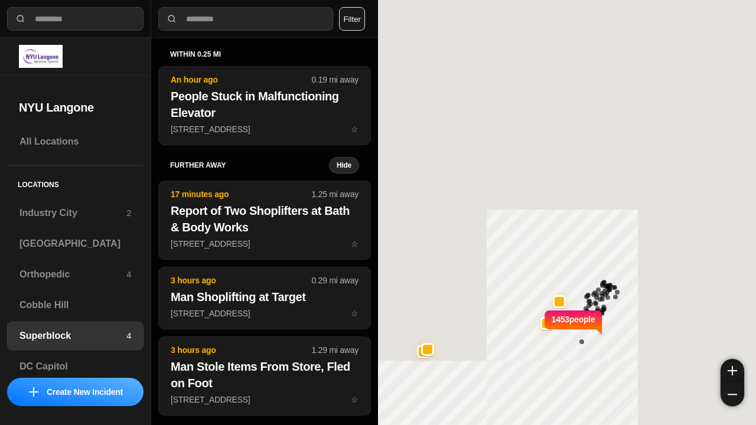
select select "*"
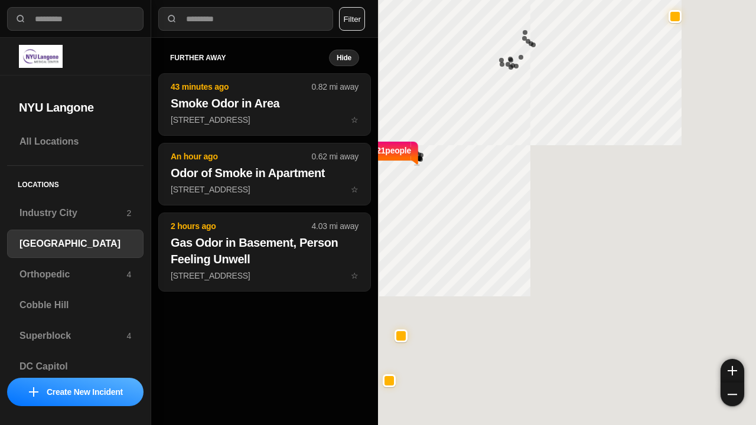
select select "*"
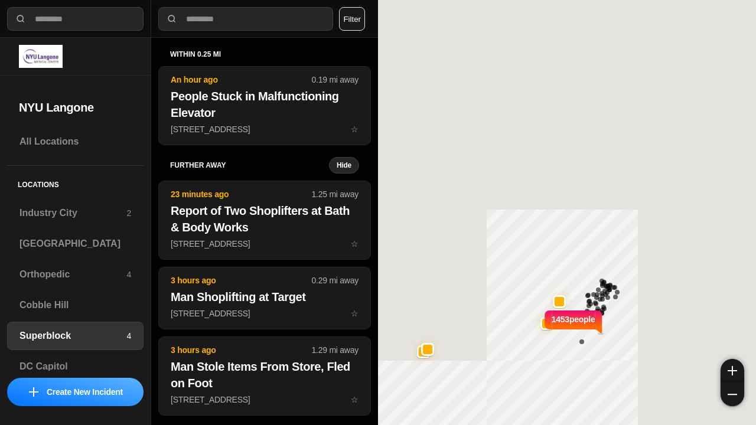
select select "*"
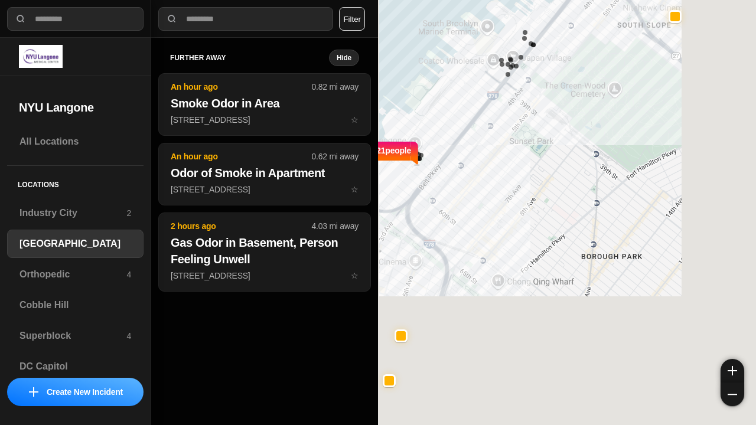
select select "*"
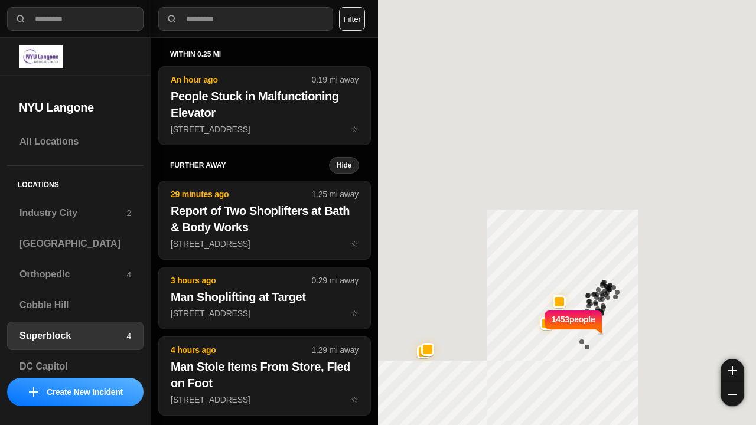
select select "*"
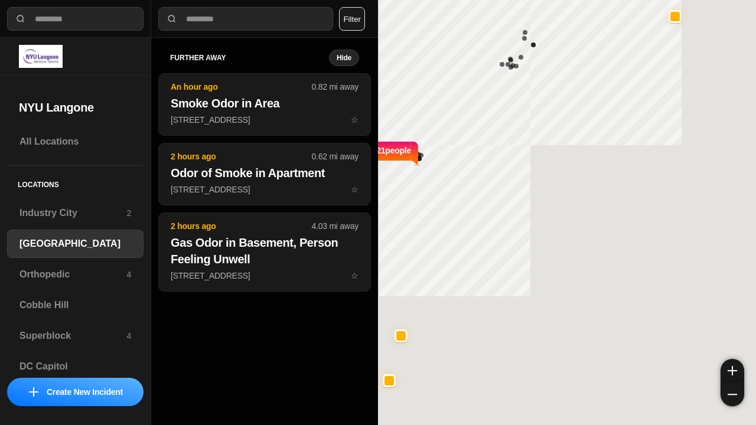
select select "*"
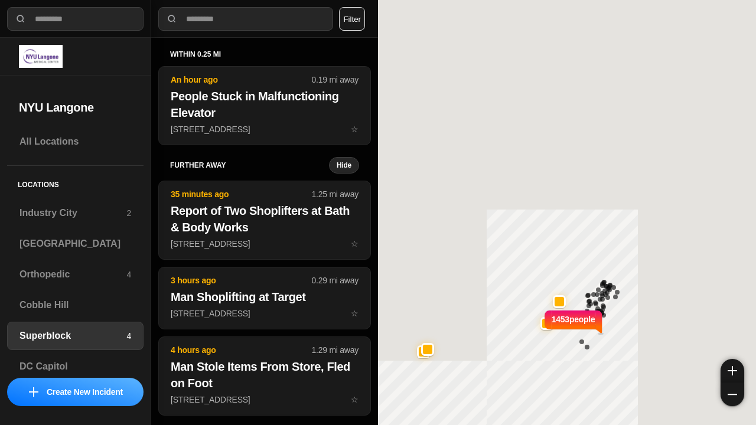
select select "*"
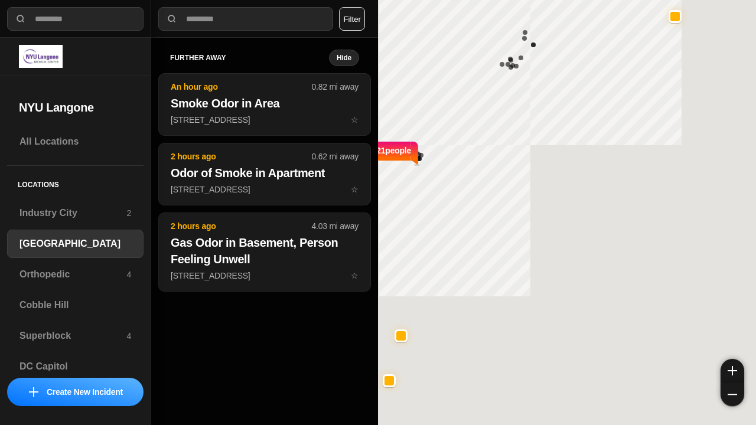
select select "*"
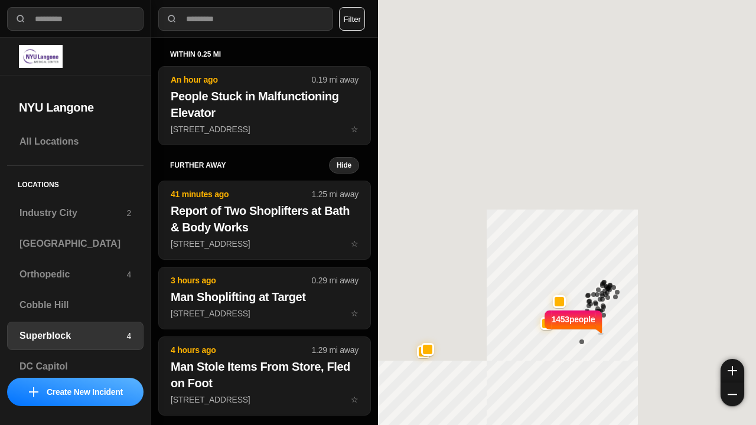
select select "*"
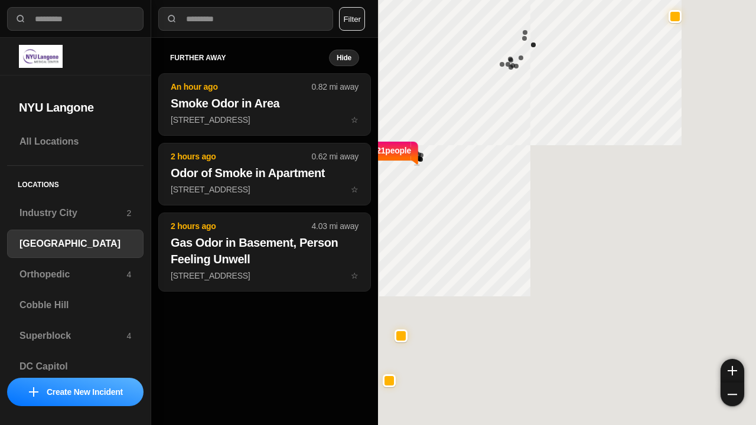
select select "*"
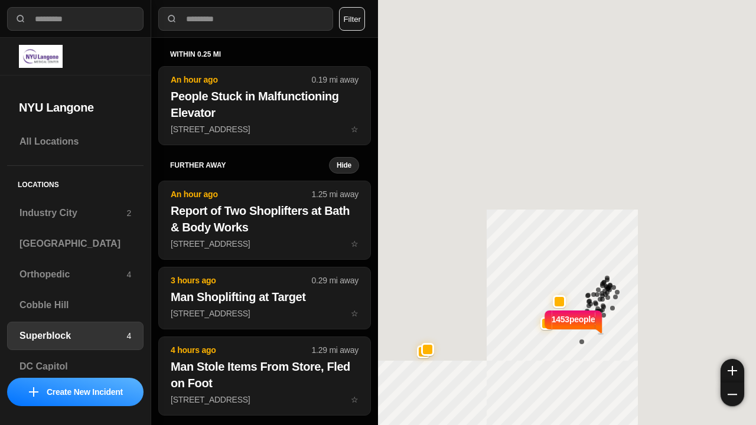
select select "*"
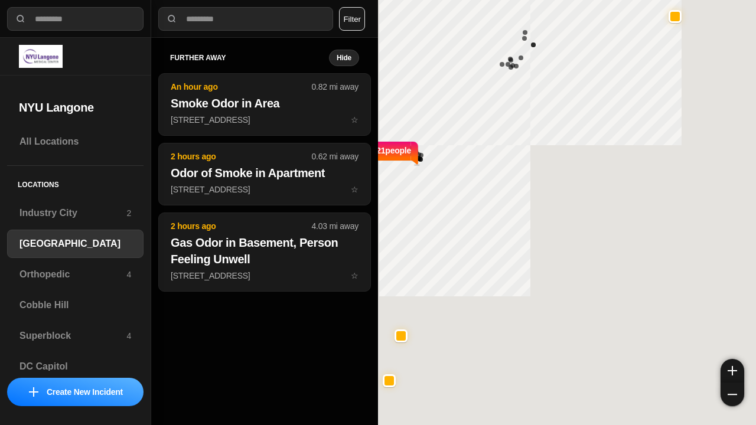
select select "*"
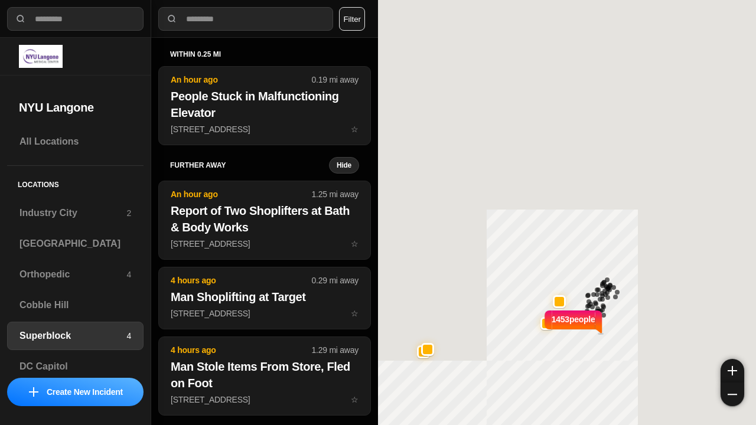
select select "*"
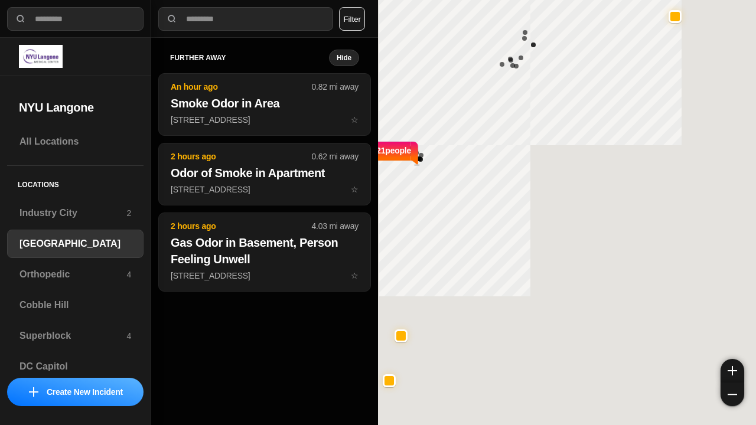
select select "*"
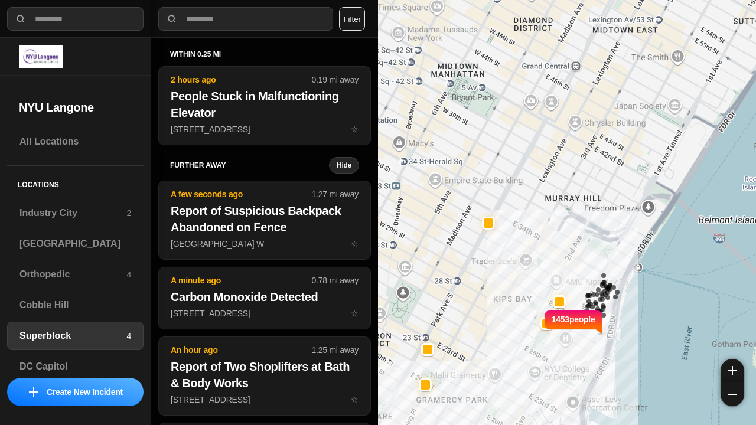
select select "*"
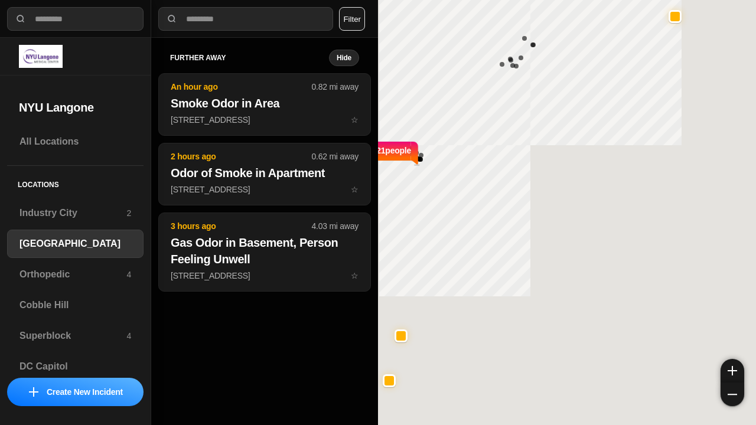
select select "*"
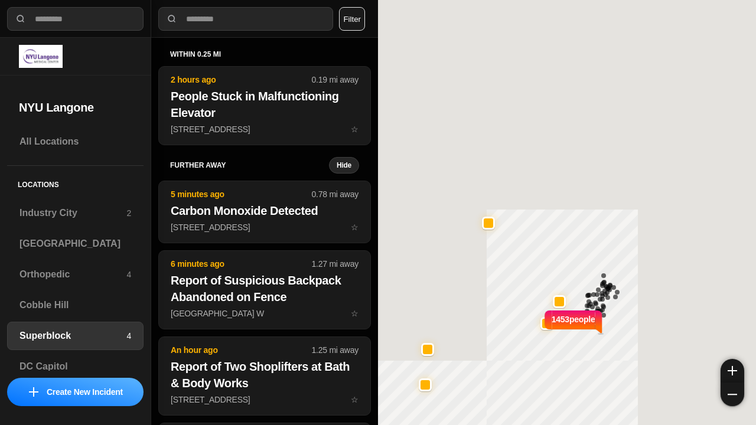
select select "*"
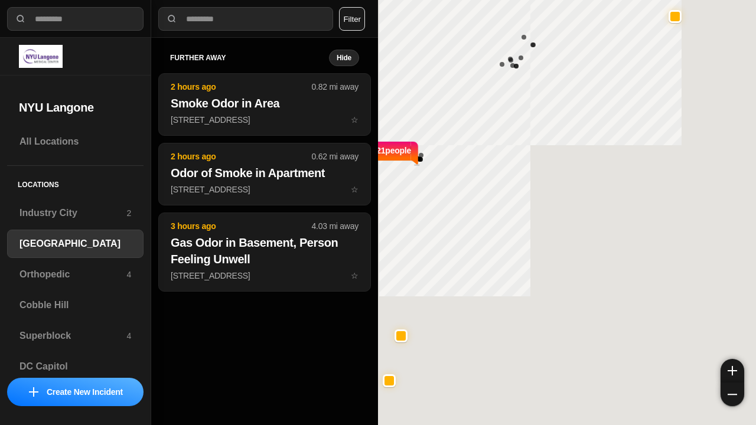
select select "*"
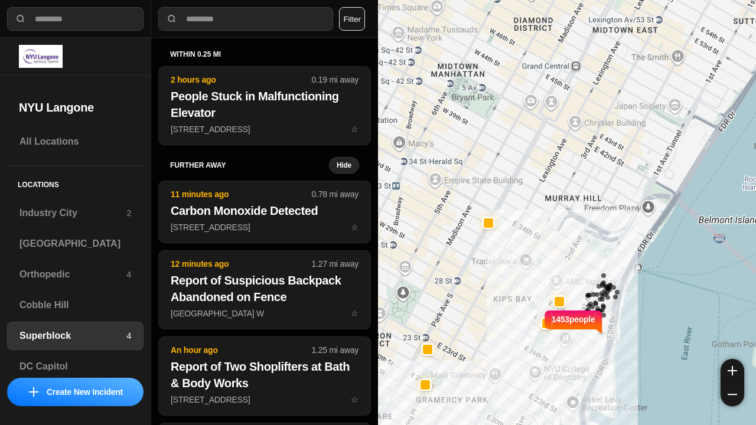
select select "*"
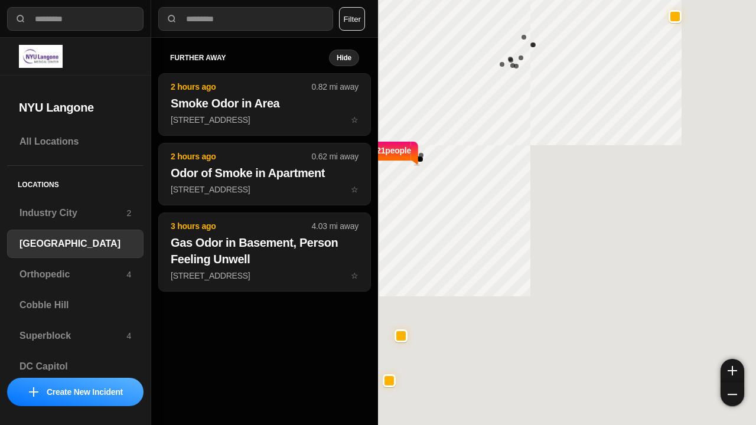
select select "*"
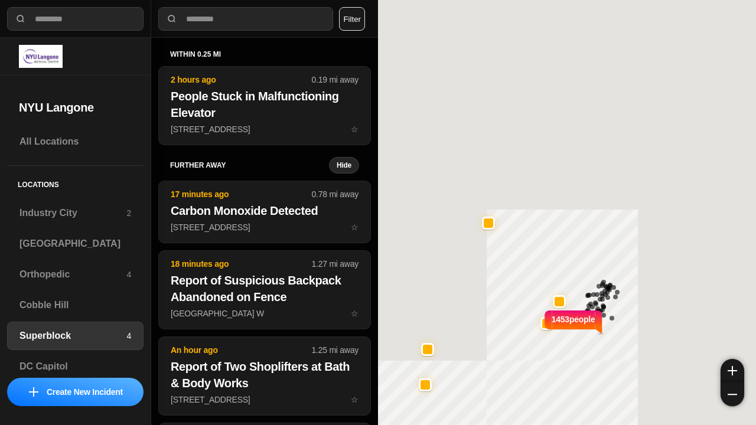
select select "*"
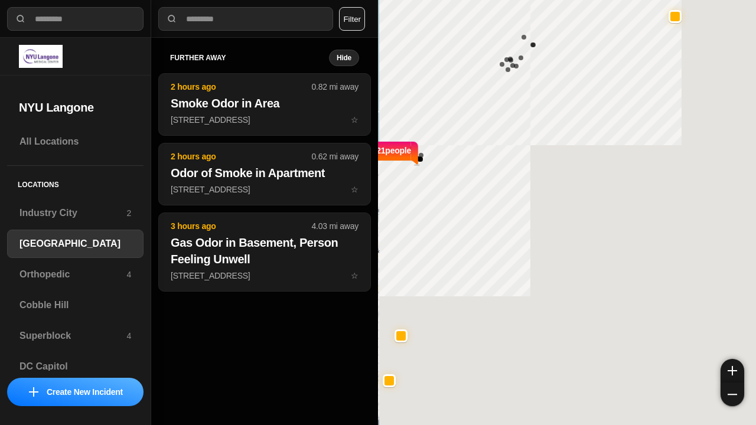
select select "*"
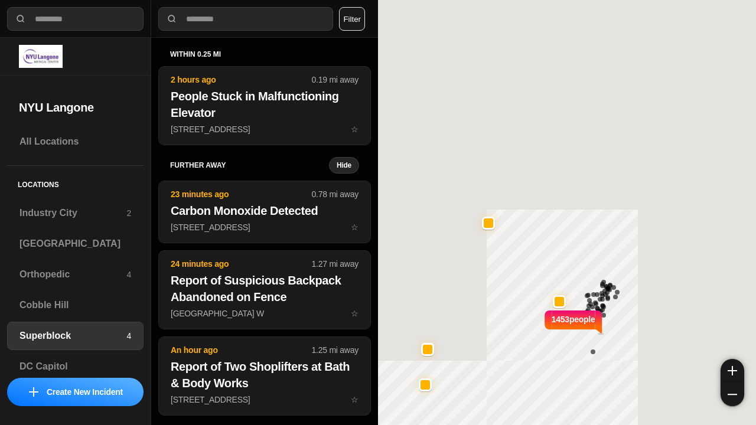
select select "*"
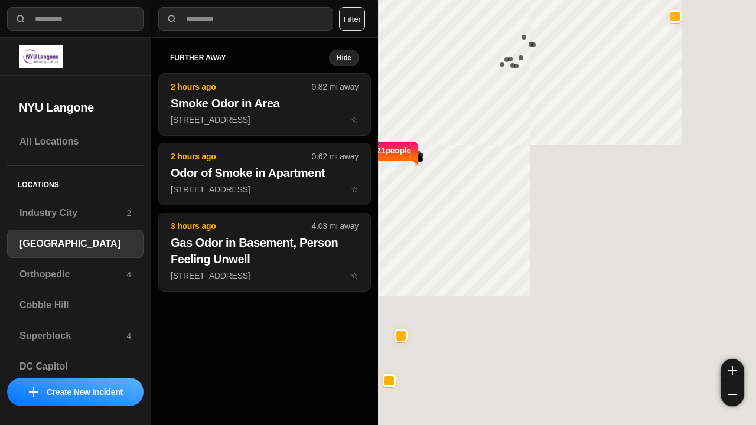
select select "*"
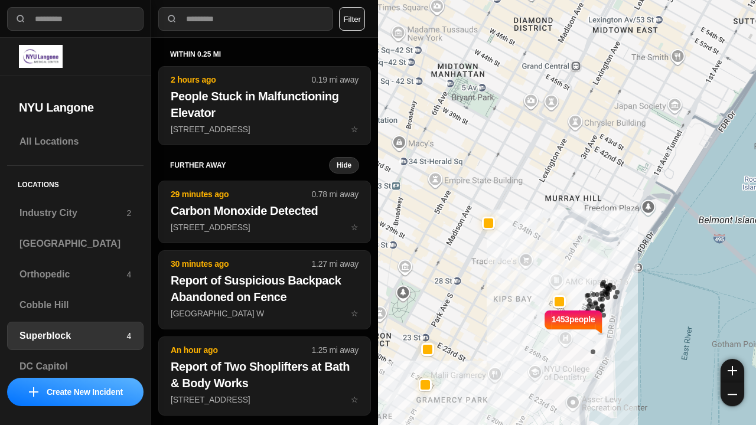
select select "*"
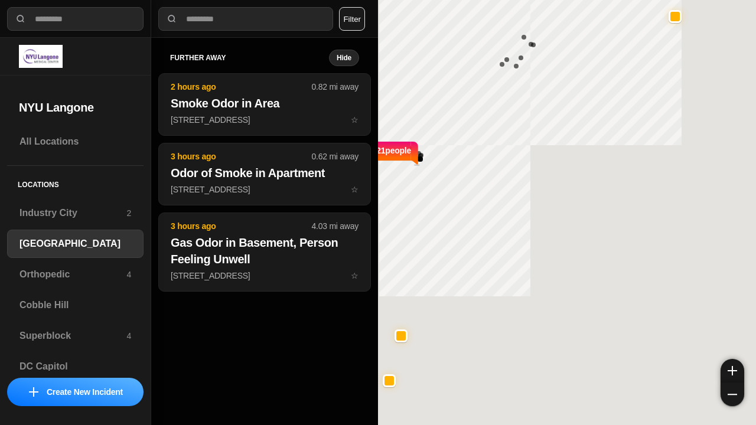
select select "*"
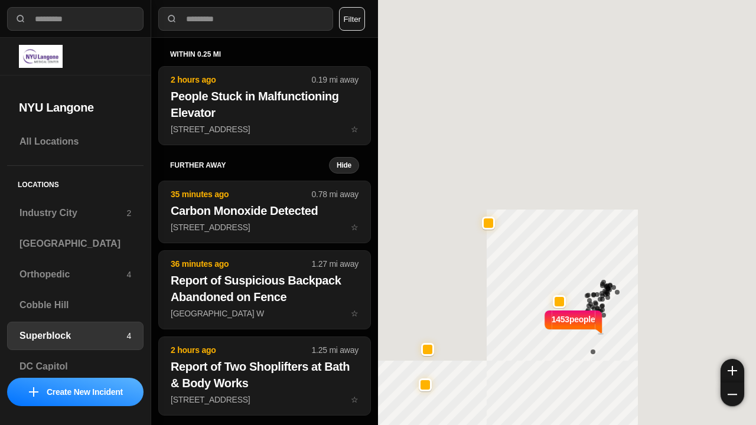
select select "*"
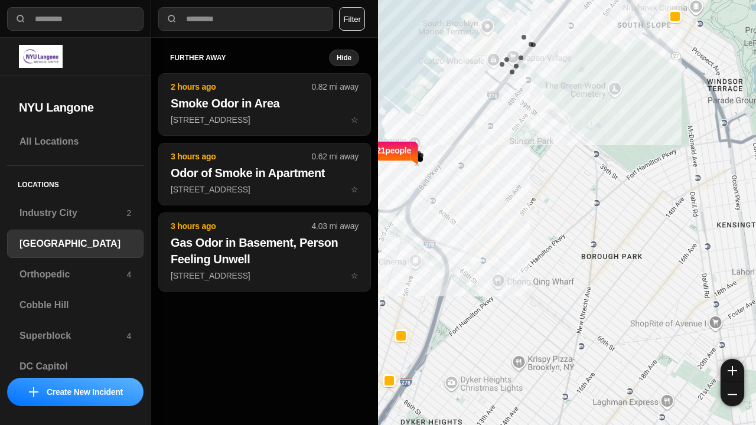
select select "*"
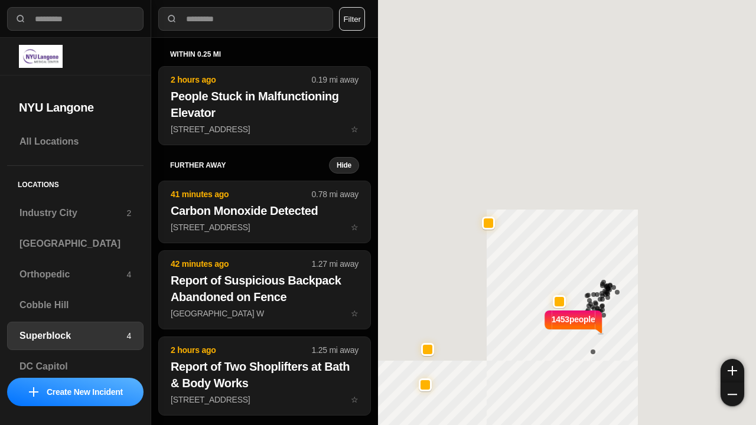
select select "*"
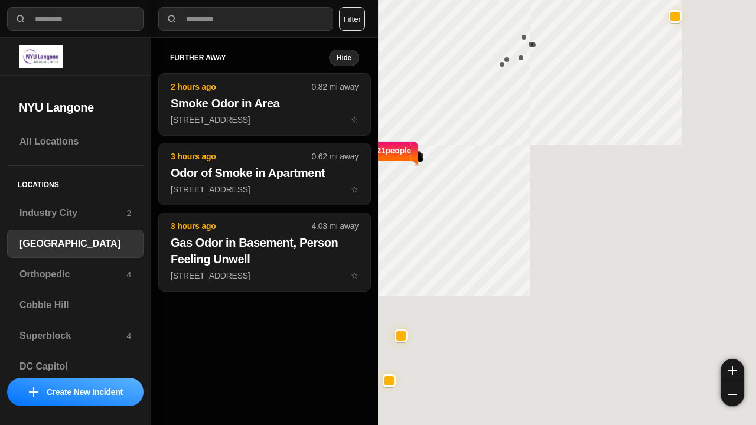
select select "*"
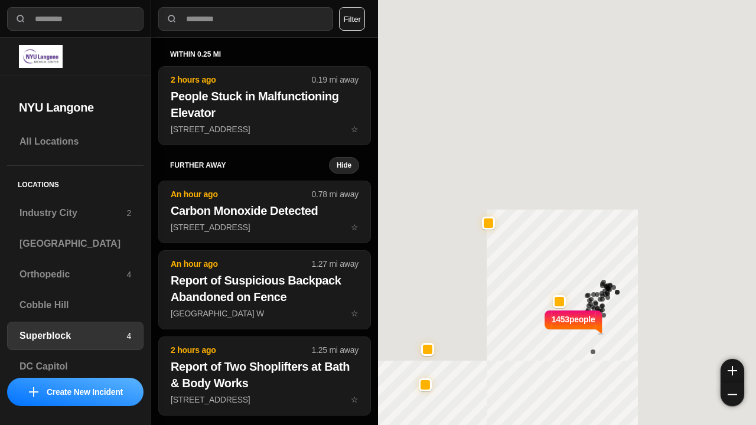
select select "*"
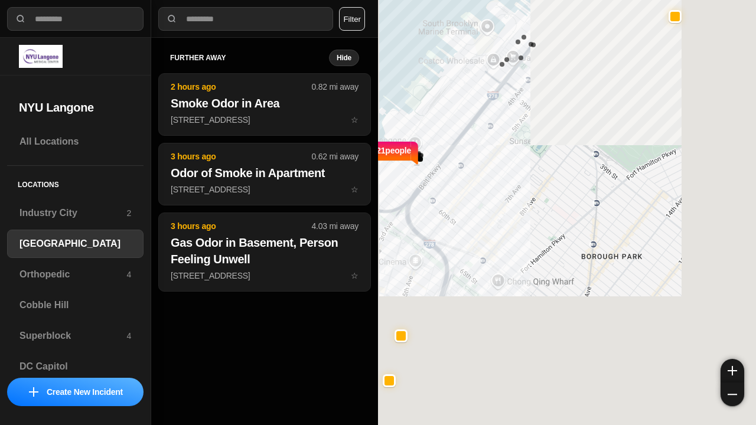
select select "*"
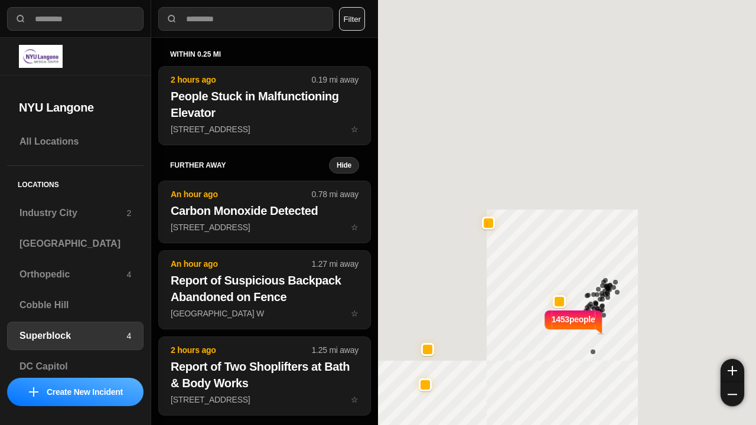
select select "*"
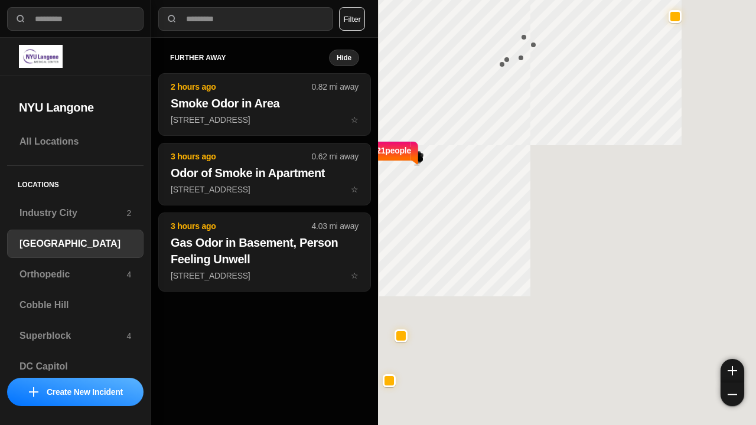
select select "*"
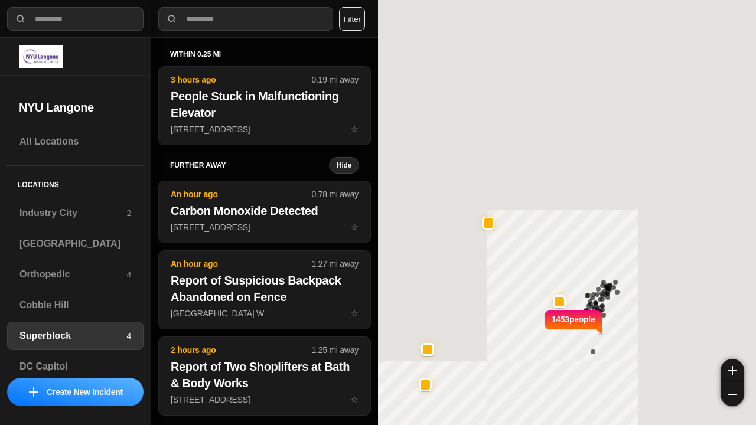
select select "*"
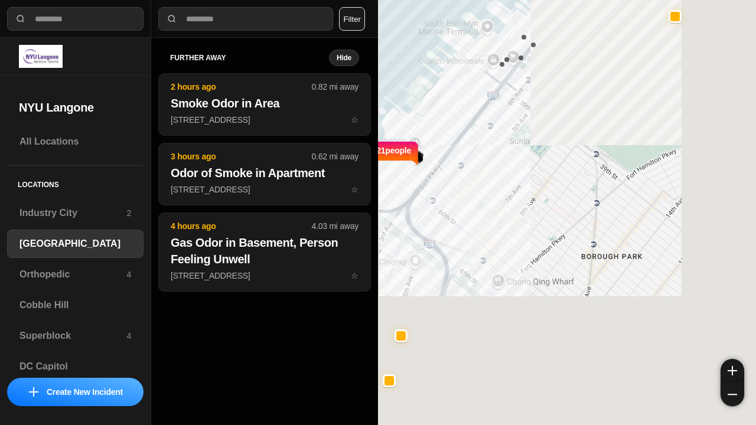
select select "*"
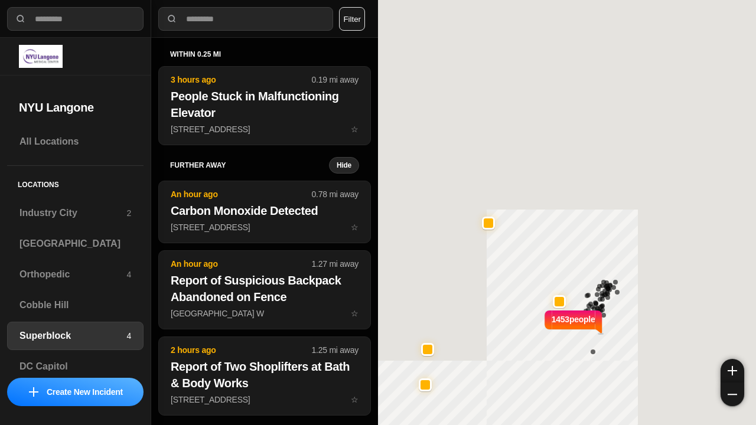
select select "*"
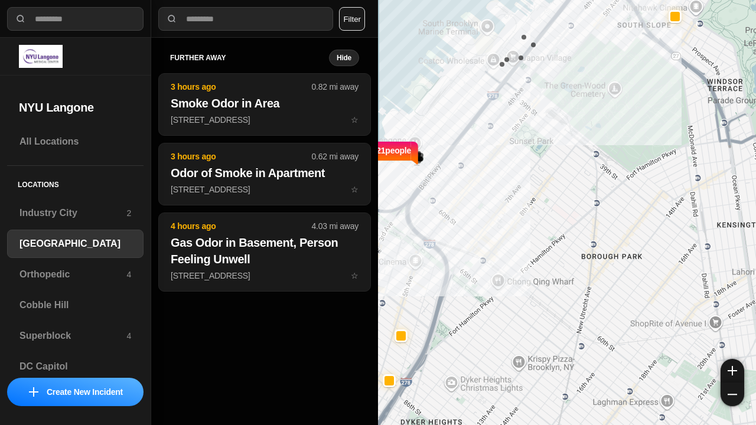
select select "*"
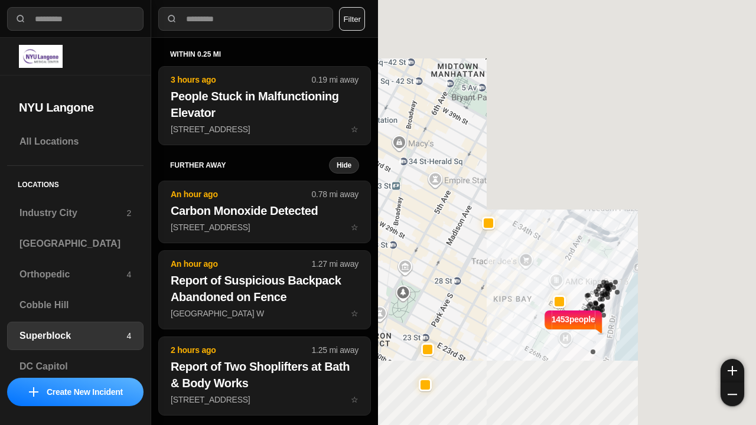
select select "*"
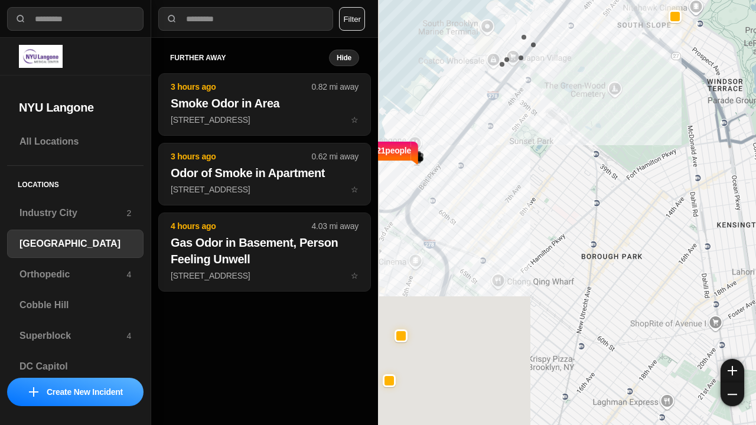
select select "*"
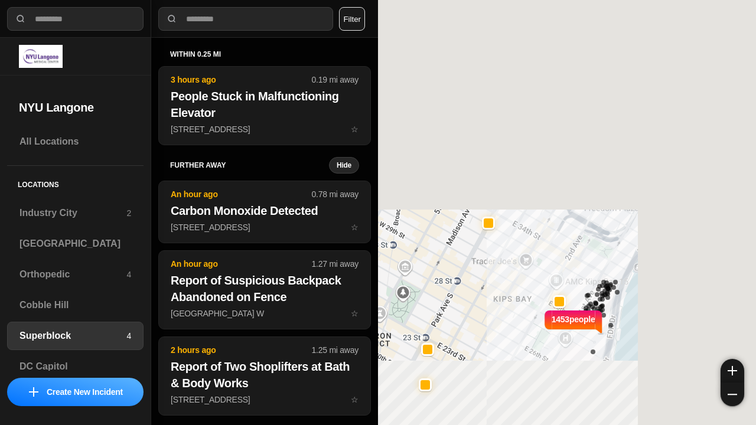
select select "*"
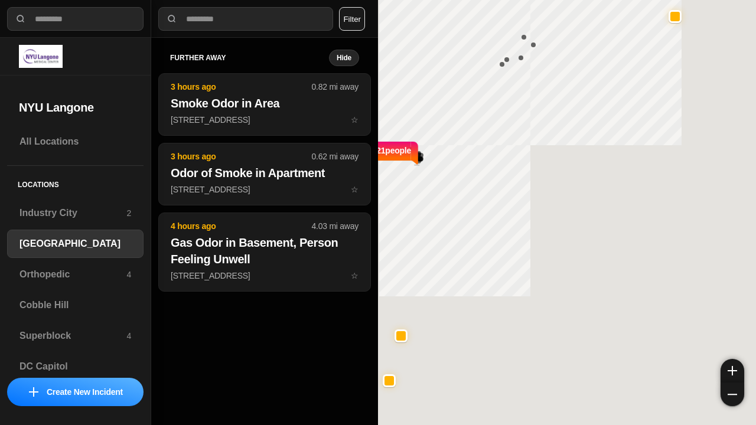
select select "*"
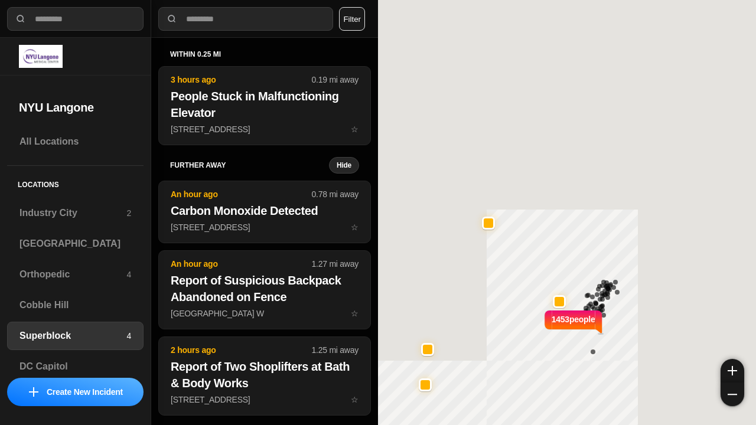
select select "*"
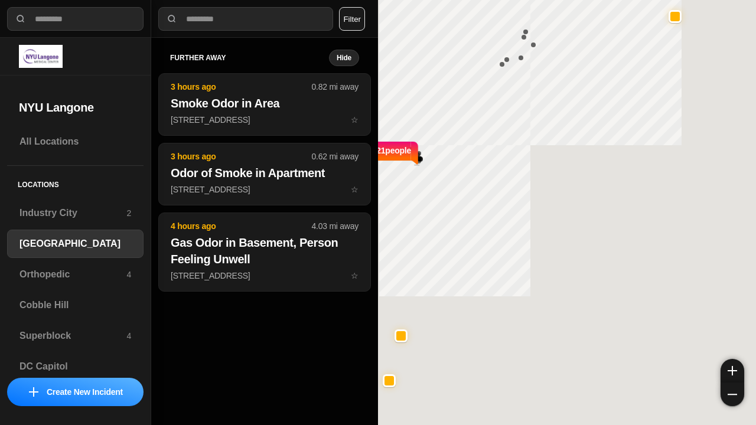
select select "*"
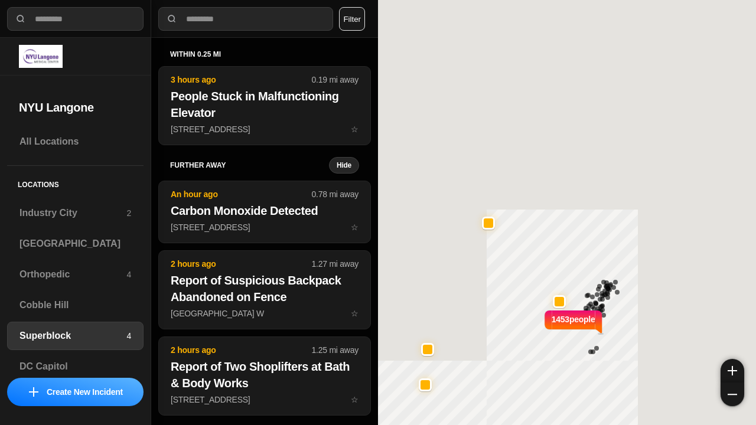
select select "*"
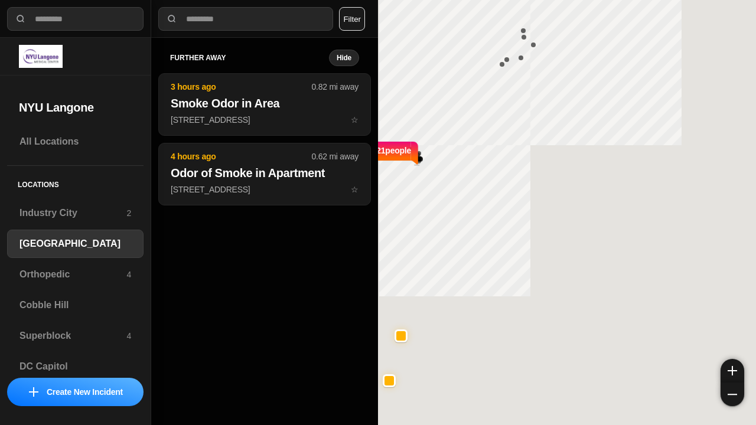
select select "*"
